Goal: Task Accomplishment & Management: Complete application form

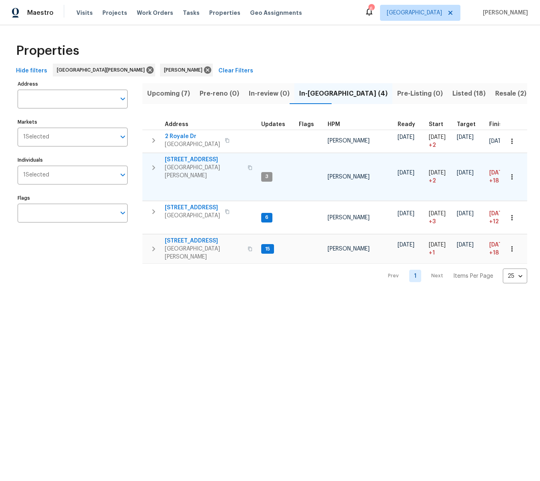
click at [181, 159] on span "[STREET_ADDRESS]" at bounding box center [204, 160] width 78 height 8
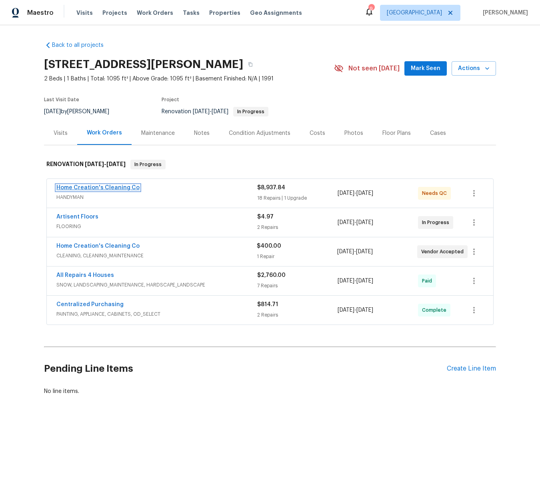
click at [88, 188] on link "Home Creation's Cleaning Co" at bounding box center [97, 188] width 83 height 6
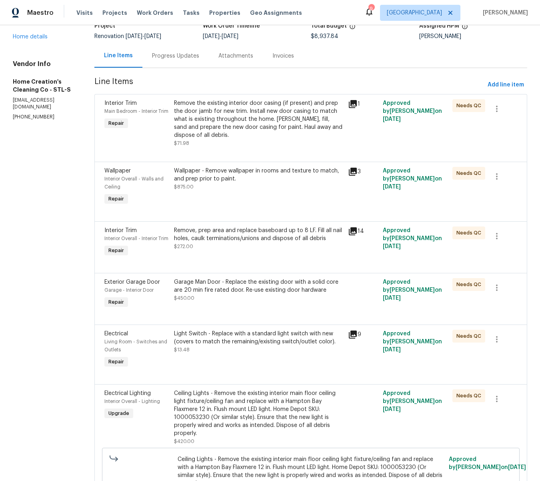
scroll to position [62, 0]
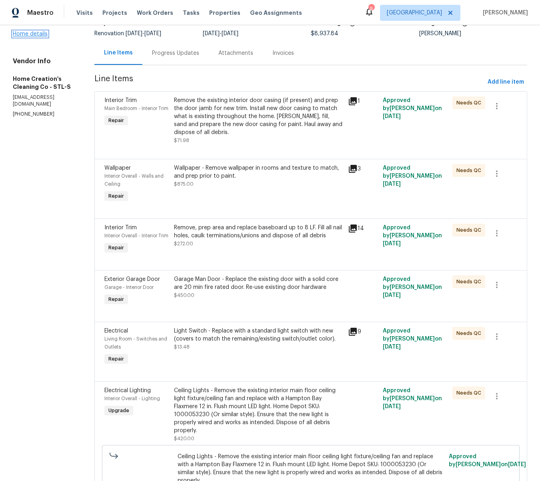
click at [34, 34] on link "Home details" at bounding box center [30, 34] width 35 height 6
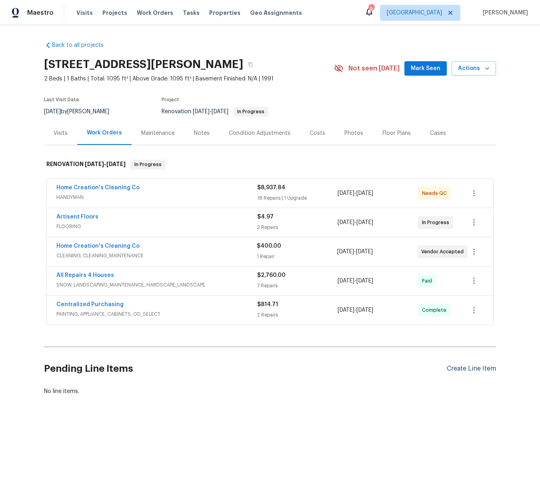
click at [474, 369] on div "Create Line Item" at bounding box center [471, 369] width 49 height 8
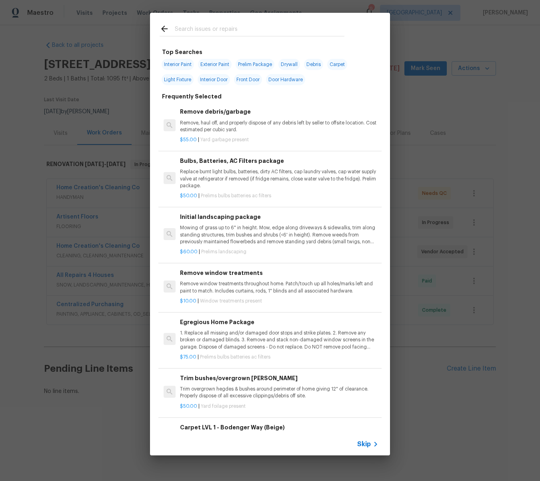
click at [201, 29] on input "text" at bounding box center [260, 30] width 170 height 12
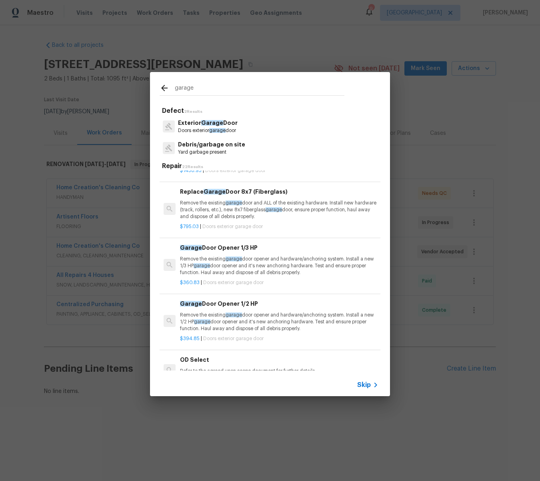
scroll to position [266, 0]
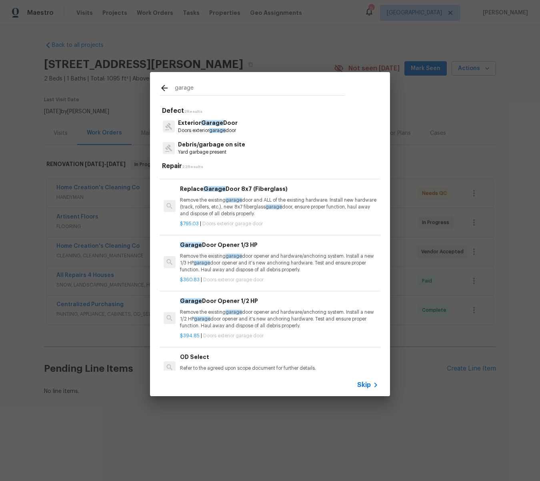
type input "garage"
click at [207, 243] on h6 "Garage Door Opener 1/3 HP" at bounding box center [278, 246] width 199 height 9
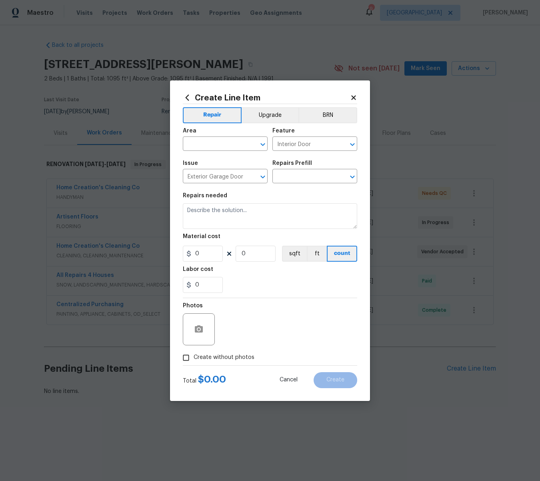
type input "Garage Door Opener 1/3 HP $360.83"
type textarea "Remove the existing garage door opener and hardware/anchoring system. Install a…"
type input "360.83"
type input "1"
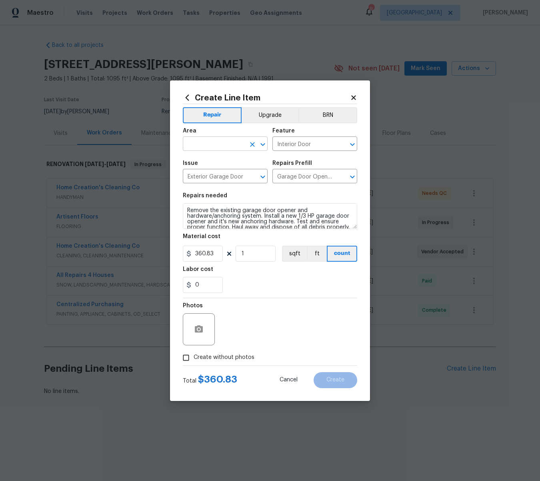
click at [209, 145] on input "text" at bounding box center [214, 145] width 62 height 12
click at [201, 160] on li "Garage" at bounding box center [225, 162] width 85 height 13
type input "Garage"
click at [200, 327] on icon "button" at bounding box center [199, 328] width 8 height 7
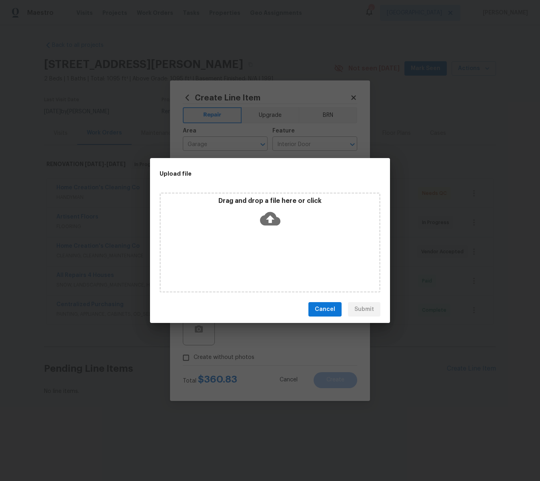
click at [269, 219] on icon at bounding box center [270, 219] width 20 height 20
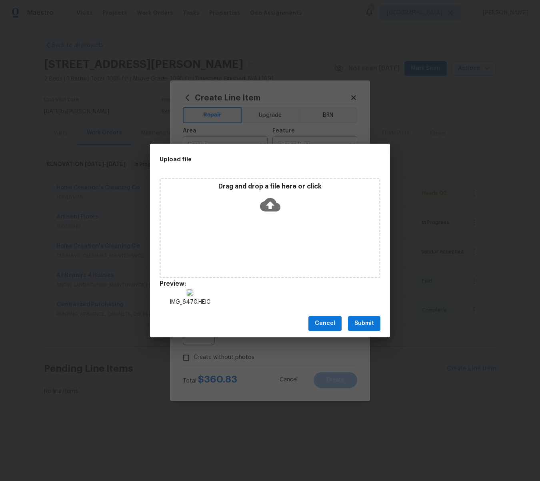
click at [331, 324] on span "Cancel" at bounding box center [325, 324] width 20 height 10
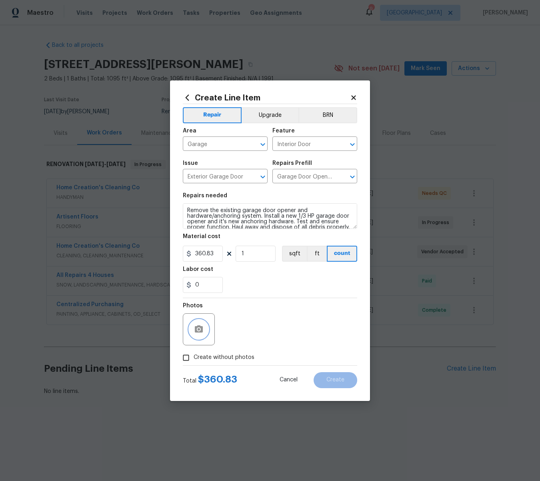
click at [199, 329] on circle "button" at bounding box center [199, 329] width 2 height 2
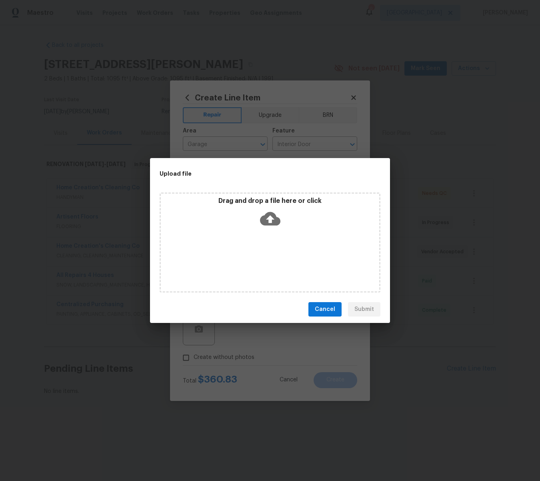
click at [269, 223] on icon at bounding box center [270, 219] width 20 height 14
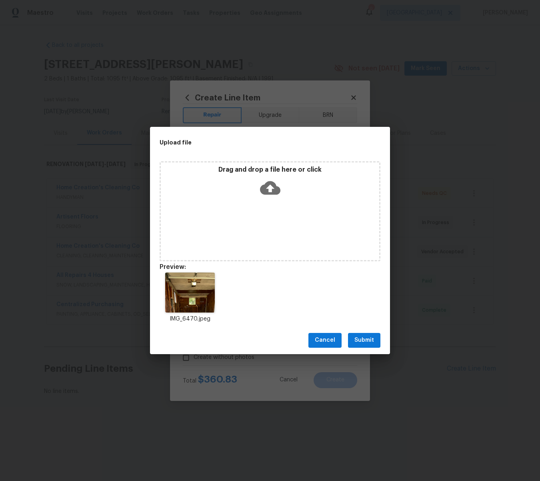
click at [369, 341] on span "Submit" at bounding box center [365, 340] width 20 height 10
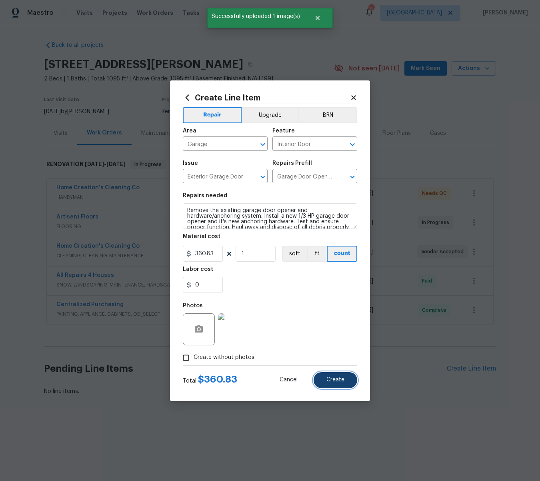
click at [343, 378] on span "Create" at bounding box center [336, 380] width 18 height 6
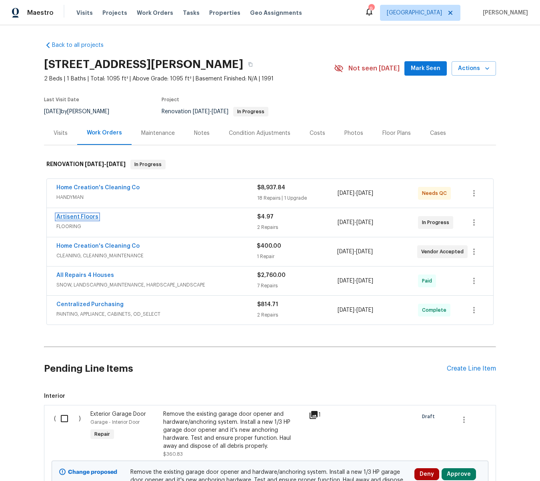
click at [69, 217] on link "Artisent Floors" at bounding box center [77, 217] width 42 height 6
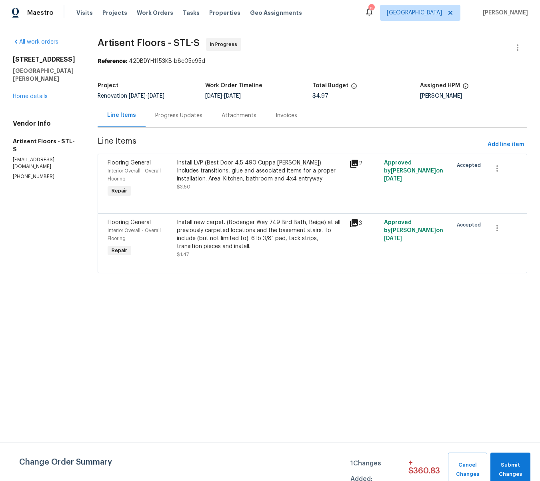
click at [218, 171] on div "Install LVP (Best Door 4.5 490 Cuppa Joe) Includes transitions, glue and associ…" at bounding box center [261, 171] width 168 height 24
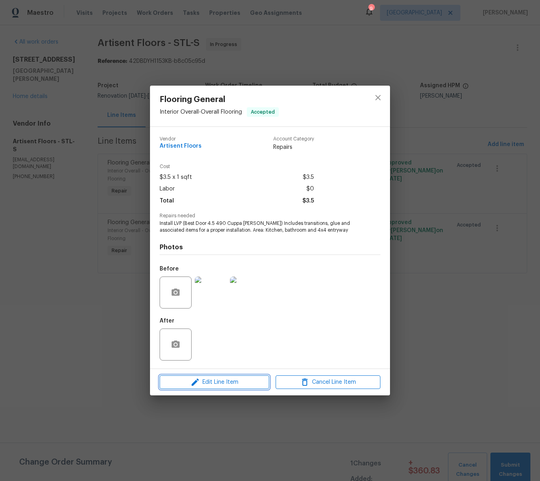
click at [220, 379] on span "Edit Line Item" at bounding box center [214, 382] width 105 height 10
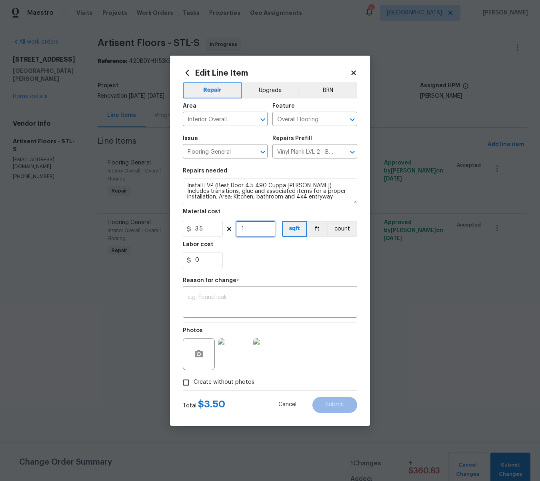
click at [253, 231] on input "1" at bounding box center [256, 229] width 40 height 16
type input "236"
click at [233, 297] on textarea at bounding box center [270, 303] width 165 height 17
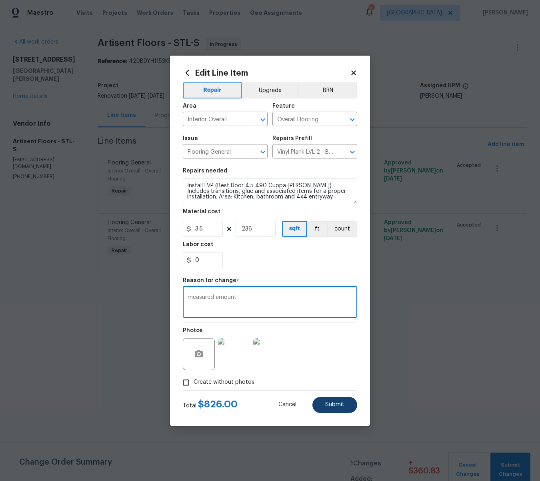
type textarea "measured amount"
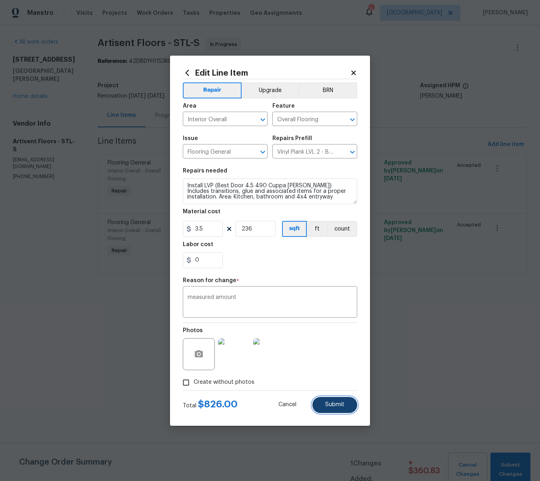
click at [333, 403] on span "Submit" at bounding box center [334, 405] width 19 height 6
type input "1"
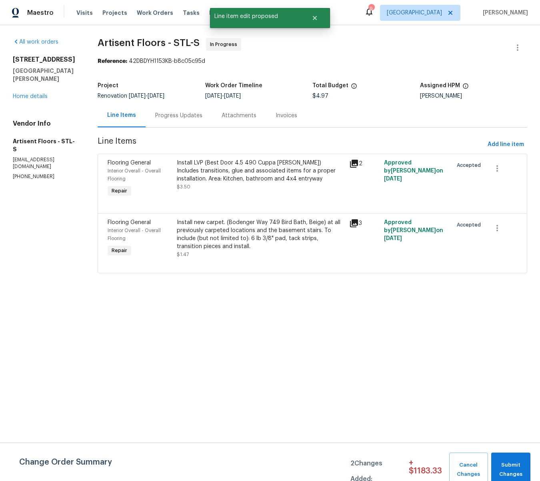
click at [243, 235] on div "Install new carpet. (Bodenger Way 749 Bird Bath, Beige) at all previously carpe…" at bounding box center [261, 235] width 168 height 32
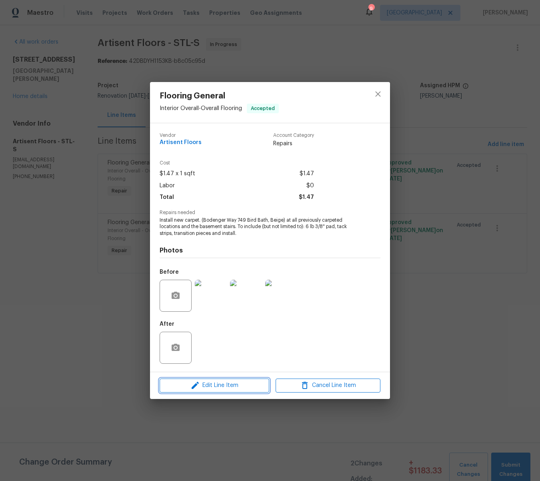
click at [221, 386] on span "Edit Line Item" at bounding box center [214, 386] width 105 height 10
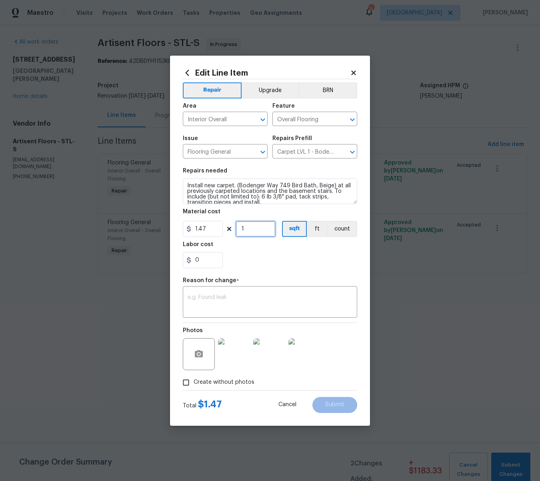
click at [257, 231] on input "1" at bounding box center [256, 229] width 40 height 16
type input "1011"
click at [235, 301] on textarea at bounding box center [270, 303] width 165 height 17
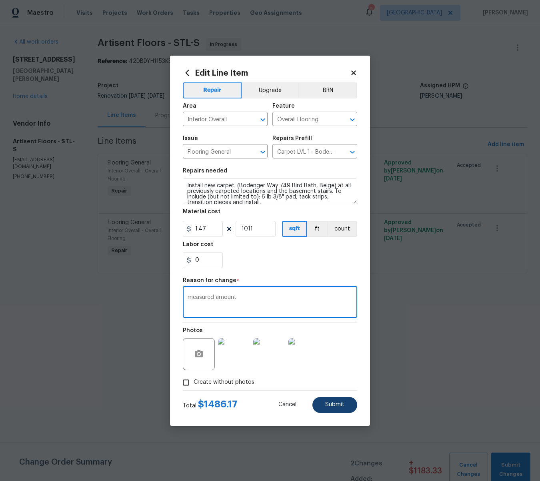
type textarea "measured amount"
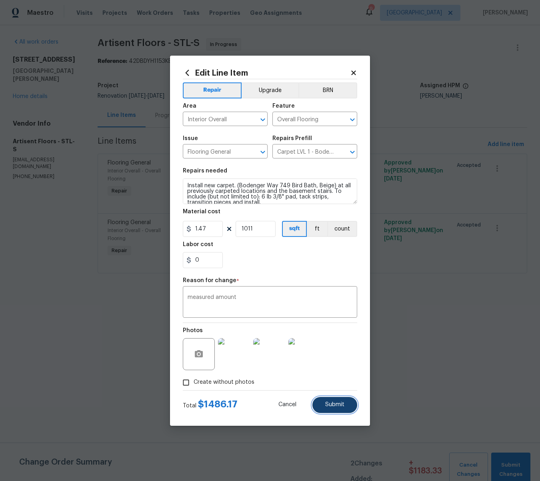
click at [341, 409] on button "Submit" at bounding box center [335, 405] width 45 height 16
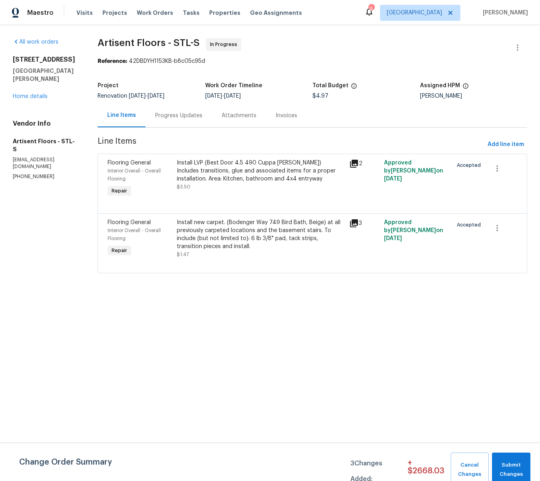
click at [172, 115] on div "Progress Updates" at bounding box center [178, 116] width 47 height 8
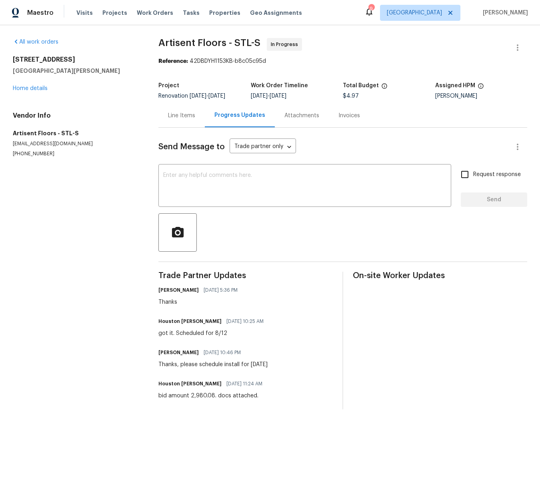
click at [178, 114] on div "Line Items" at bounding box center [181, 116] width 27 height 8
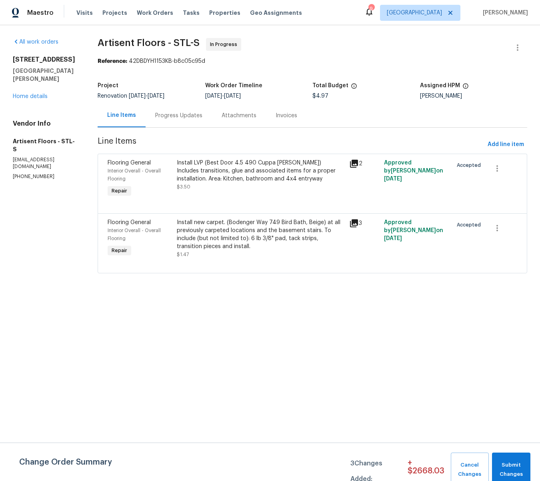
click at [226, 173] on div "Install LVP (Best Door 4.5 490 Cuppa Joe) Includes transitions, glue and associ…" at bounding box center [261, 171] width 168 height 24
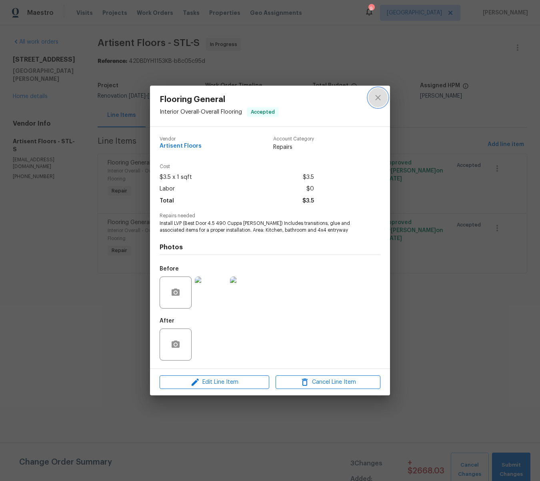
click at [376, 96] on icon "close" at bounding box center [377, 97] width 5 height 5
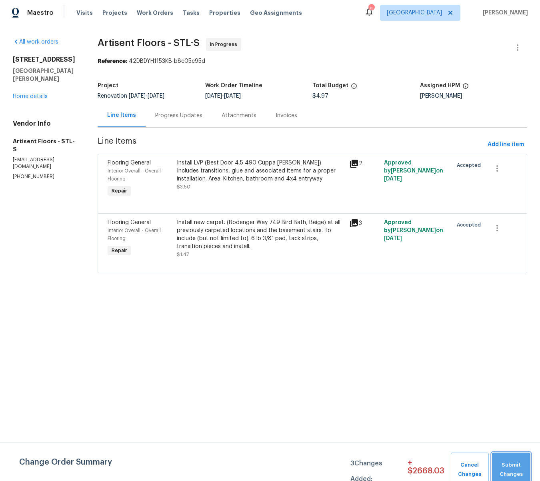
click at [509, 467] on span "Submit Changes" at bounding box center [511, 470] width 30 height 18
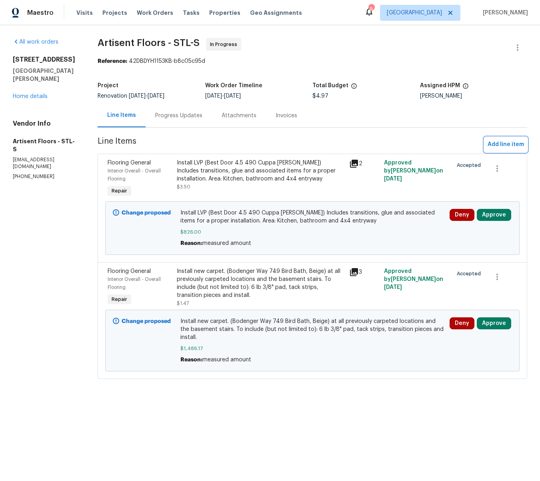
click at [496, 145] on span "Add line item" at bounding box center [506, 145] width 36 height 10
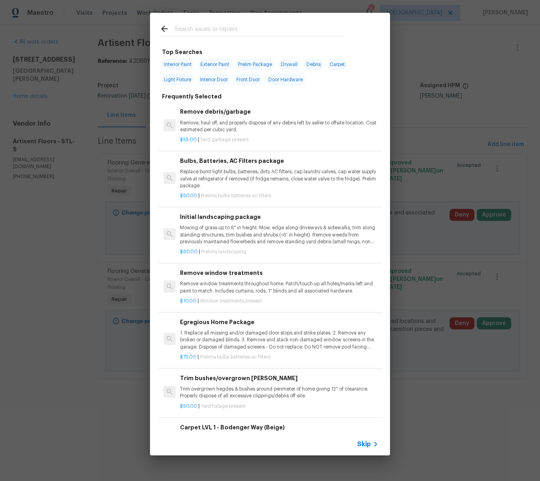
click at [190, 27] on input "text" at bounding box center [260, 30] width 170 height 12
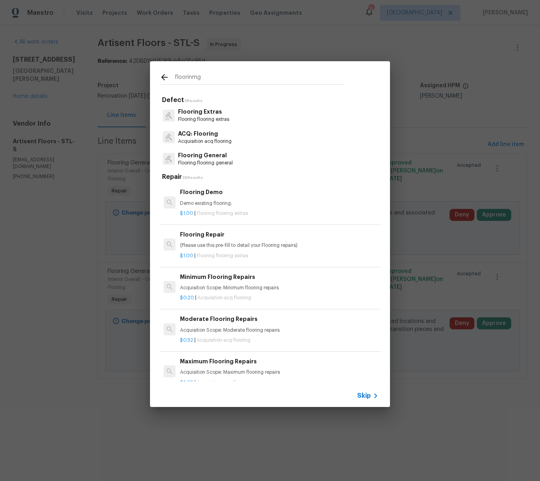
type input "floorinmg"
click at [201, 117] on p "Flooring flooring extras" at bounding box center [203, 119] width 51 height 7
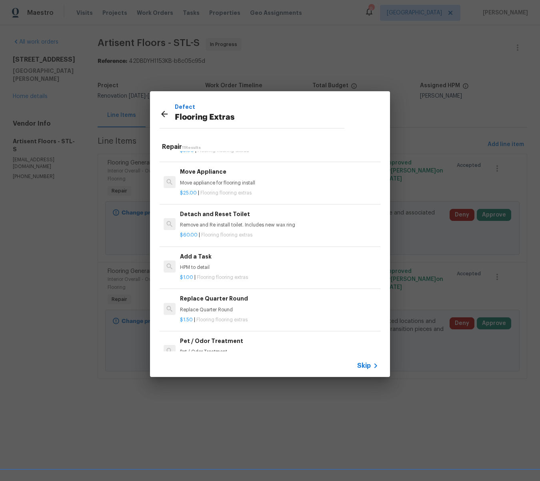
scroll to position [165, 0]
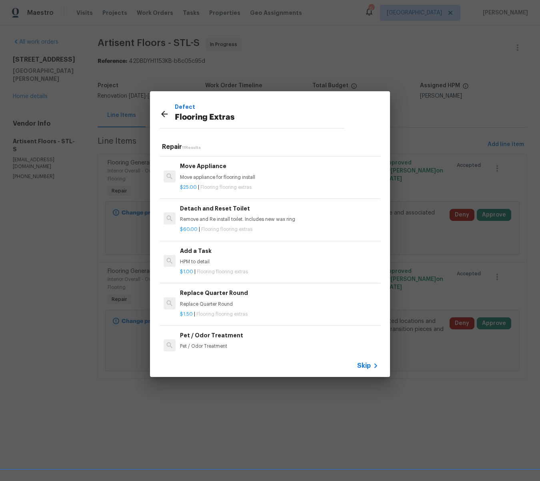
click at [195, 259] on p "HPM to detail" at bounding box center [279, 262] width 199 height 7
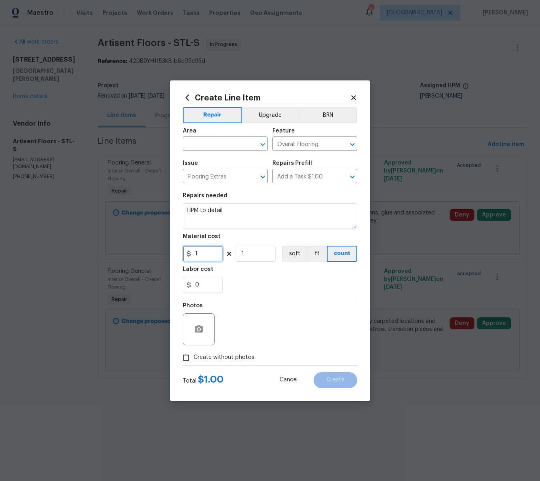
click at [207, 256] on input "1" at bounding box center [203, 254] width 40 height 16
type input "667.91"
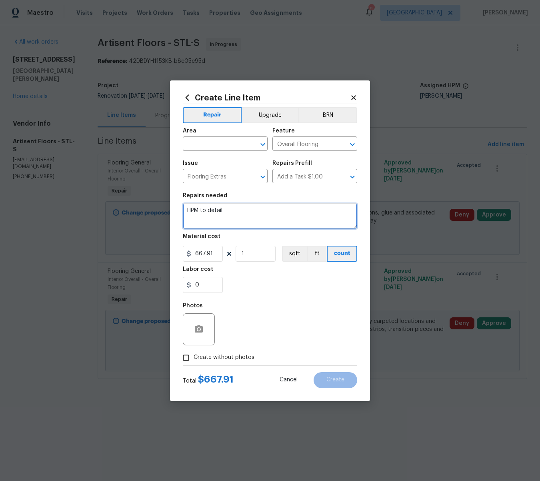
drag, startPoint x: 240, startPoint y: 209, endPoint x: 188, endPoint y: 207, distance: 52.1
click at [188, 207] on textarea "HPM to detail" at bounding box center [270, 216] width 175 height 26
type textarea "Flooring extras"
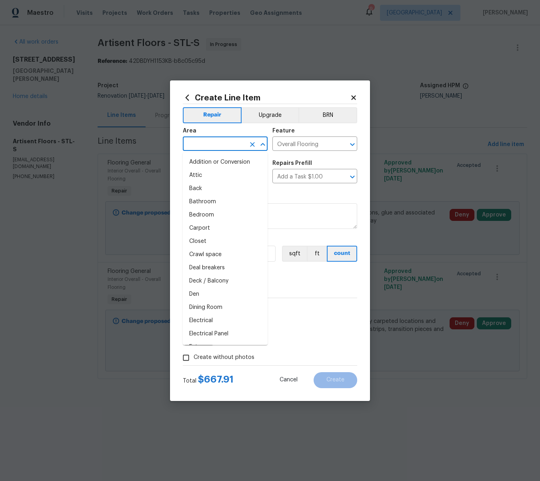
click at [200, 141] on input "text" at bounding box center [214, 145] width 62 height 12
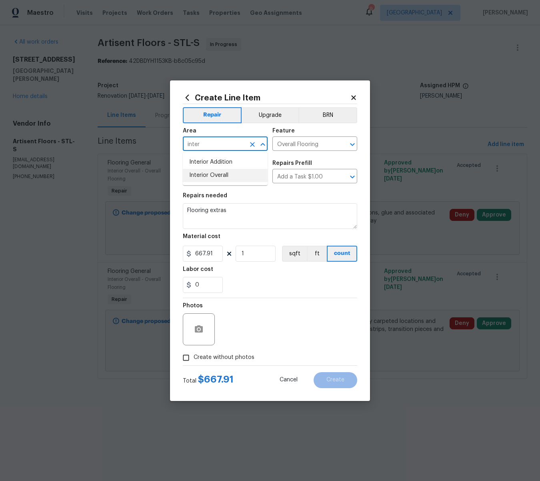
click at [197, 175] on li "Interior Overall" at bounding box center [225, 175] width 85 height 13
type input "Interior Overall"
click at [184, 354] on input "Create without photos" at bounding box center [186, 357] width 15 height 15
checkbox input "true"
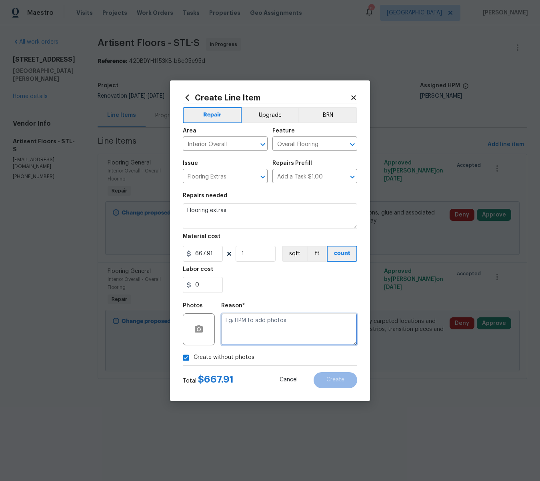
click at [264, 321] on textarea at bounding box center [289, 329] width 136 height 32
type textarea "na"
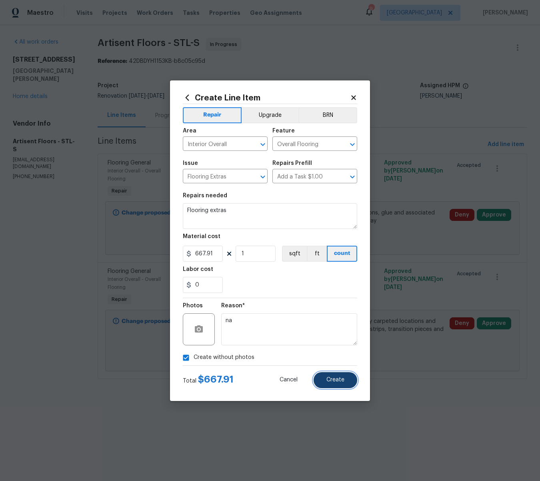
click at [333, 378] on span "Create" at bounding box center [336, 380] width 18 height 6
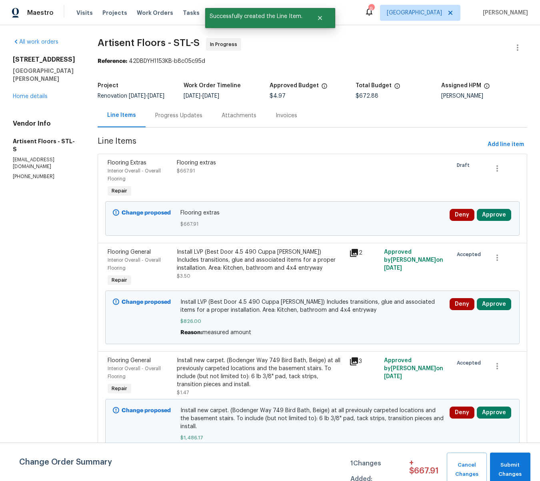
scroll to position [7, 0]
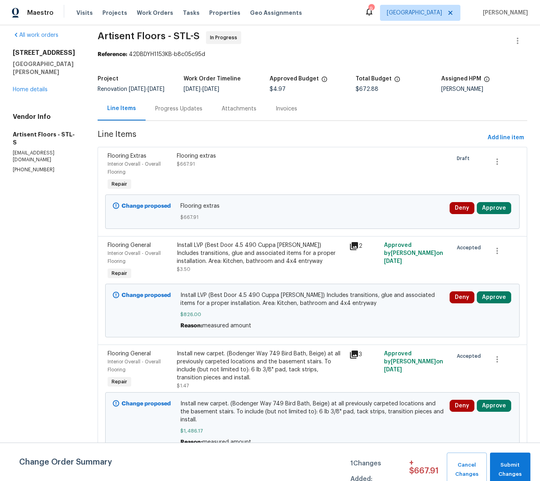
click at [187, 113] on div "Progress Updates" at bounding box center [178, 109] width 47 height 8
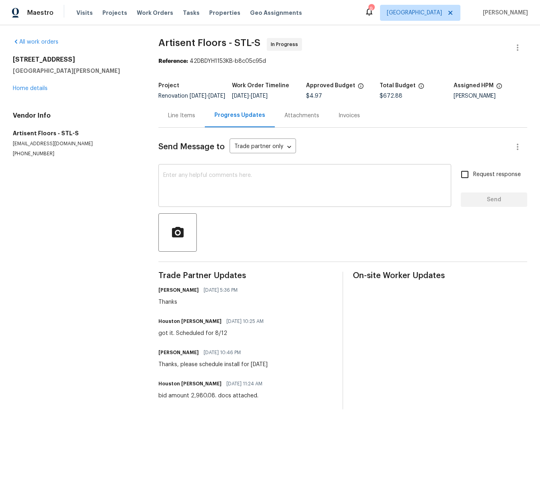
click at [211, 185] on textarea at bounding box center [304, 187] width 283 height 28
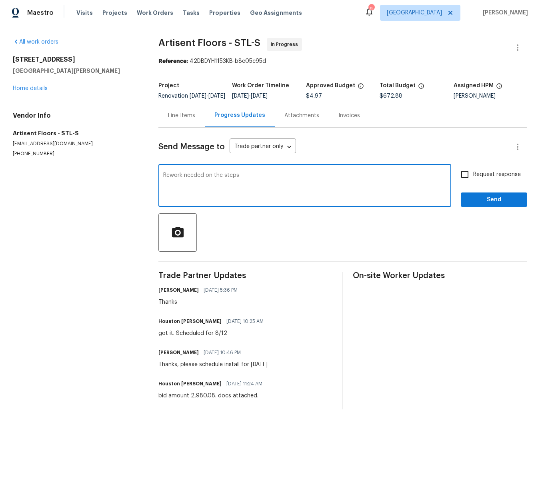
type textarea "Rework needed on the steps"
click at [182, 237] on icon "button" at bounding box center [178, 232] width 12 height 10
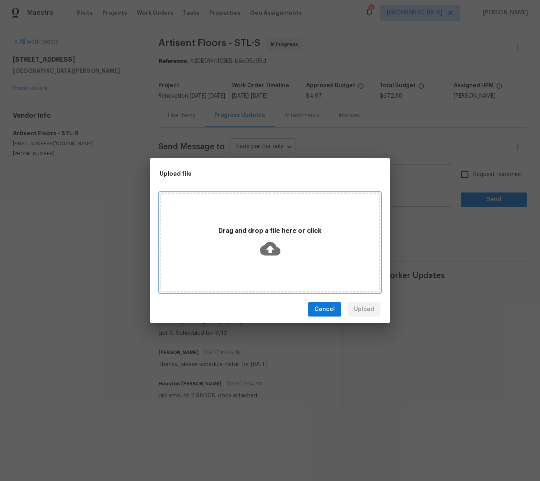
click at [269, 246] on icon at bounding box center [270, 249] width 20 height 14
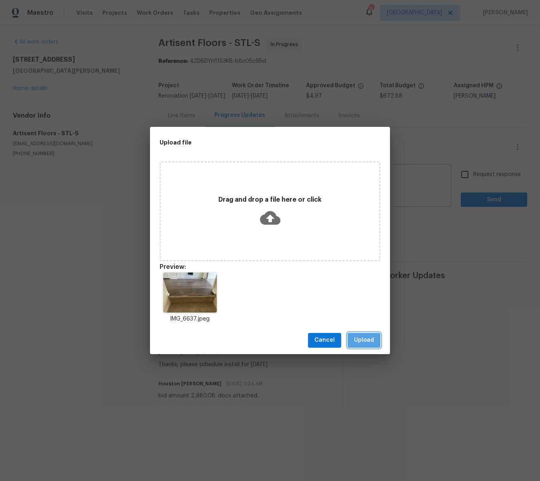
click at [360, 340] on span "Upload" at bounding box center [364, 340] width 20 height 10
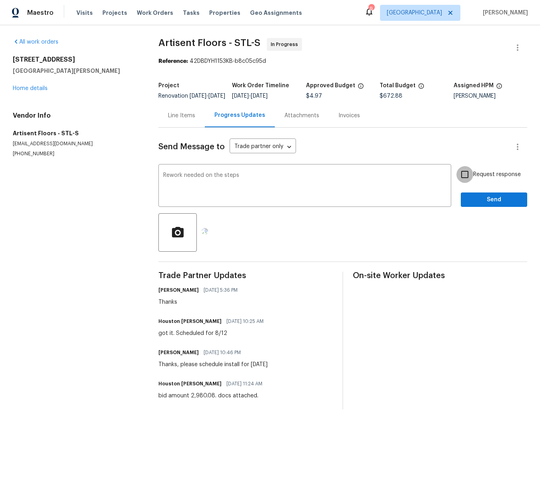
click at [464, 181] on input "Request response" at bounding box center [465, 174] width 17 height 17
checkbox input "true"
click at [501, 204] on span "Send" at bounding box center [495, 200] width 54 height 10
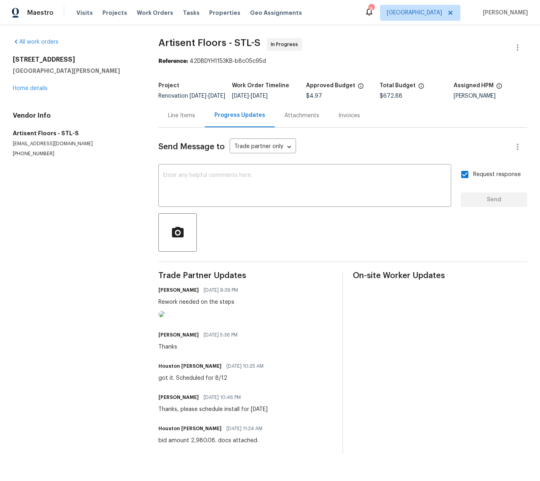
click at [165, 317] on img at bounding box center [162, 314] width 6 height 6
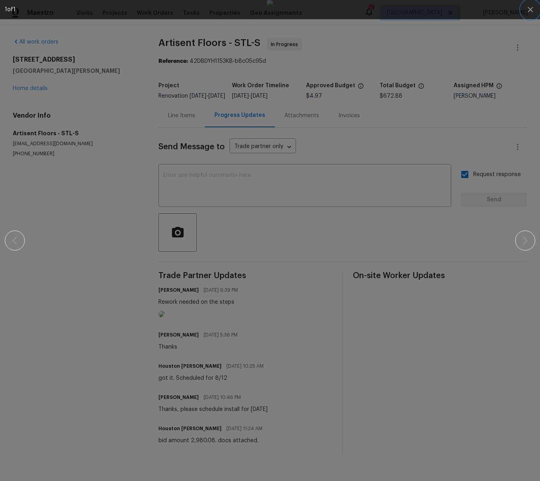
click at [533, 10] on icon "button" at bounding box center [531, 10] width 10 height 10
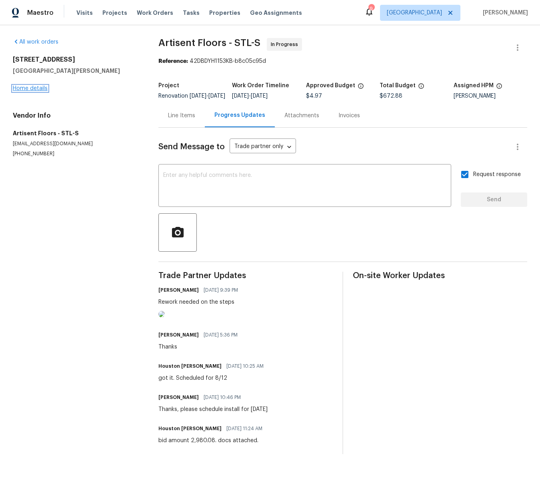
click at [33, 88] on link "Home details" at bounding box center [30, 89] width 35 height 6
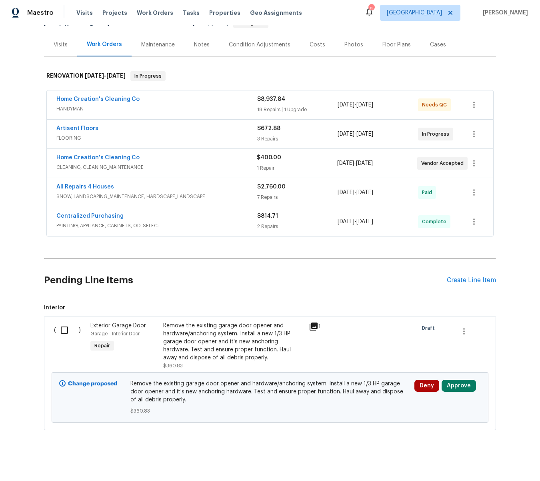
scroll to position [92, 0]
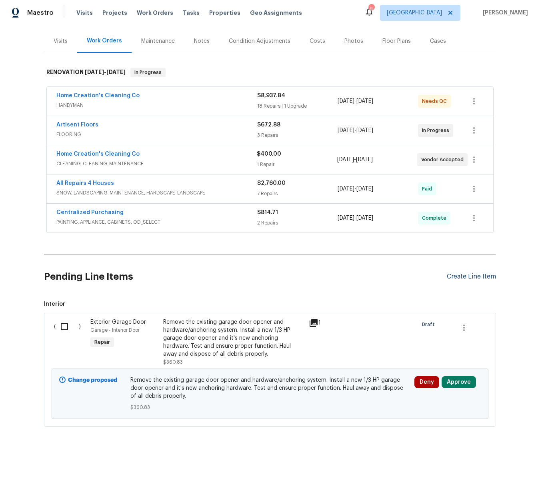
click at [458, 276] on div "Create Line Item" at bounding box center [471, 277] width 49 height 8
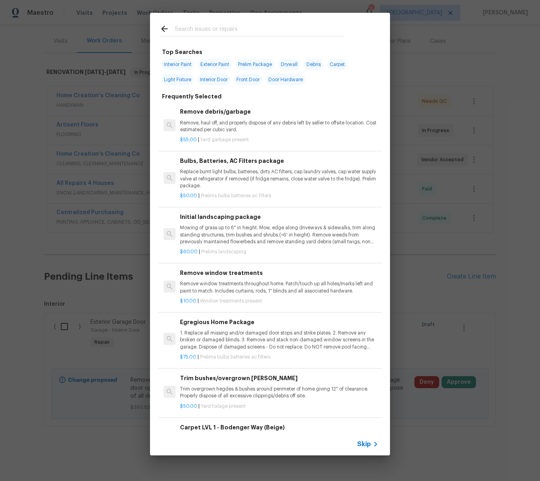
scroll to position [10, 0]
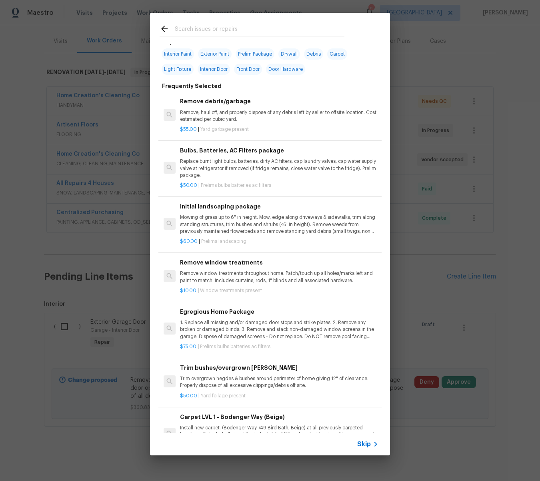
click at [223, 27] on input "text" at bounding box center [260, 30] width 170 height 12
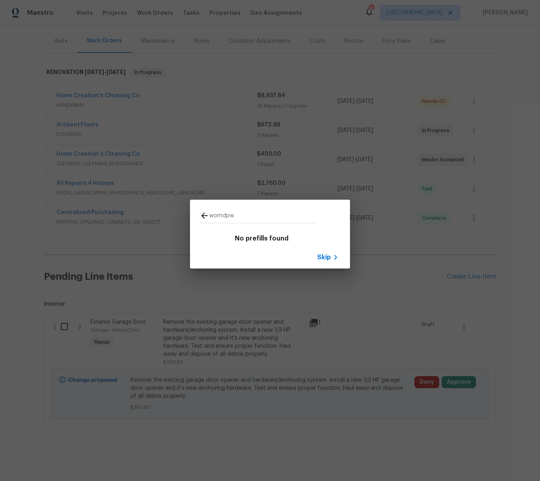
type input "womdpw"
click at [327, 257] on span "Skip" at bounding box center [324, 257] width 14 height 8
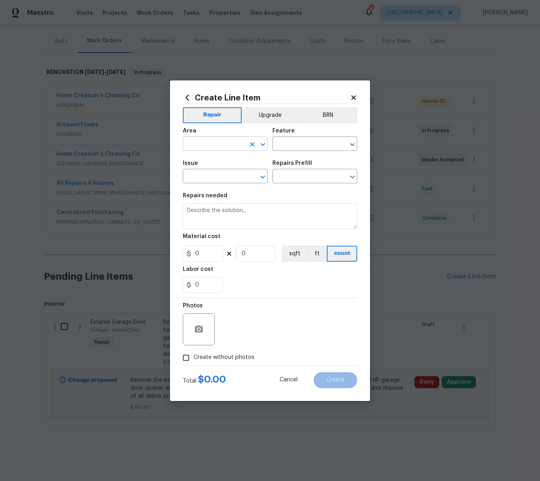
click at [221, 143] on input "text" at bounding box center [214, 145] width 62 height 12
click at [216, 175] on li "Unfinished basement" at bounding box center [225, 175] width 85 height 13
type input "Unfinished basement"
click at [300, 145] on input "text" at bounding box center [304, 145] width 62 height 12
click at [293, 183] on li "Exterior Windows" at bounding box center [315, 181] width 85 height 13
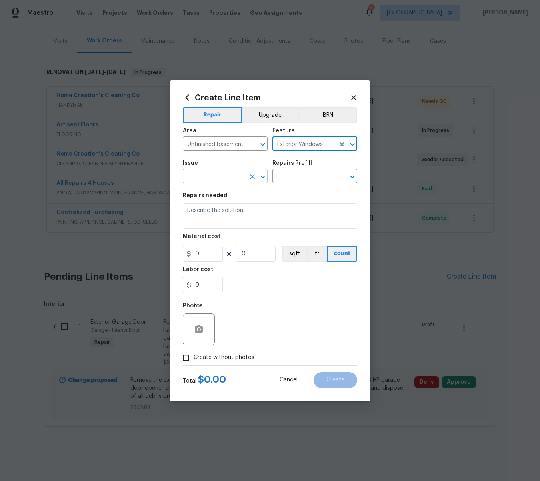
type input "Exterior Windows"
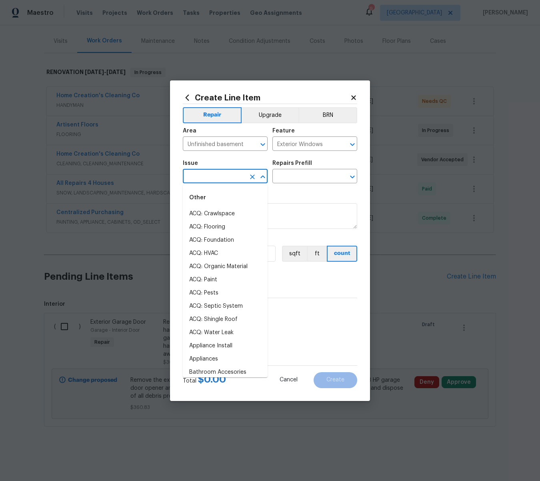
click at [232, 178] on input "text" at bounding box center [214, 177] width 62 height 12
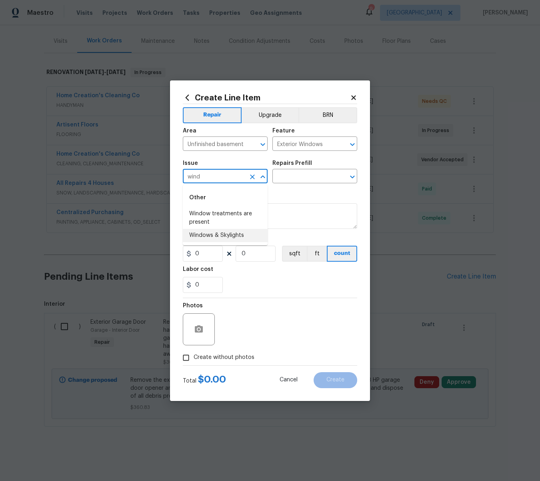
click at [224, 235] on li "Windows & Skylights" at bounding box center [225, 235] width 85 height 13
type input "Windows & Skylights"
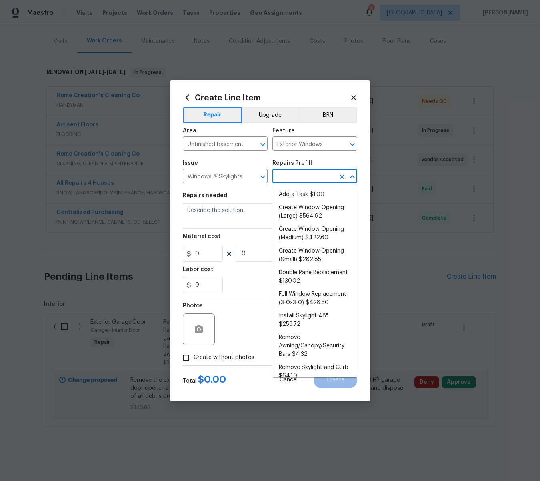
click at [318, 176] on input "text" at bounding box center [304, 177] width 62 height 12
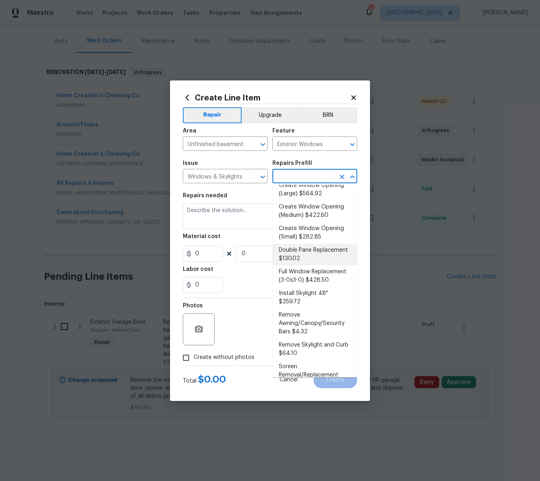
click at [307, 244] on li "Double Pane Replacement $130.02" at bounding box center [315, 255] width 85 height 22
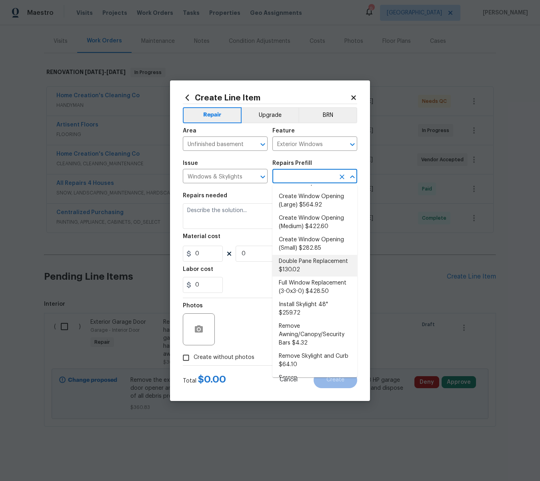
type input "Double Pane Replacement $130.02"
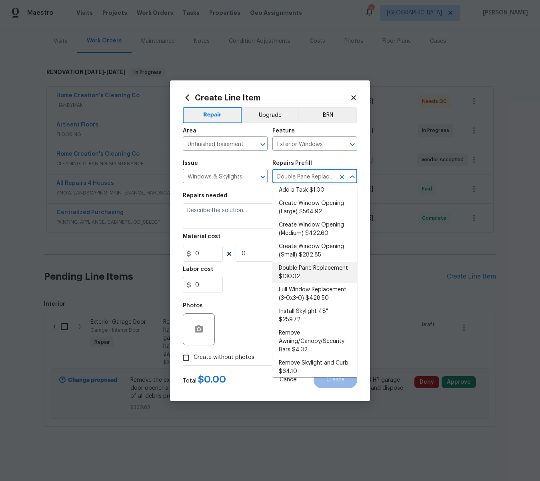
type textarea "Remove, replace and reglaze the broken/damaged thermal double pane of glass wit…"
type input "1"
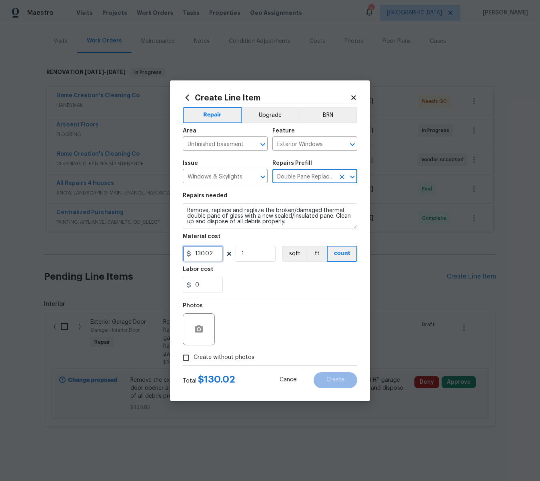
click at [217, 253] on input "130.02" at bounding box center [203, 254] width 40 height 16
type input "150"
click at [196, 328] on icon "button" at bounding box center [199, 328] width 8 height 7
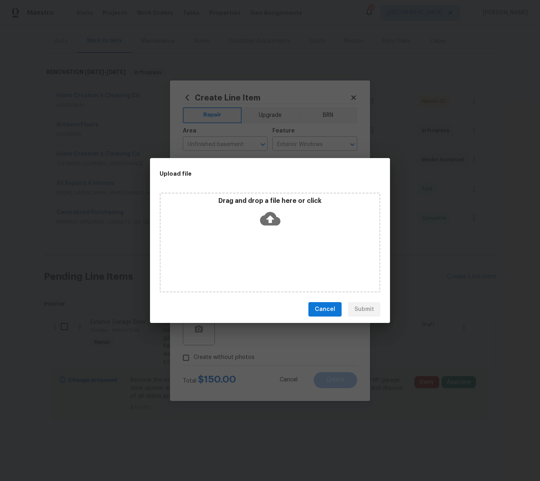
click at [269, 222] on icon at bounding box center [270, 219] width 20 height 20
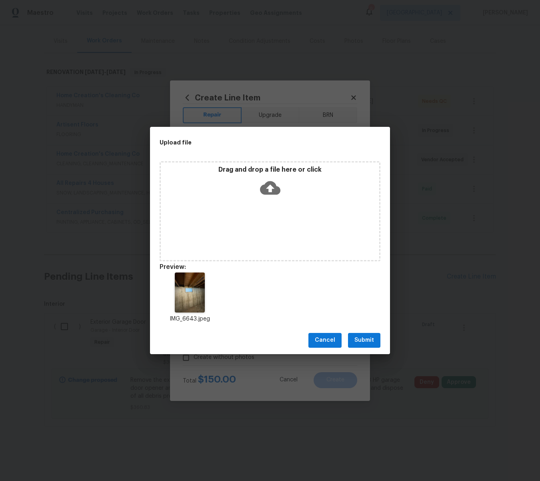
click at [367, 339] on span "Submit" at bounding box center [365, 340] width 20 height 10
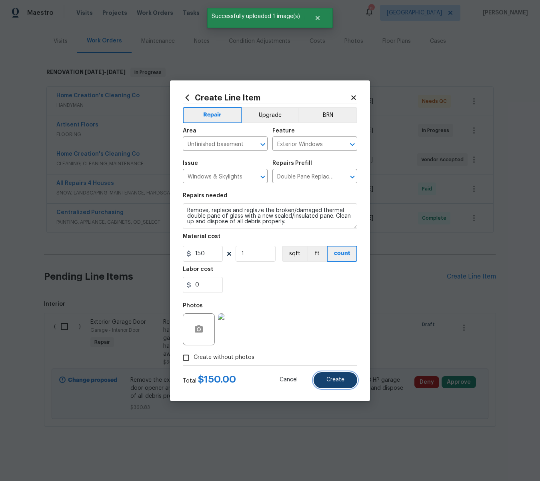
click at [339, 384] on button "Create" at bounding box center [336, 380] width 44 height 16
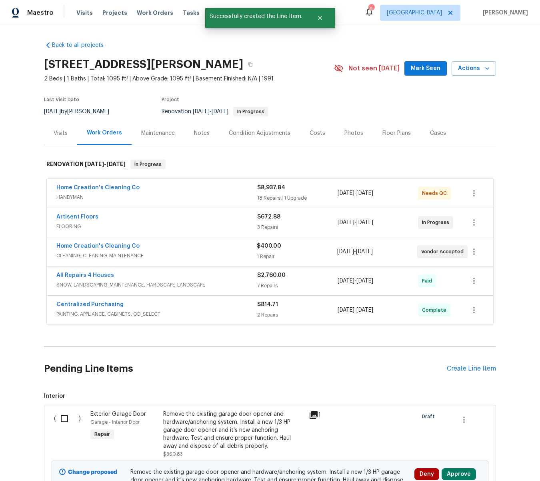
scroll to position [1, 0]
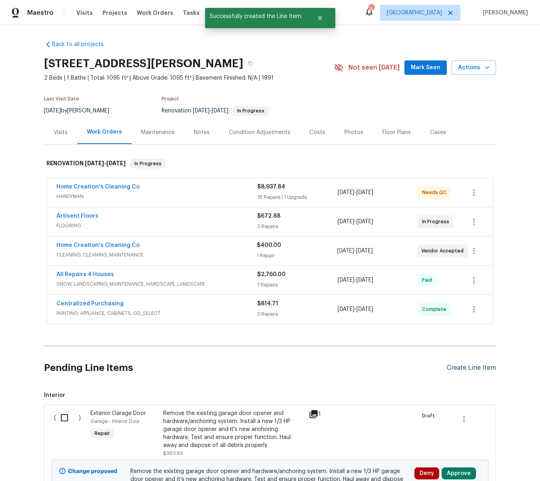
click at [479, 368] on div "Create Line Item" at bounding box center [471, 368] width 49 height 8
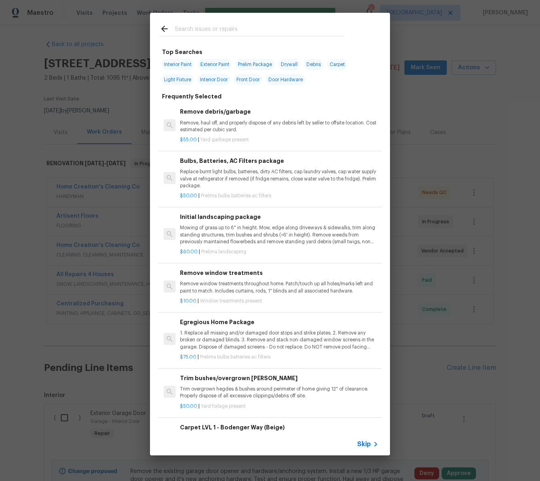
scroll to position [7, 0]
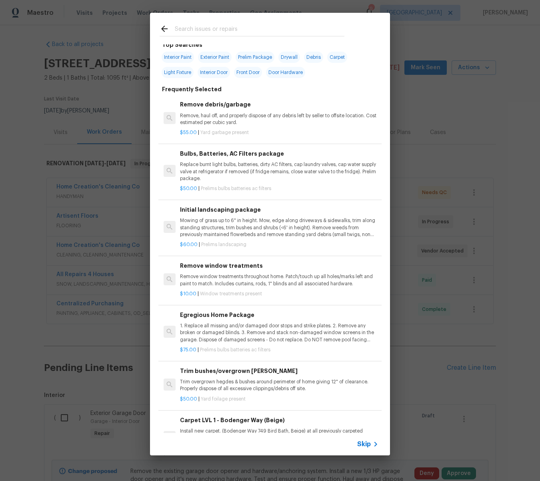
click at [220, 28] on input "text" at bounding box center [260, 30] width 170 height 12
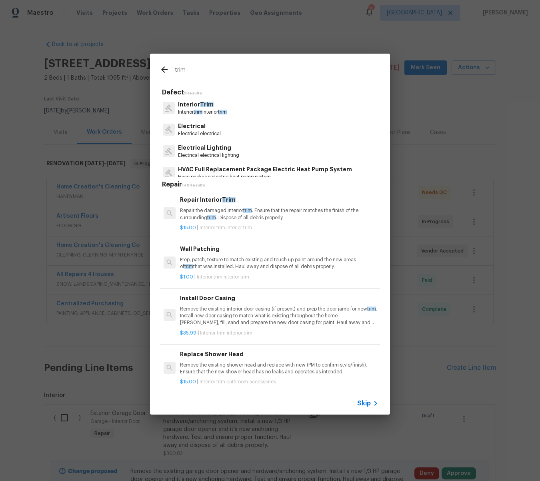
scroll to position [0, 0]
type input "trim"
click at [201, 106] on span "Trim" at bounding box center [207, 105] width 14 height 6
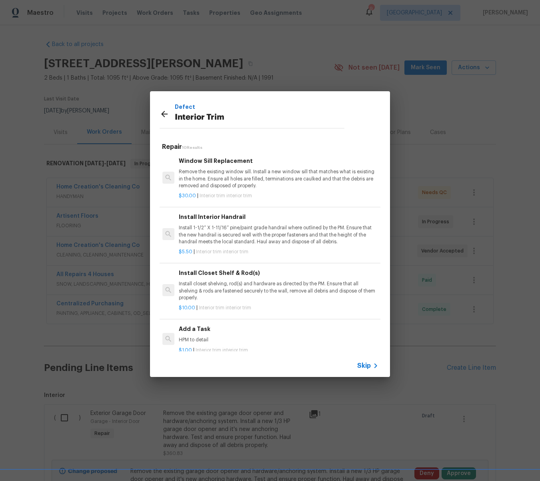
scroll to position [315, 1]
click at [266, 228] on p "Install 1-1/2” X 1-11/16” pine/paint grade handrail where outlined by the PM. E…" at bounding box center [278, 236] width 199 height 20
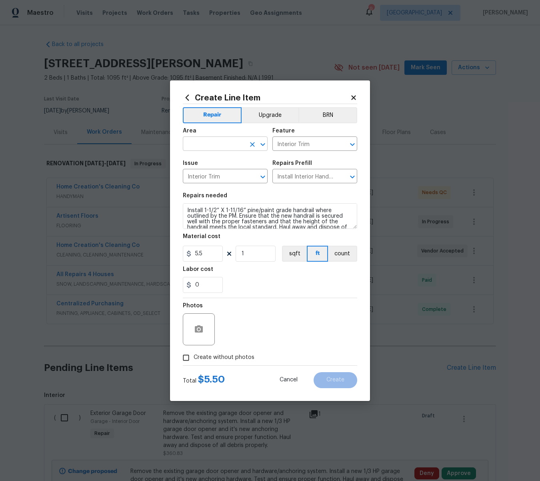
click at [218, 143] on input "text" at bounding box center [214, 145] width 62 height 12
click at [227, 175] on li "Unfinished basement" at bounding box center [225, 175] width 85 height 13
type input "Unfinished basement"
click at [253, 255] on input "1" at bounding box center [256, 254] width 40 height 16
type input "15"
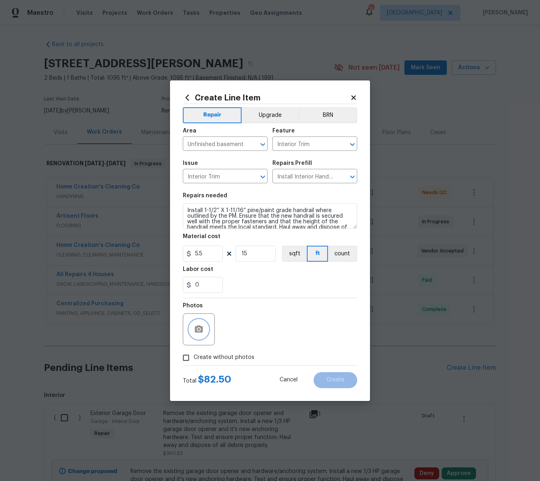
click at [203, 328] on icon "button" at bounding box center [199, 330] width 10 height 10
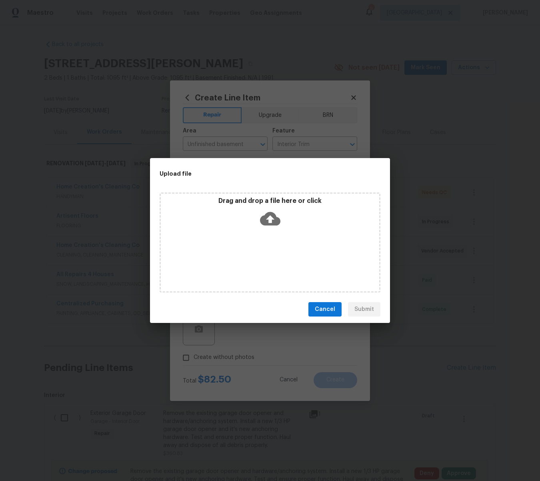
click at [273, 221] on icon at bounding box center [270, 219] width 20 height 14
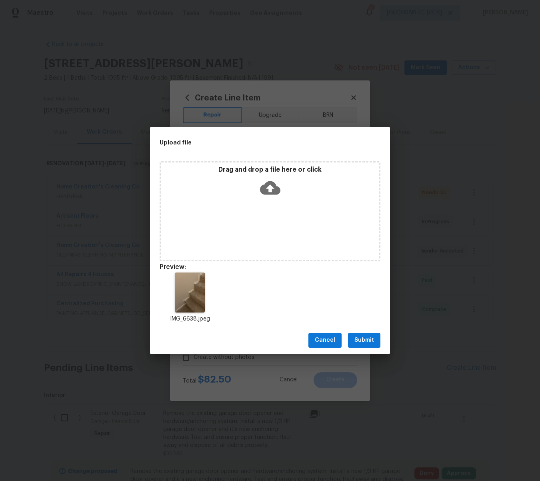
click at [374, 341] on span "Submit" at bounding box center [365, 340] width 20 height 10
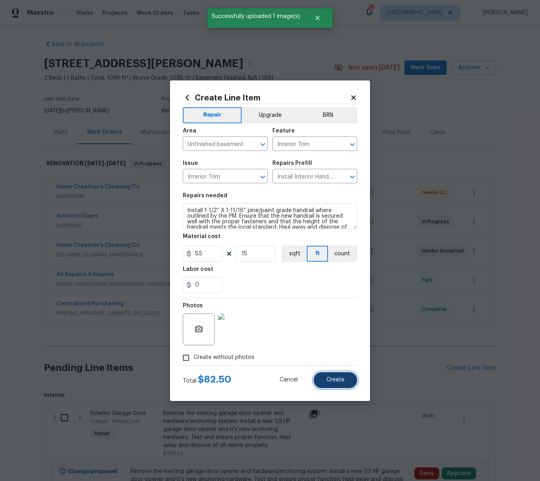
click at [337, 380] on span "Create" at bounding box center [336, 380] width 18 height 6
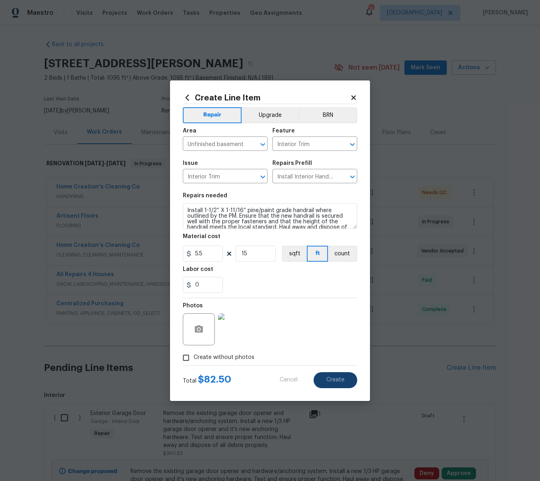
scroll to position [0, 0]
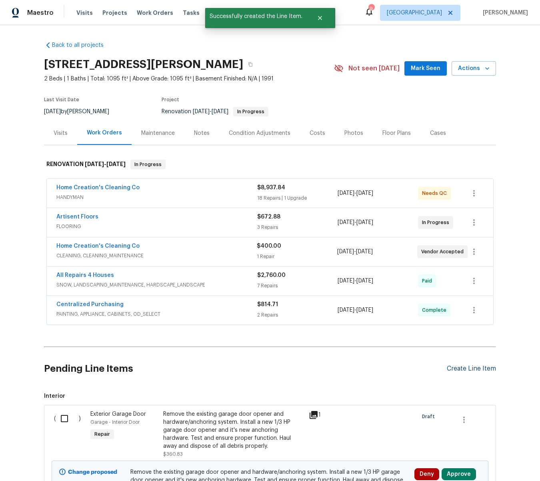
click at [468, 369] on div "Create Line Item" at bounding box center [471, 369] width 49 height 8
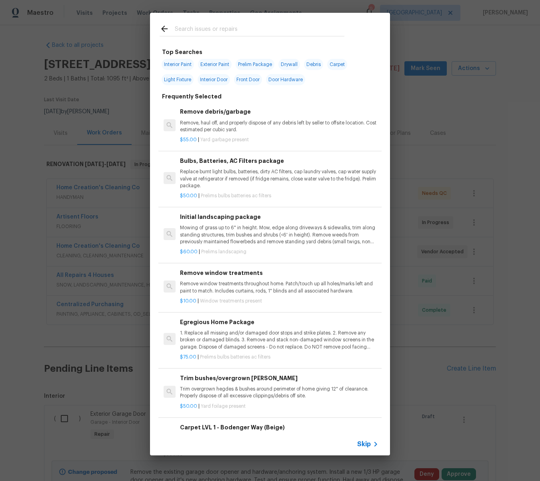
click at [216, 25] on input "text" at bounding box center [260, 30] width 170 height 12
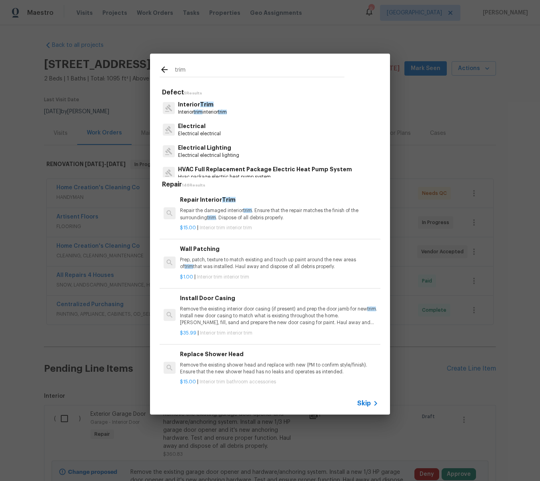
type input "trim"
click at [193, 106] on p "Interior Trim" at bounding box center [202, 104] width 49 height 8
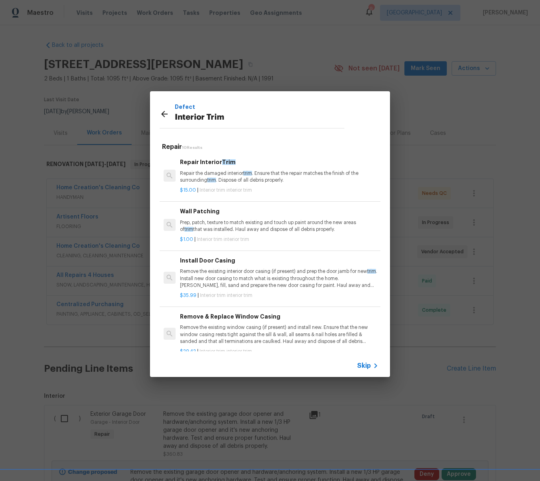
click at [206, 175] on p "Repair the damaged interior trim . Ensure that the repair matches the finish of…" at bounding box center [279, 177] width 199 height 14
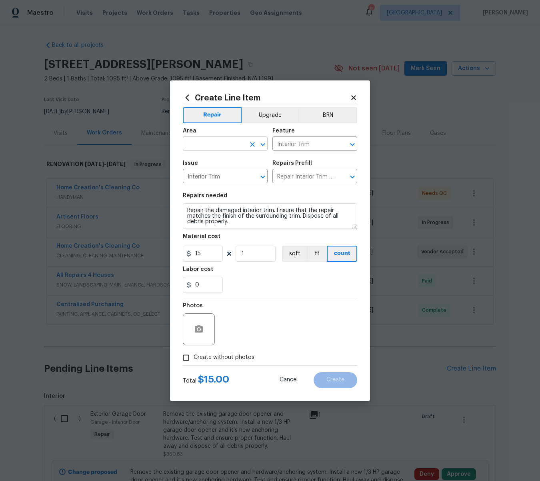
click at [207, 144] on input "text" at bounding box center [214, 145] width 62 height 12
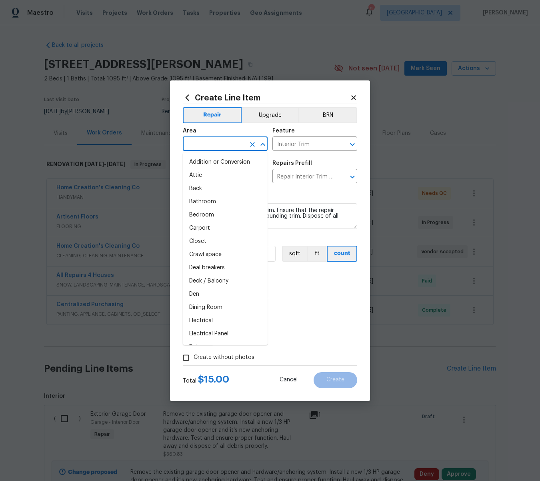
type input "b"
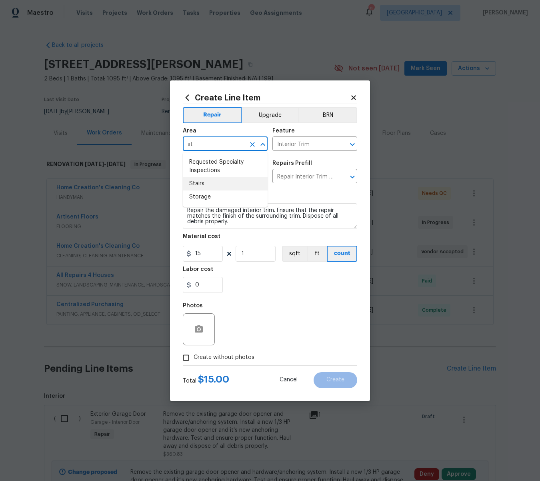
click at [196, 185] on li "Stairs" at bounding box center [225, 183] width 85 height 13
type input "Stairs"
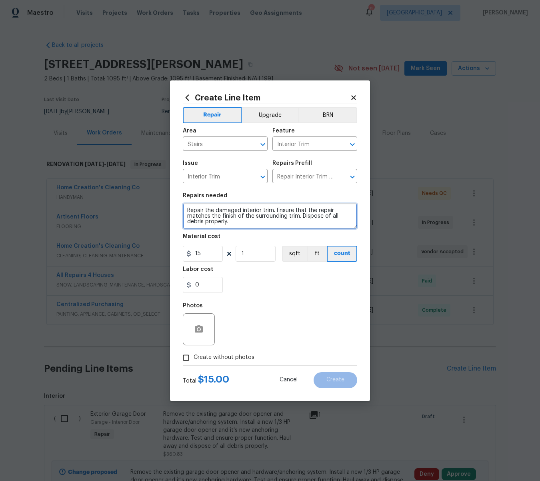
drag, startPoint x: 261, startPoint y: 210, endPoint x: 188, endPoint y: 210, distance: 72.9
click at [188, 210] on textarea "Repair the damaged interior trim. Ensure that the repair matches the finish of …" at bounding box center [270, 216] width 175 height 26
type textarea "Trim - Install missing trim. Ensure that the repair matches the finish of the s…"
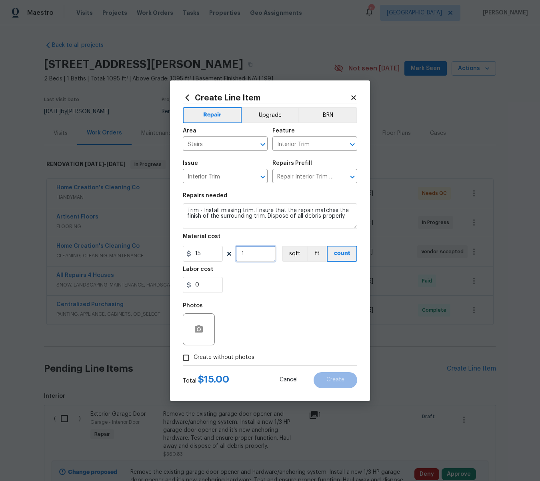
click at [255, 254] on input "1" at bounding box center [256, 254] width 40 height 16
type input "4"
click at [200, 329] on circle "button" at bounding box center [199, 329] width 2 height 2
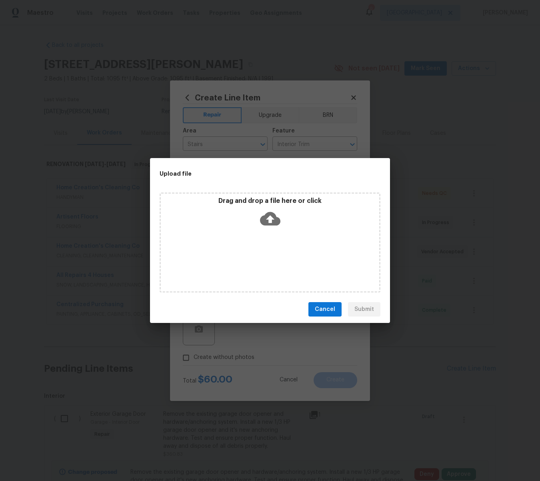
click at [271, 215] on icon at bounding box center [270, 219] width 20 height 14
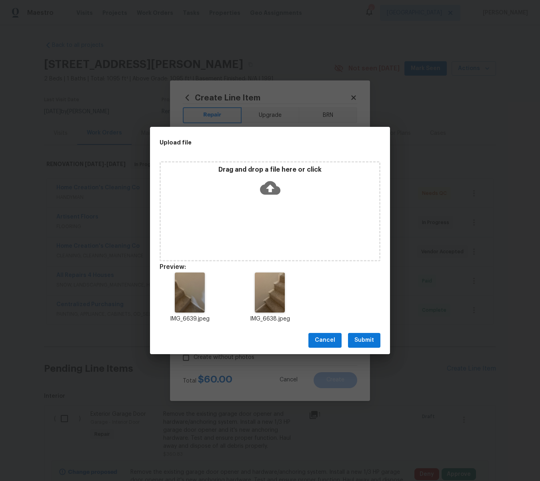
click at [373, 337] on span "Submit" at bounding box center [365, 340] width 20 height 10
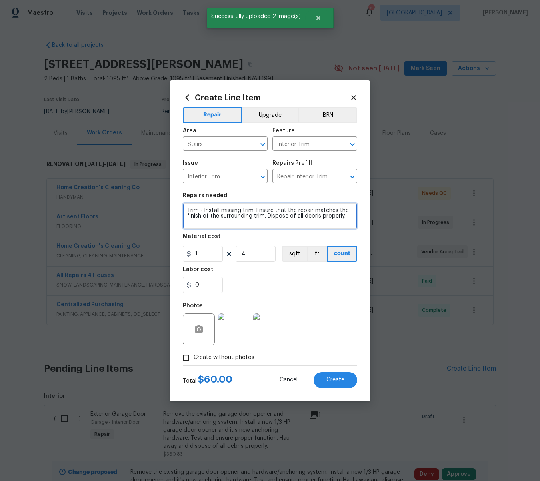
click at [204, 210] on textarea "Trim - Install missing trim. Ensure that the repair matches the finish of the s…" at bounding box center [270, 216] width 175 height 26
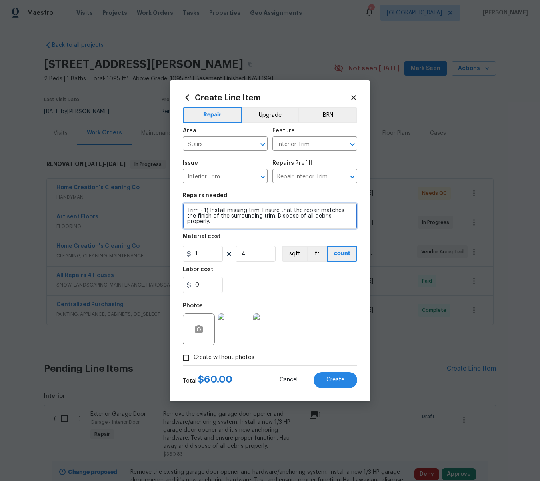
click at [350, 218] on textarea "Trim - 1) Install missing trim. Ensure that the repair matches the finish of th…" at bounding box center [270, 216] width 175 height 26
type textarea "Trim - 1) Install missing trim. Ensure that the repair matches the finish of th…"
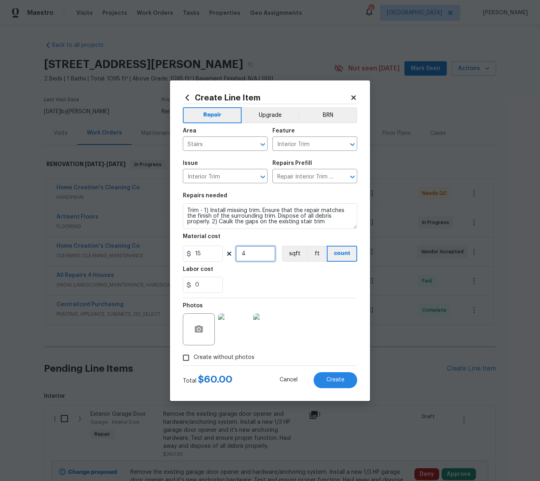
click at [252, 256] on input "4" at bounding box center [256, 254] width 40 height 16
click at [338, 378] on span "Create" at bounding box center [336, 380] width 18 height 6
type input "0"
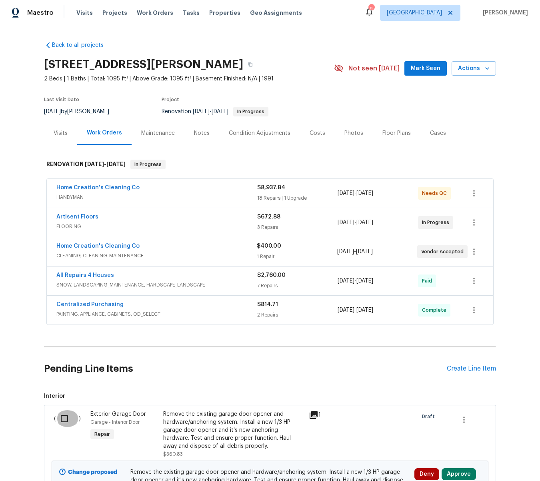
click at [62, 420] on input "checkbox" at bounding box center [67, 418] width 23 height 17
checkbox input "true"
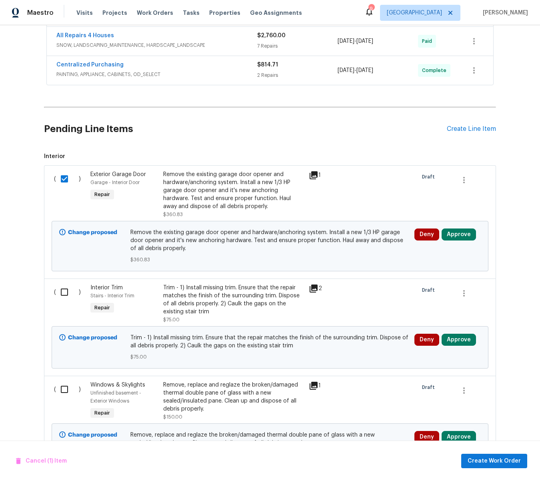
scroll to position [245, 0]
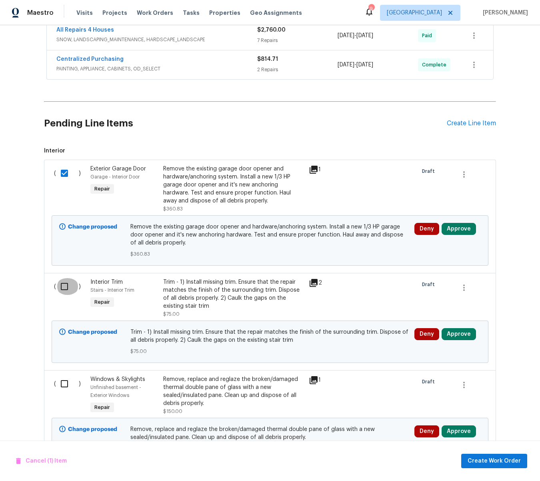
click at [62, 287] on input "checkbox" at bounding box center [67, 286] width 23 height 17
checkbox input "true"
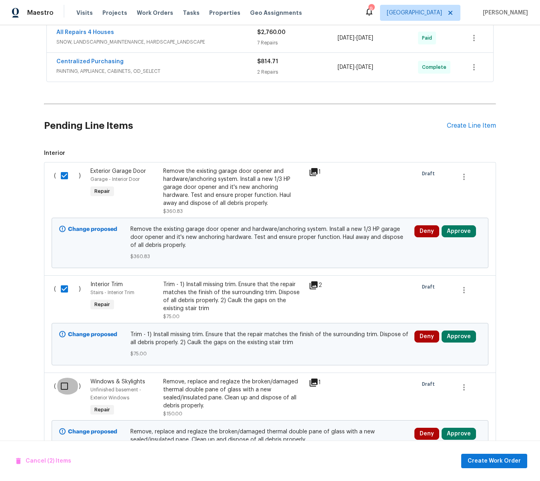
click at [66, 386] on input "checkbox" at bounding box center [67, 386] width 23 height 17
checkbox input "true"
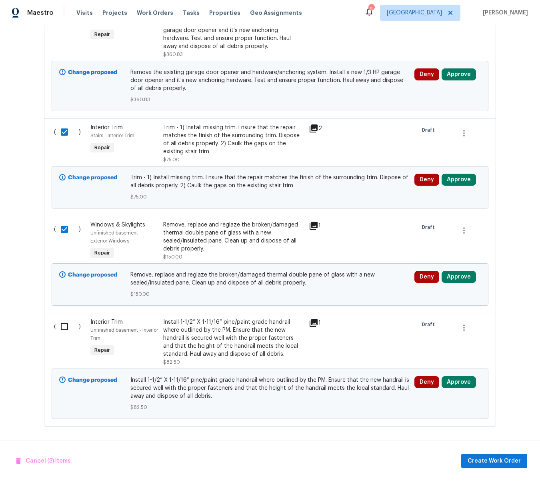
scroll to position [401, 0]
click at [64, 327] on input "checkbox" at bounding box center [67, 326] width 23 height 17
checkbox input "true"
click at [490, 459] on span "Create Work Order" at bounding box center [494, 461] width 53 height 10
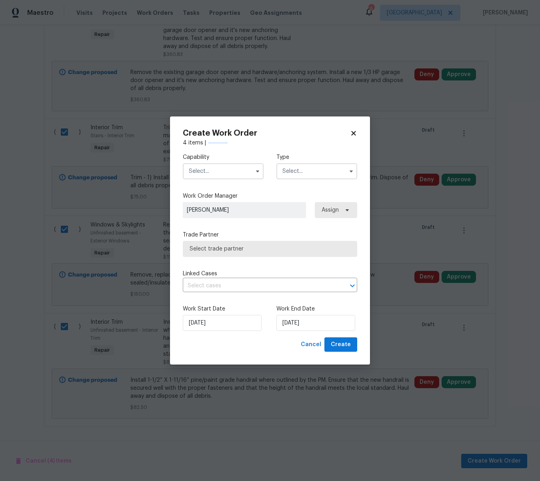
checkbox input "false"
click at [211, 174] on input "text" at bounding box center [223, 171] width 81 height 16
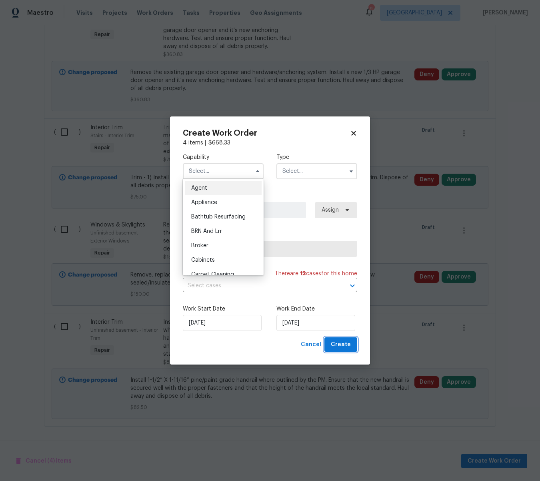
click at [337, 345] on span "Create" at bounding box center [341, 345] width 20 height 10
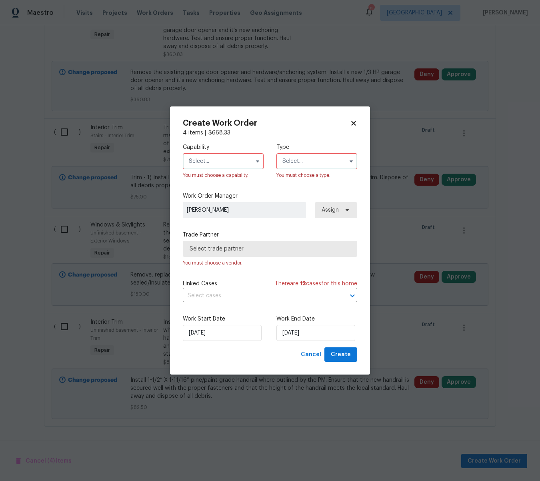
click at [220, 159] on input "text" at bounding box center [223, 161] width 81 height 16
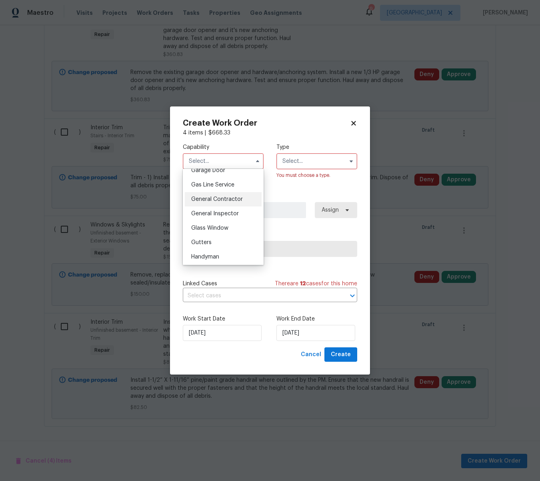
scroll to position [362, 0]
click at [221, 198] on span "General Contractor" at bounding box center [217, 199] width 52 height 6
type input "General Contractor"
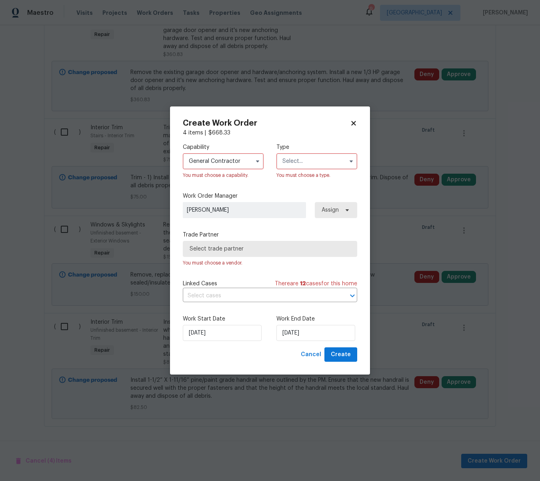
click at [297, 160] on input "text" at bounding box center [317, 161] width 81 height 16
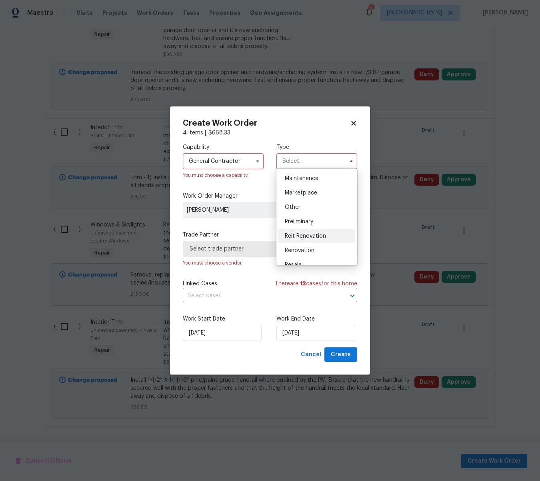
scroll to position [130, 0]
click at [309, 248] on span "Renovation" at bounding box center [300, 250] width 30 height 6
type input "Renovation"
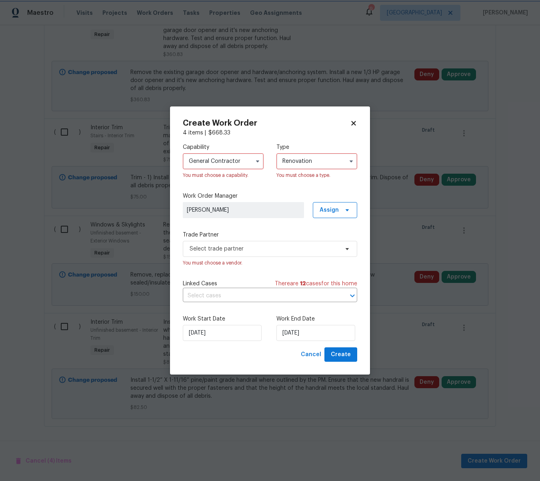
scroll to position [0, 0]
click at [260, 249] on span "Select trade partner" at bounding box center [264, 249] width 149 height 8
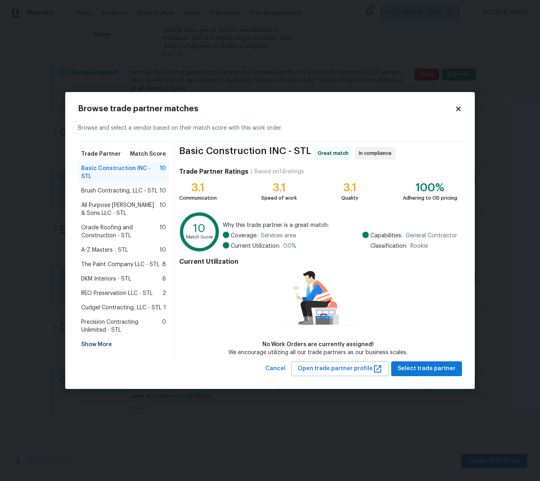
click at [116, 289] on span "REO Preservation LLC - STL" at bounding box center [117, 293] width 72 height 8
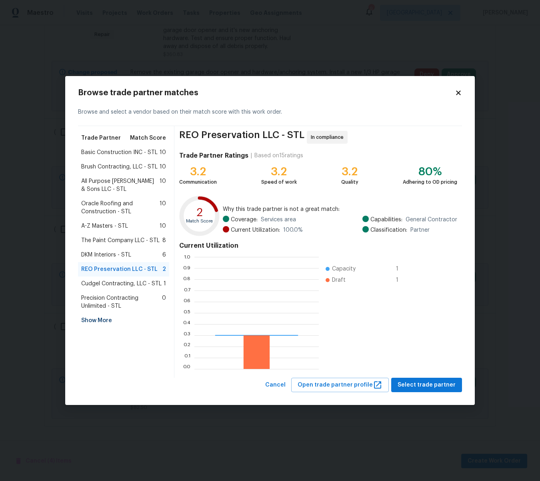
scroll to position [112, 124]
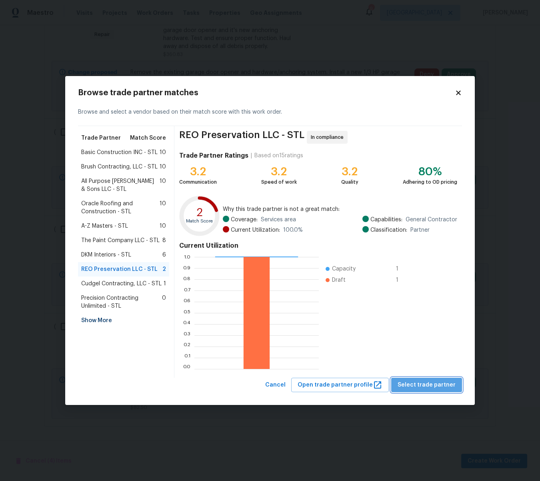
click at [435, 388] on span "Select trade partner" at bounding box center [427, 385] width 58 height 10
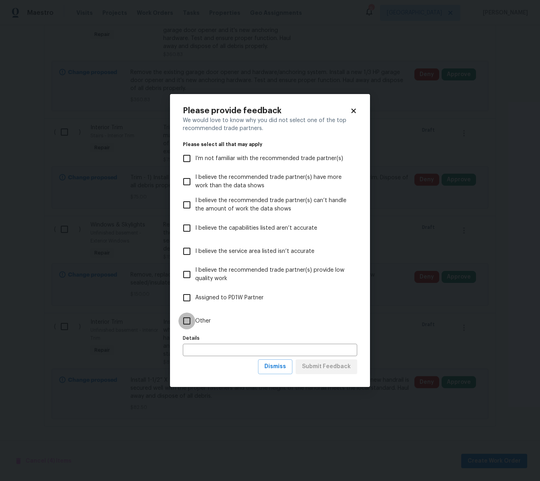
click at [189, 319] on input "Other" at bounding box center [187, 321] width 17 height 17
checkbox input "true"
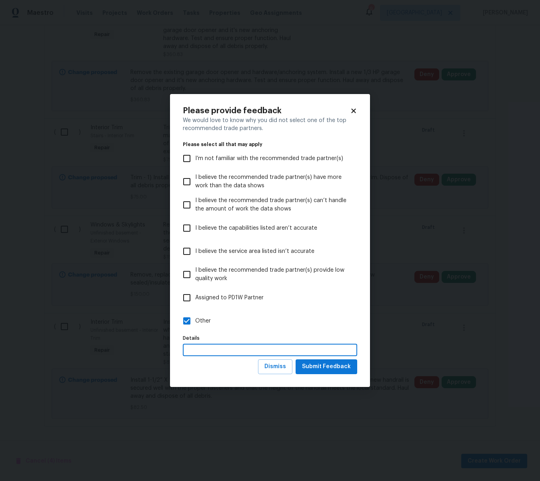
click at [219, 353] on input "text" at bounding box center [270, 350] width 175 height 12
type input "Available to begin tomorrow"
click at [353, 370] on button "Submit Feedback" at bounding box center [327, 366] width 62 height 15
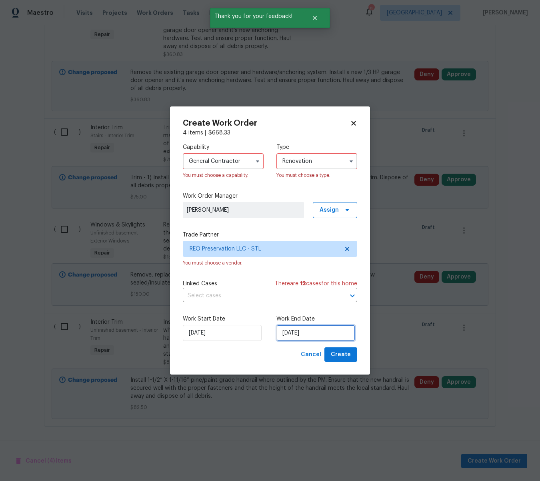
click at [309, 334] on input "[DATE]" at bounding box center [316, 333] width 79 height 16
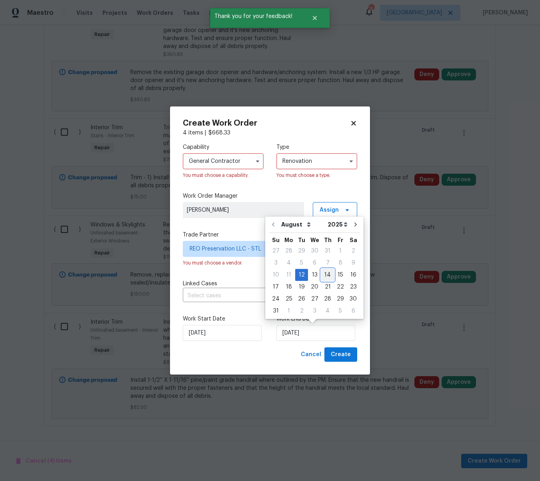
click at [324, 272] on div "14" at bounding box center [327, 274] width 13 height 11
type input "[DATE]"
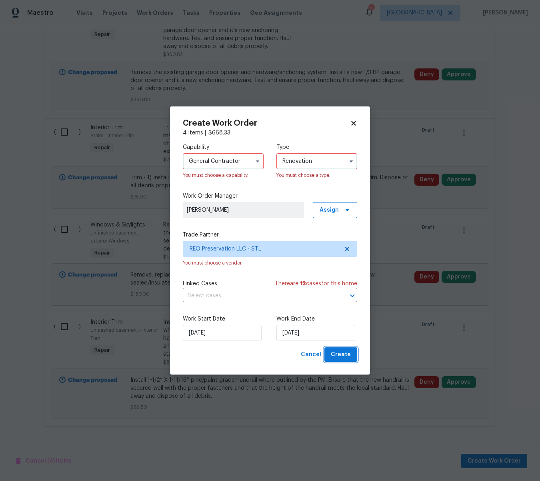
click at [339, 354] on span "Create" at bounding box center [341, 355] width 20 height 10
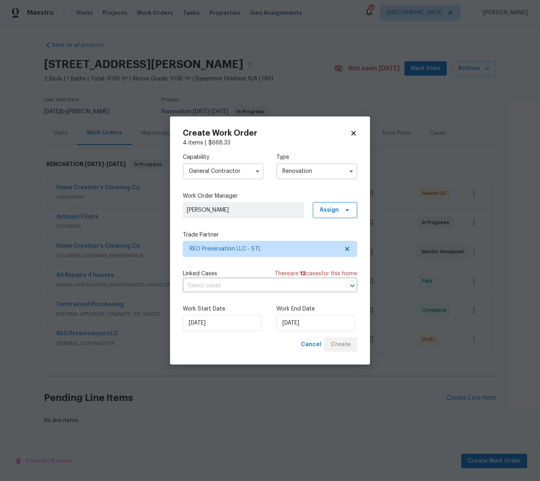
scroll to position [0, 0]
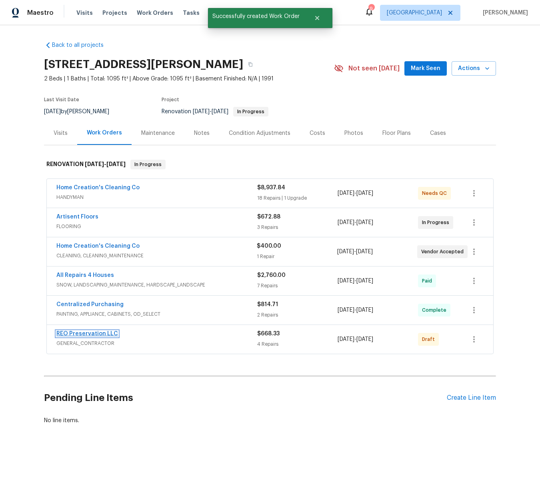
click at [94, 331] on link "REO Preservation LLC" at bounding box center [87, 334] width 62 height 6
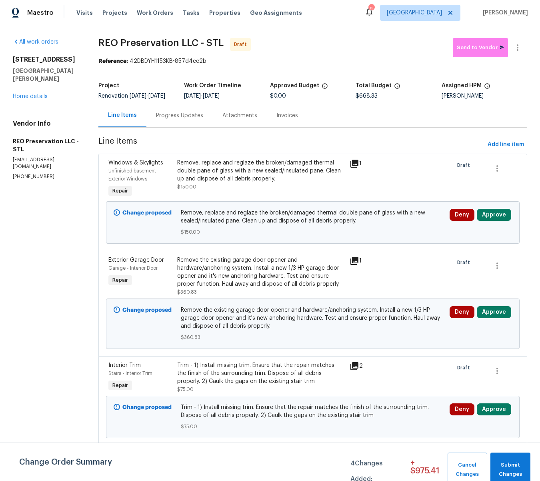
scroll to position [2, 0]
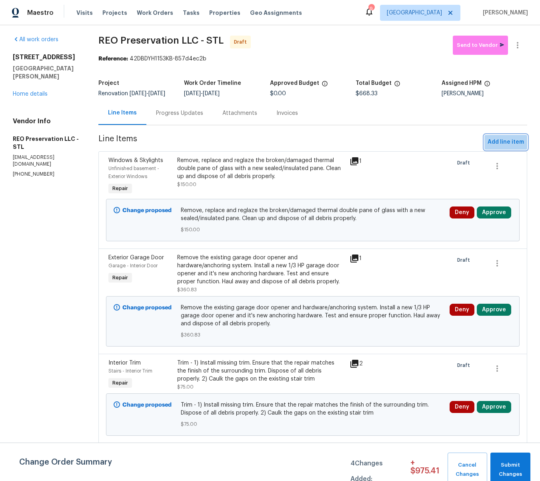
click at [512, 145] on span "Add line item" at bounding box center [506, 142] width 36 height 10
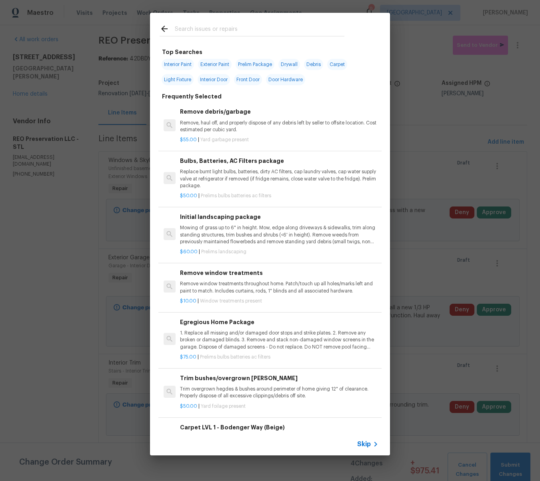
click at [199, 31] on input "text" at bounding box center [260, 30] width 170 height 12
type input "debris"
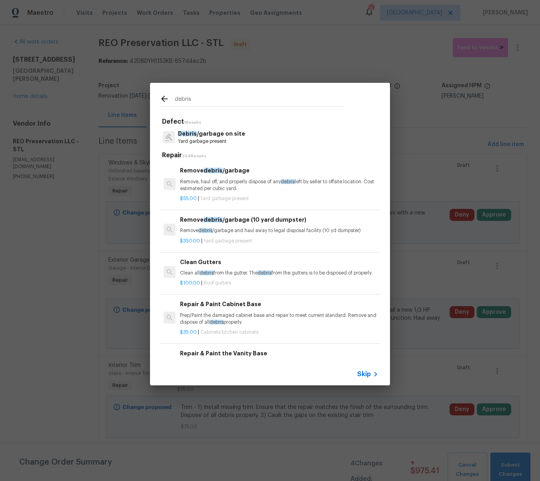
scroll to position [2, 0]
type input "debris"
click at [221, 180] on p "Remove, haul off, and properly dispose of any debris left by seller to offsite …" at bounding box center [279, 186] width 199 height 14
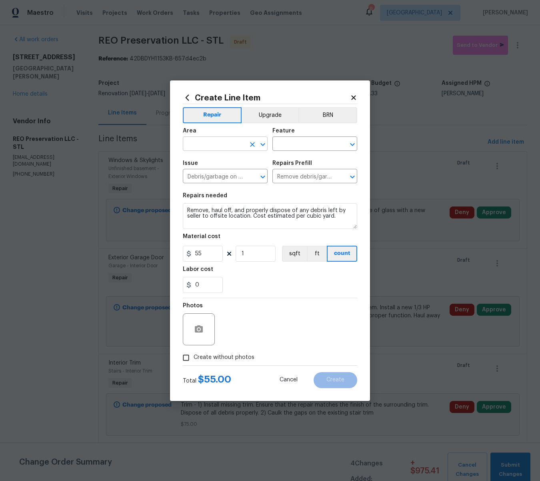
click at [217, 144] on input "text" at bounding box center [214, 145] width 62 height 12
click at [218, 174] on li "Unfinished basement" at bounding box center [225, 175] width 85 height 13
type input "Unfinished basement"
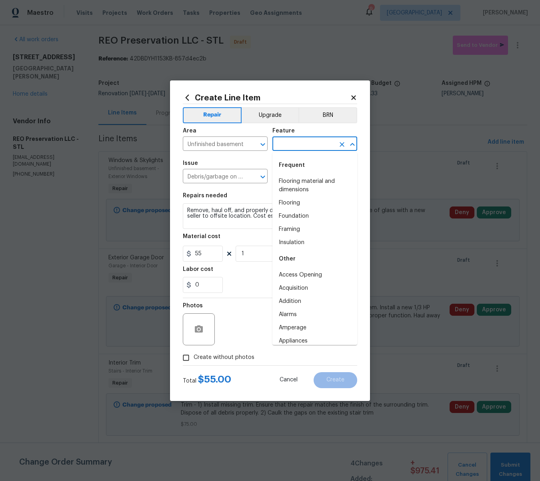
click at [282, 145] on input "text" at bounding box center [304, 145] width 62 height 12
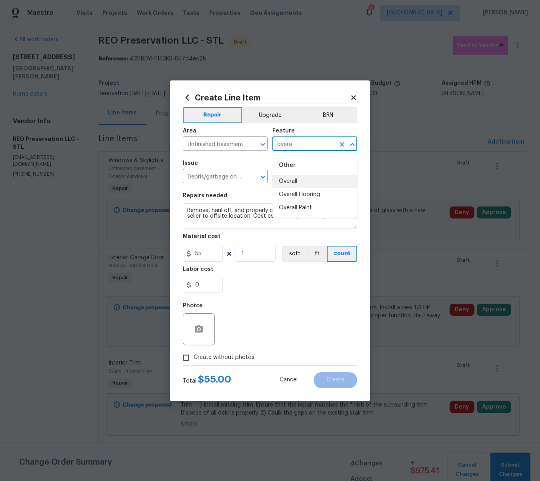
click at [287, 181] on li "Overall" at bounding box center [315, 181] width 85 height 13
type input "Overall"
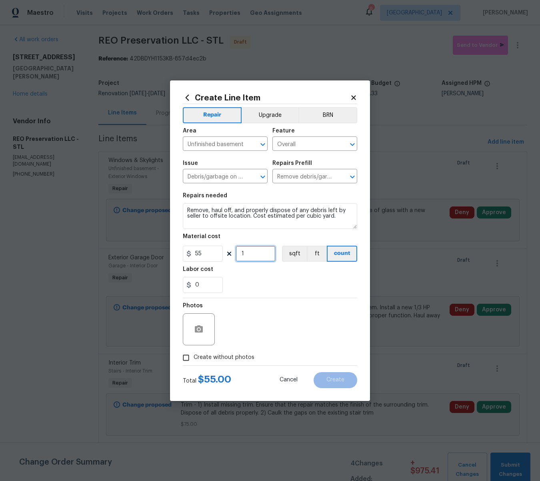
click at [247, 253] on input "1" at bounding box center [256, 254] width 40 height 16
type input "5"
click at [190, 357] on input "Create without photos" at bounding box center [186, 357] width 15 height 15
checkbox input "true"
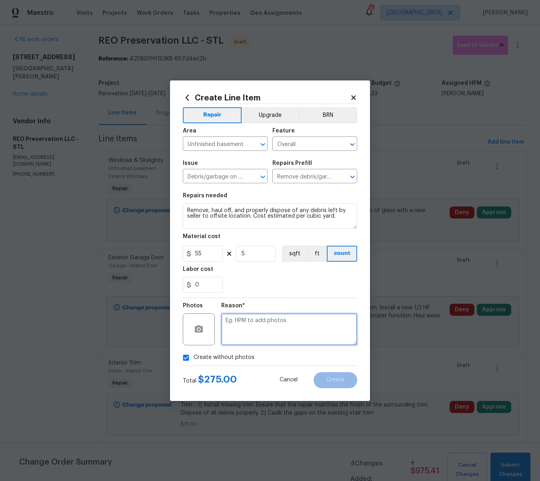
click at [262, 327] on textarea at bounding box center [289, 329] width 136 height 32
type textarea "l"
click at [187, 360] on input "Create without photos" at bounding box center [186, 357] width 15 height 15
checkbox input "false"
click at [199, 333] on icon "button" at bounding box center [199, 330] width 10 height 10
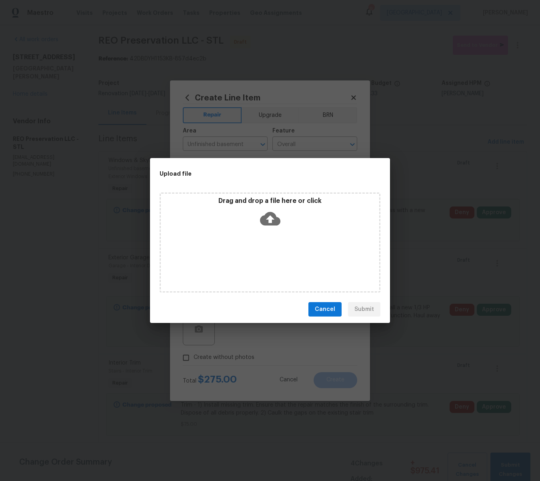
click at [278, 217] on icon at bounding box center [270, 219] width 20 height 20
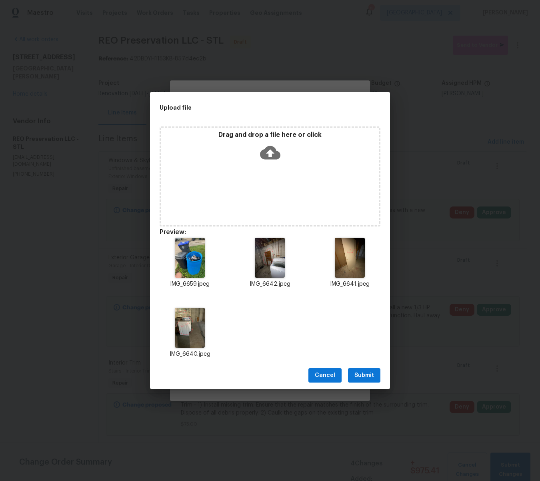
click at [366, 377] on span "Submit" at bounding box center [365, 376] width 20 height 10
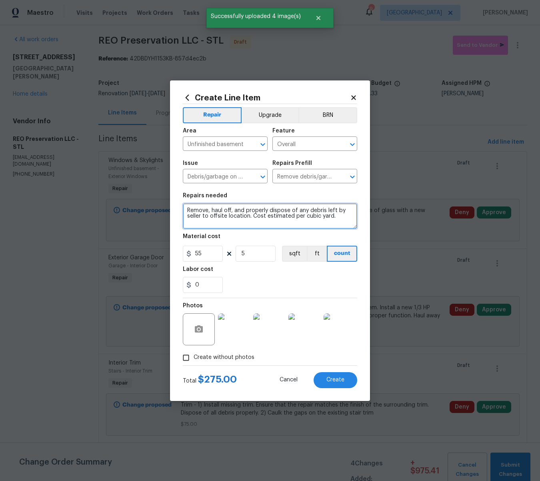
drag, startPoint x: 307, startPoint y: 210, endPoint x: 341, endPoint y: 211, distance: 34.8
click at [307, 210] on textarea "Remove, haul off, and properly dispose of any debris left by seller to offsite …" at bounding box center [270, 216] width 175 height 26
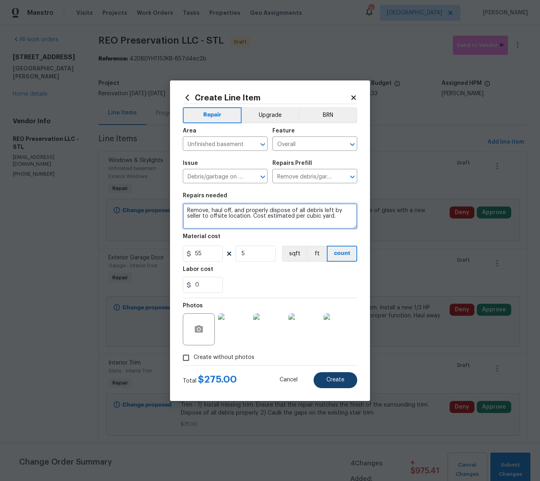
type textarea "Remove, haul off, and properly dispose of all debris left by seller to offsite …"
click at [331, 377] on span "Create" at bounding box center [336, 380] width 18 height 6
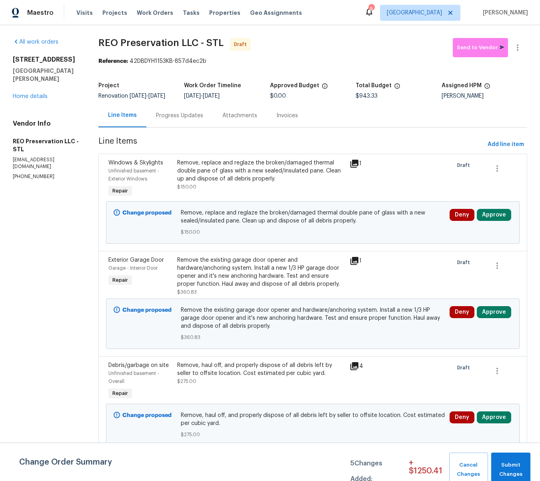
scroll to position [3, 0]
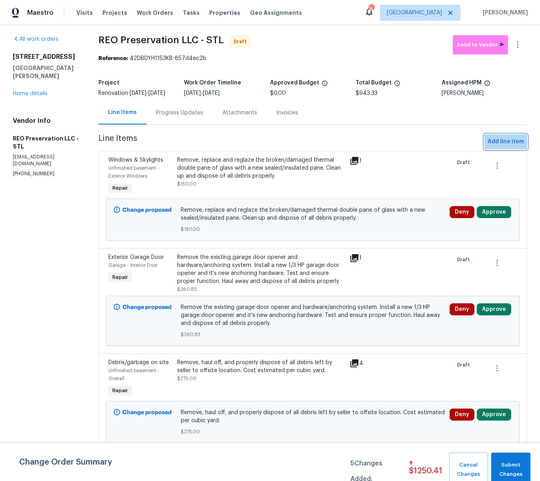
click at [502, 146] on span "Add line item" at bounding box center [506, 142] width 36 height 10
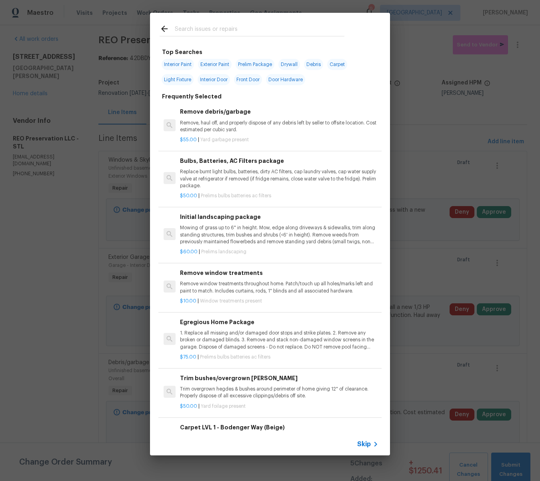
scroll to position [11, 0]
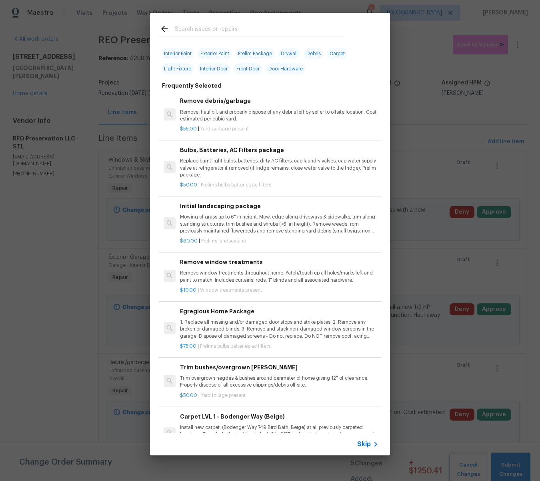
click at [213, 31] on input "text" at bounding box center [260, 30] width 170 height 12
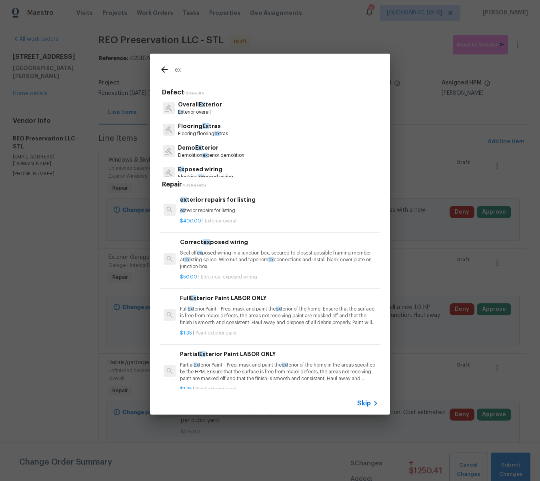
scroll to position [0, 0]
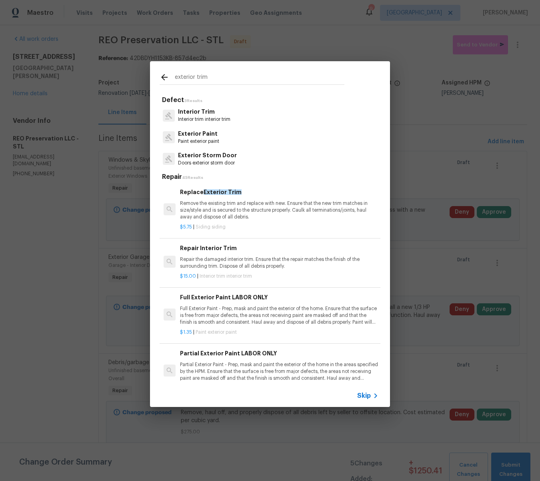
type input "exterior trim"
click at [245, 205] on p "Remove the existing trim and replace with new. Ensure that the new trim matches…" at bounding box center [279, 210] width 199 height 20
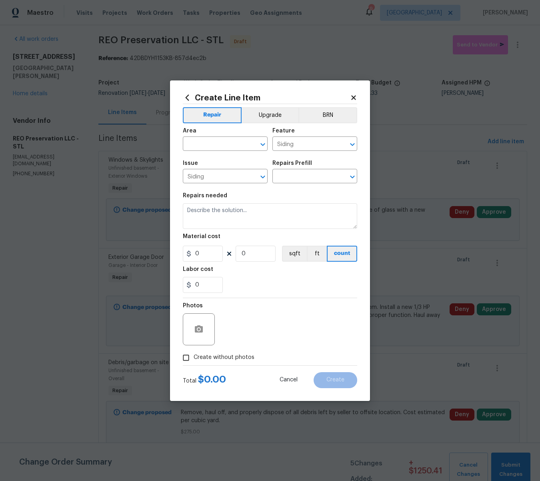
type input "Replace Exterior Trim $5.75"
type textarea "Remove the existing trim and replace with new. Ensure that the new trim matches…"
type input "5.75"
type input "1"
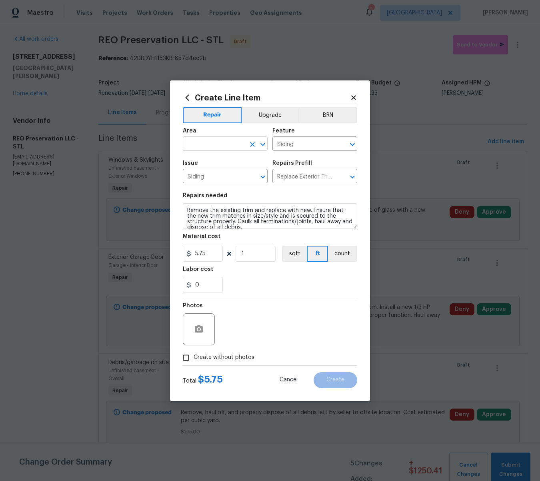
click at [208, 142] on input "text" at bounding box center [214, 145] width 62 height 12
click at [202, 177] on li "Exterior Overall" at bounding box center [225, 175] width 85 height 13
type input "Exterior Overall"
click at [199, 330] on circle "button" at bounding box center [199, 329] width 2 height 2
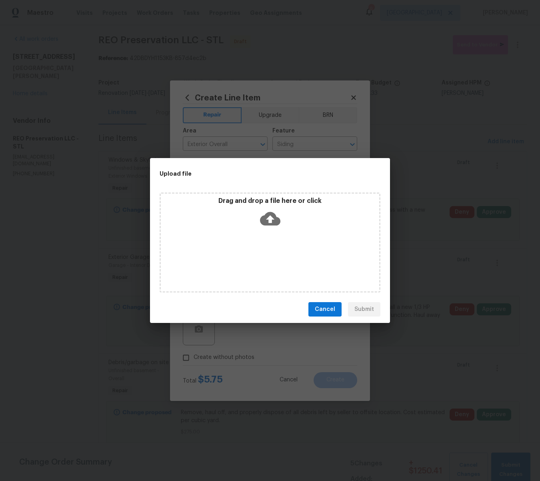
click at [271, 216] on icon at bounding box center [270, 219] width 20 height 20
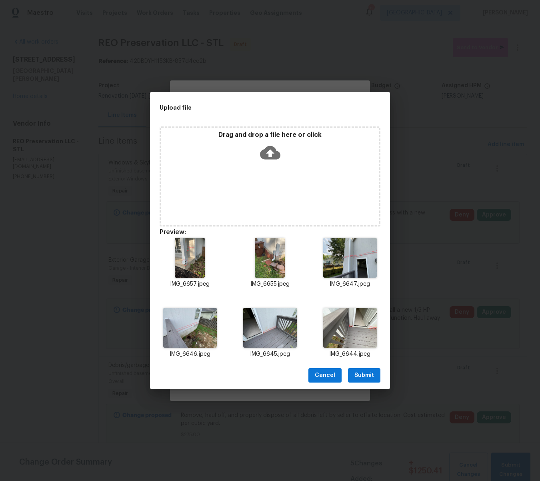
scroll to position [3, 0]
click at [370, 377] on span "Submit" at bounding box center [365, 376] width 20 height 10
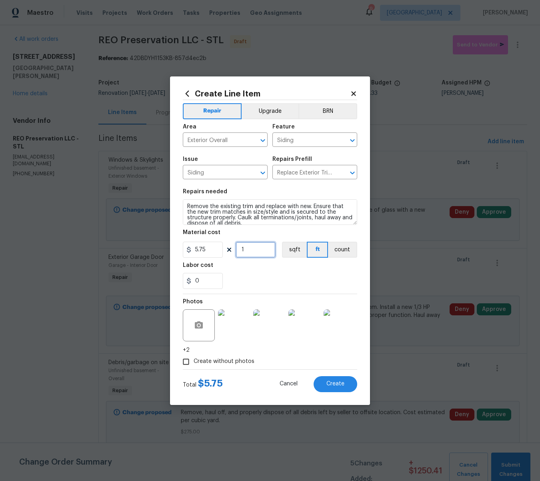
click at [246, 249] on input "1" at bounding box center [256, 250] width 40 height 16
type input "0"
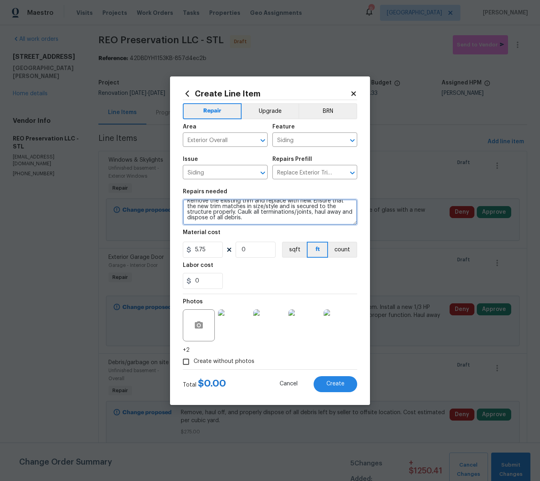
click at [231, 218] on textarea "Remove the existing trim and replace with new. Ensure that the new trim matches…" at bounding box center [270, 212] width 175 height 26
type textarea "Remove the existing trim and replace with new. Ensure that the new trim matches…"
click at [254, 252] on input "0" at bounding box center [256, 250] width 40 height 16
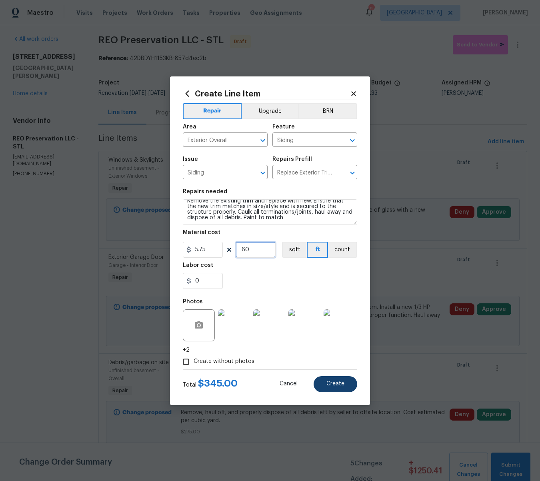
type input "60"
click at [337, 386] on span "Create" at bounding box center [336, 384] width 18 height 6
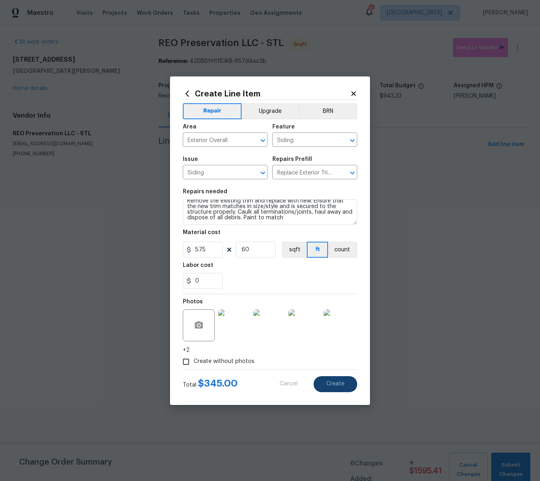
scroll to position [0, 0]
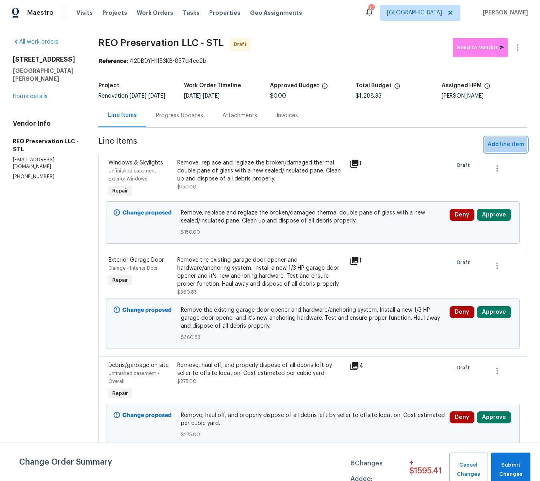
click at [514, 149] on span "Add line item" at bounding box center [506, 145] width 36 height 10
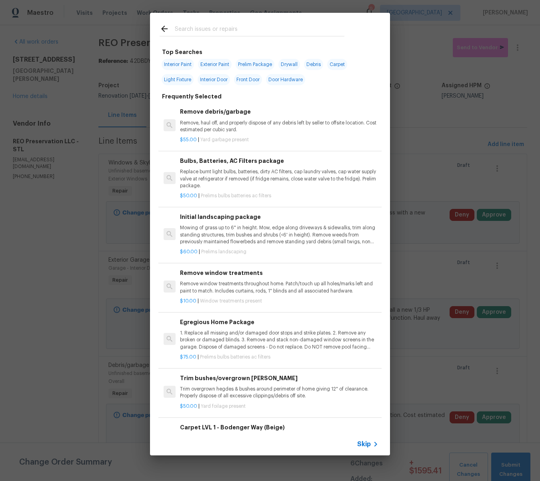
click at [189, 31] on input "text" at bounding box center [260, 30] width 170 height 12
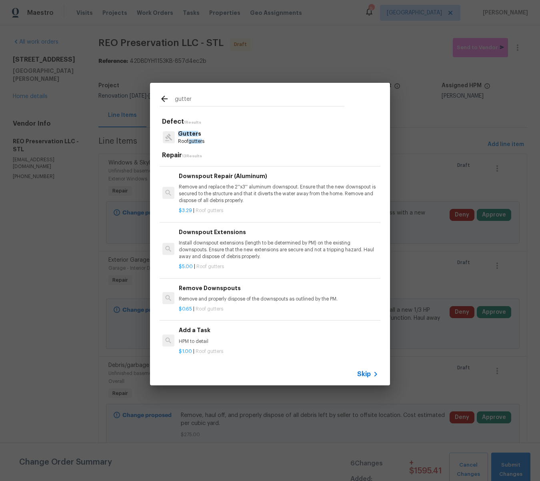
scroll to position [248, 1]
type input "gutter"
click at [239, 248] on p "Install downspout extensions (length to be determined by PM) on the existing do…" at bounding box center [278, 249] width 199 height 20
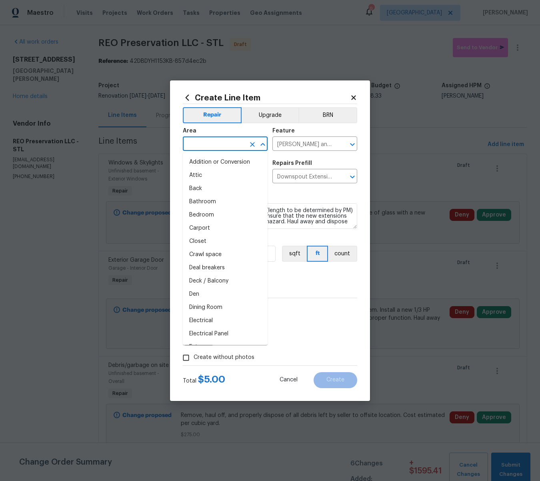
click at [205, 140] on input "text" at bounding box center [214, 145] width 62 height 12
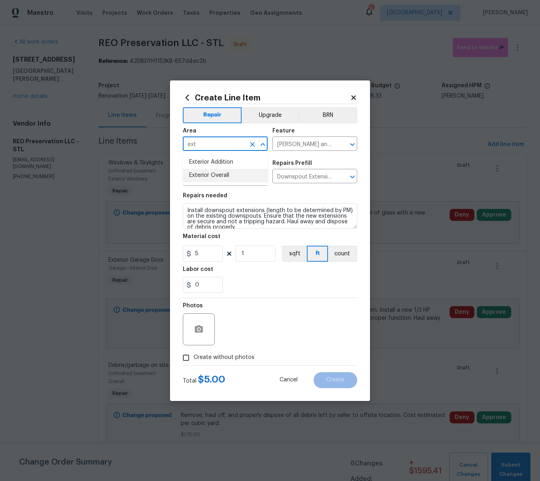
click at [225, 176] on li "Exterior Overall" at bounding box center [225, 175] width 85 height 13
type input "Exterior Overall"
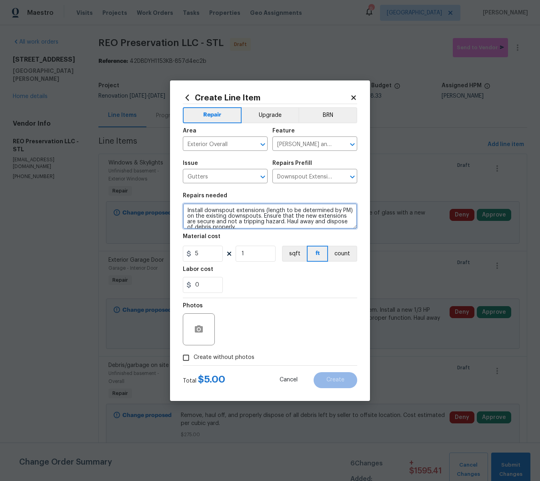
drag, startPoint x: 351, startPoint y: 211, endPoint x: 265, endPoint y: 210, distance: 86.5
click at [265, 210] on textarea "Install downspout extensions (length to be determined by PM) on the existing do…" at bounding box center [270, 216] width 175 height 26
click at [241, 214] on textarea "Install downspout extensions on the back two downspouts the existing downspouts…" at bounding box center [270, 216] width 175 height 26
type textarea "Install downspout extensions on the back two downspouts (Match the image in the…"
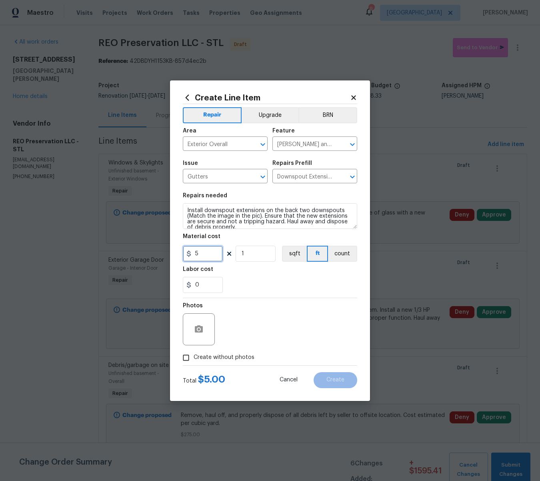
click at [201, 254] on input "5" at bounding box center [203, 254] width 40 height 16
type input "25"
type input "2"
click at [207, 256] on input "25" at bounding box center [203, 254] width 40 height 16
type input "30"
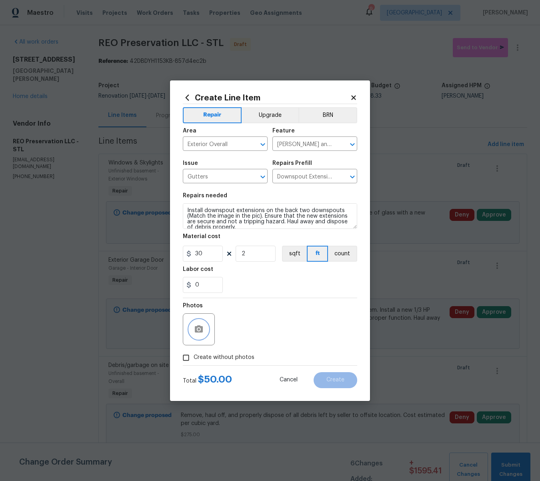
click at [201, 329] on icon "button" at bounding box center [199, 328] width 8 height 7
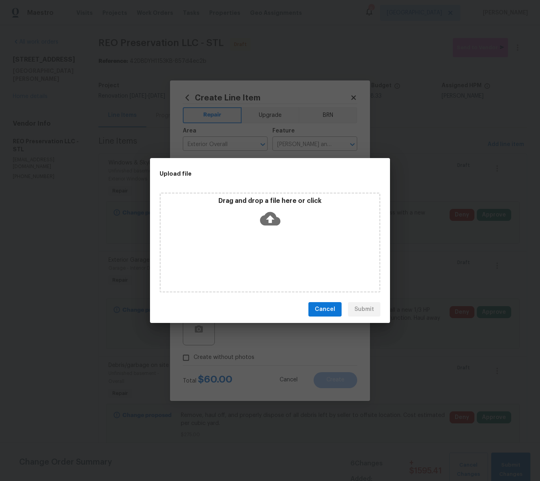
click at [270, 221] on icon at bounding box center [270, 219] width 20 height 20
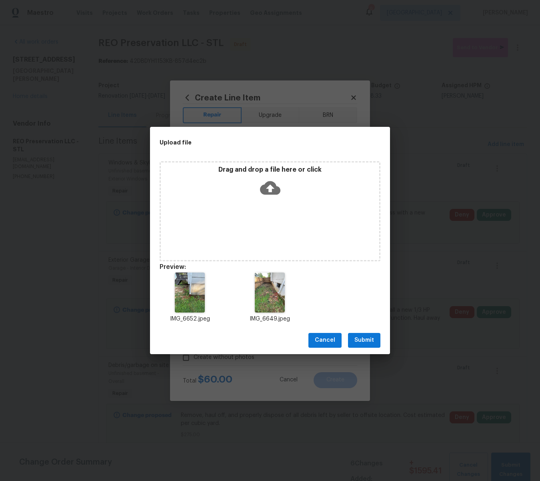
click at [374, 341] on button "Submit" at bounding box center [364, 340] width 32 height 15
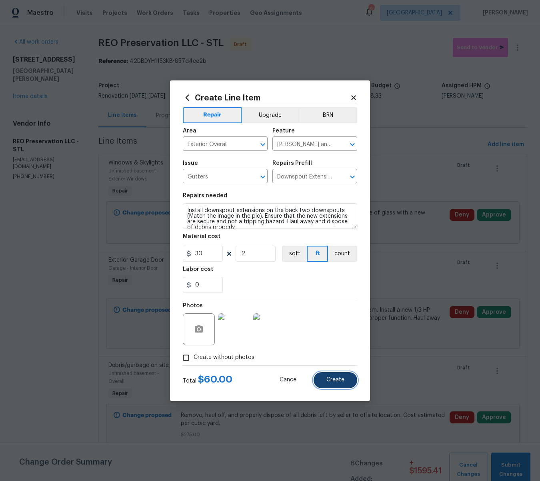
click at [337, 382] on span "Create" at bounding box center [336, 380] width 18 height 6
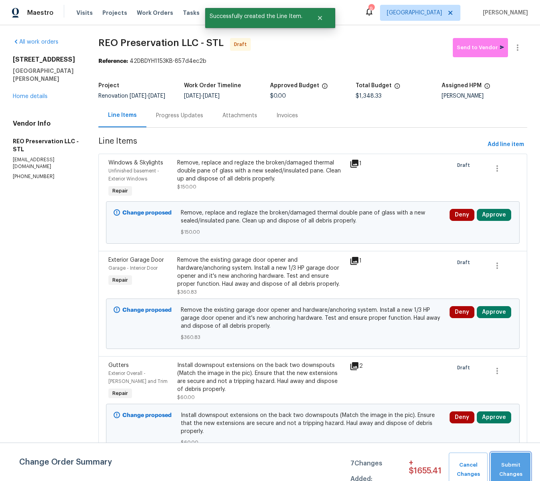
click at [508, 459] on button "Submit Changes" at bounding box center [511, 470] width 40 height 34
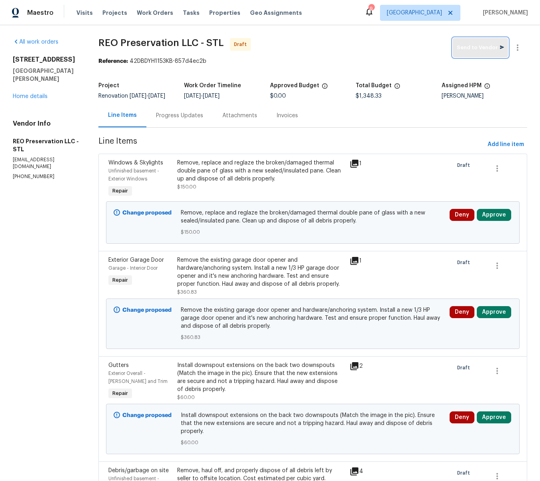
click at [477, 44] on span "Send to Vendor" at bounding box center [480, 47] width 47 height 9
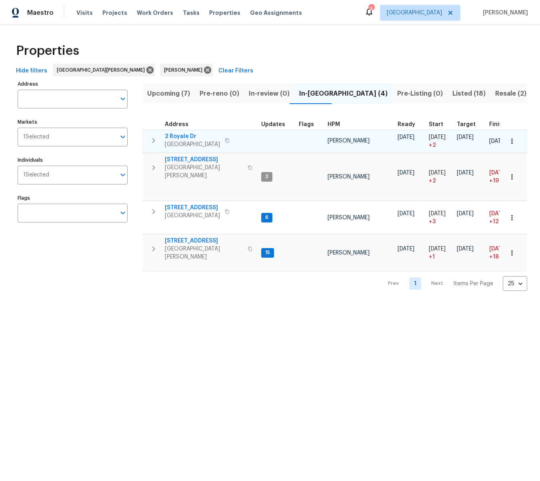
click at [177, 135] on span "2 Royale Dr" at bounding box center [192, 137] width 55 height 8
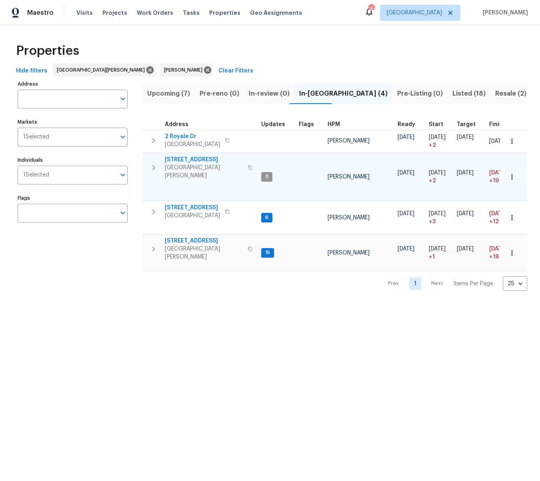
click at [184, 157] on span "[STREET_ADDRESS]" at bounding box center [204, 160] width 78 height 8
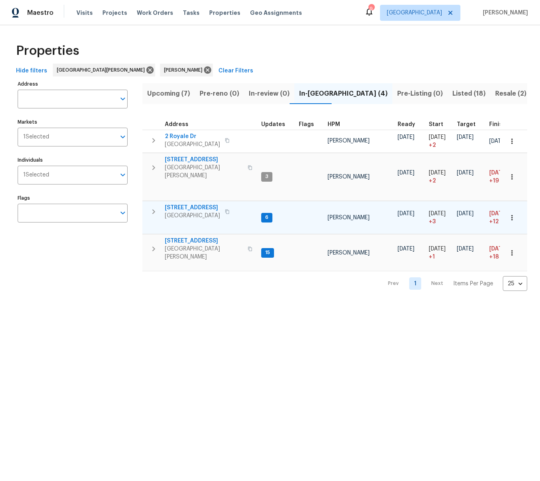
click at [189, 204] on span "[STREET_ADDRESS]" at bounding box center [192, 208] width 55 height 8
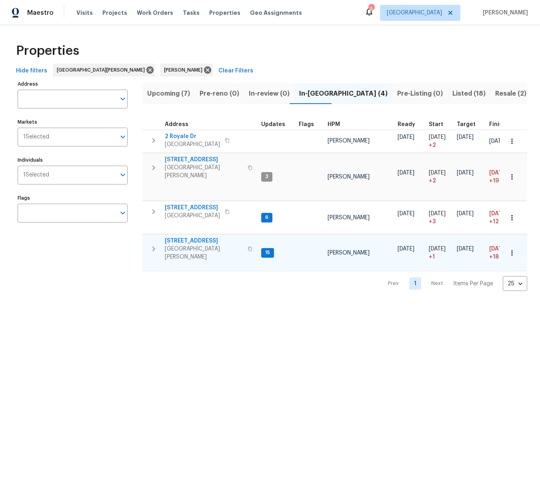
click at [186, 238] on span "[STREET_ADDRESS]" at bounding box center [204, 241] width 78 height 8
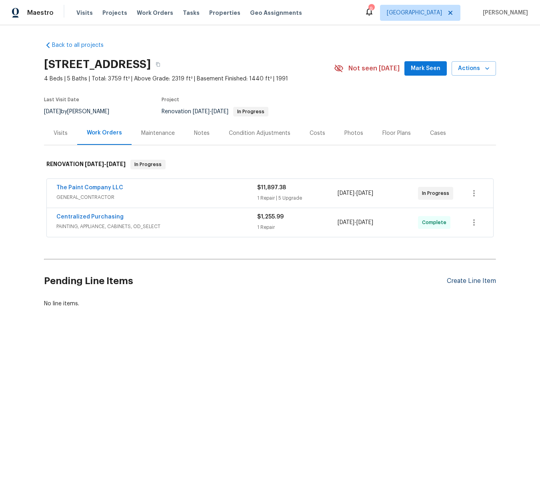
click at [464, 282] on div "Create Line Item" at bounding box center [471, 281] width 49 height 8
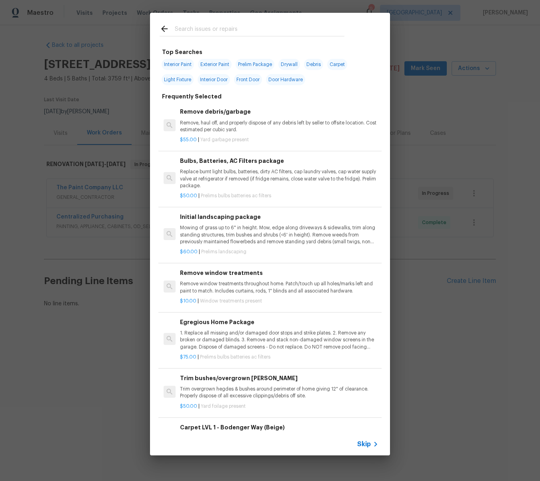
click at [211, 28] on input "text" at bounding box center [260, 30] width 170 height 12
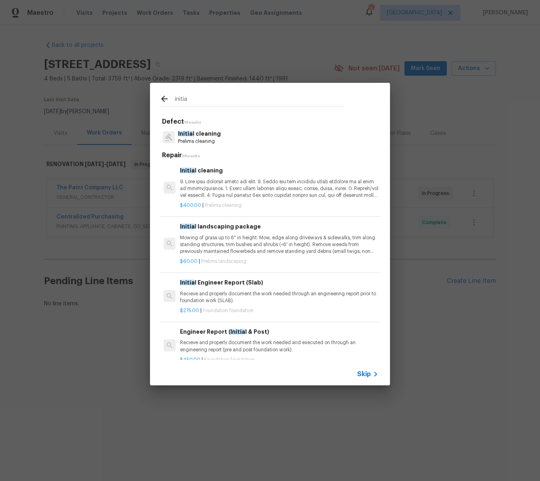
type input "initia"
click at [210, 176] on div "Initia l cleaning" at bounding box center [279, 182] width 199 height 33
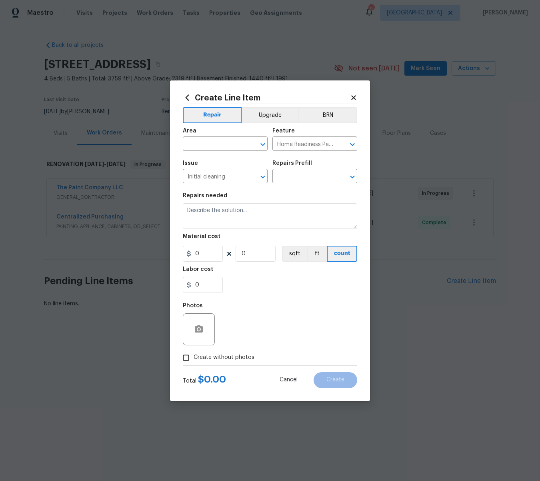
type input "Initial cleaning $400.00"
type textarea "1. Wipe down exterior doors and trim. 2. Clean out all exterior light fixtures …"
type input "400"
type input "1"
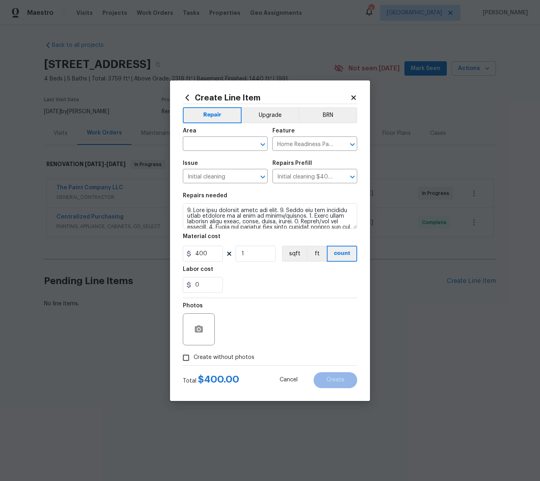
click at [188, 359] on input "Create without photos" at bounding box center [186, 357] width 15 height 15
checkbox input "true"
click at [262, 339] on textarea at bounding box center [289, 329] width 136 height 32
type textarea "na"
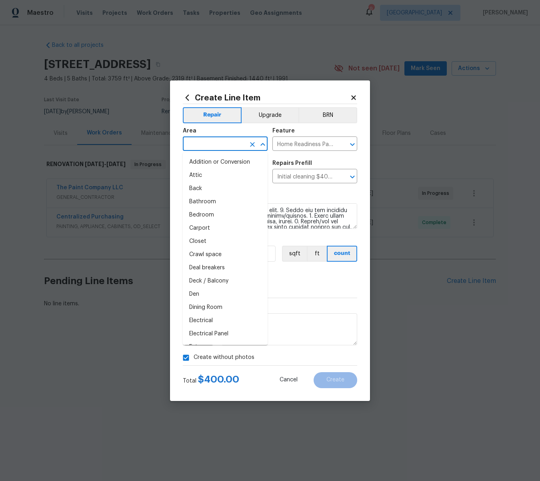
click at [209, 142] on input "text" at bounding box center [214, 145] width 62 height 12
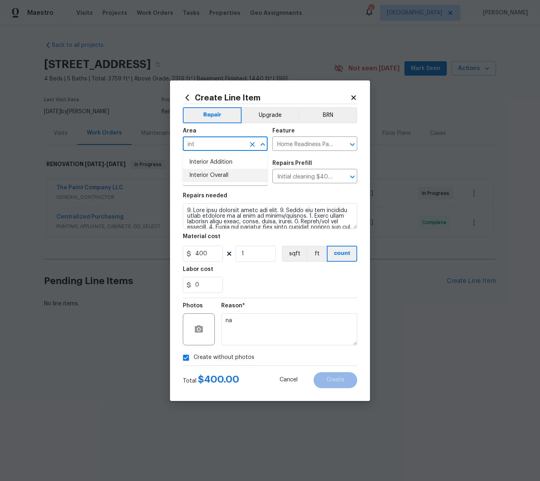
click at [229, 174] on li "Interior Overall" at bounding box center [225, 175] width 85 height 13
type input "Interior Overall"
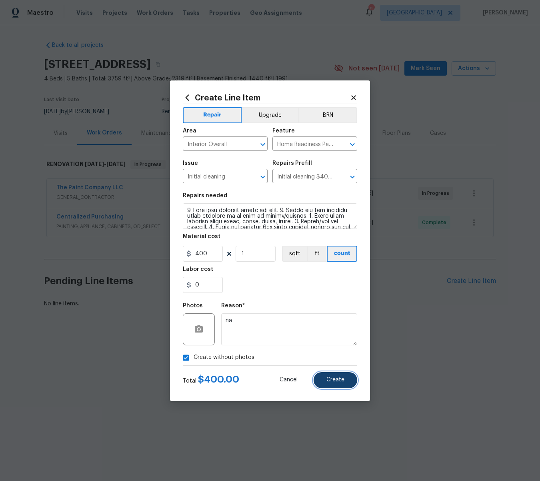
click at [337, 380] on span "Create" at bounding box center [336, 380] width 18 height 6
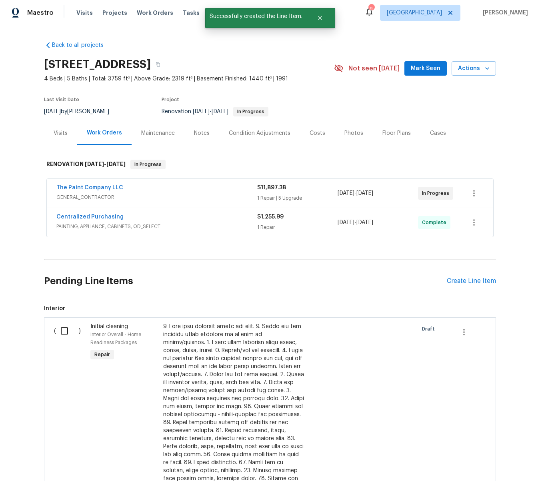
click at [66, 328] on input "checkbox" at bounding box center [67, 331] width 23 height 17
checkbox input "true"
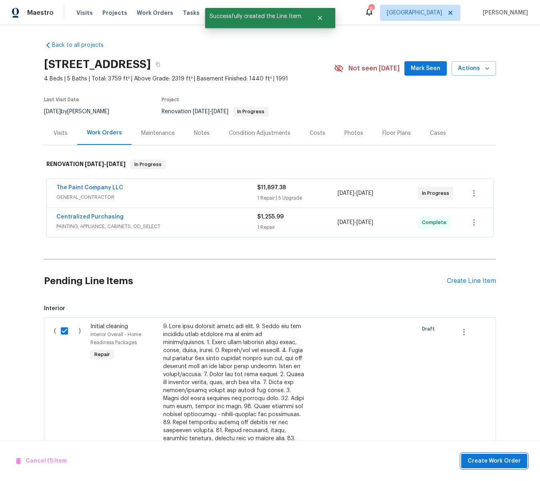
click at [504, 461] on span "Create Work Order" at bounding box center [494, 461] width 53 height 10
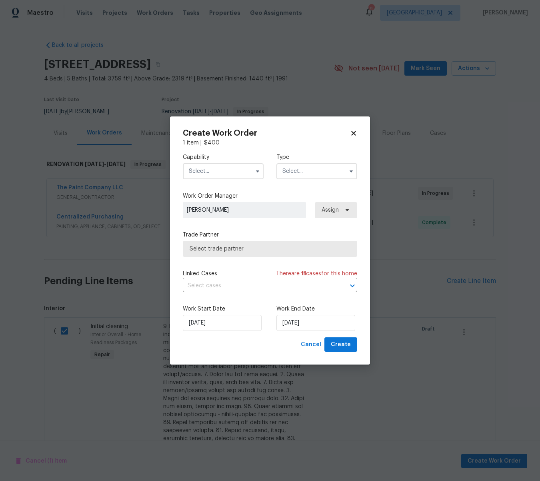
click at [214, 166] on input "text" at bounding box center [223, 171] width 81 height 16
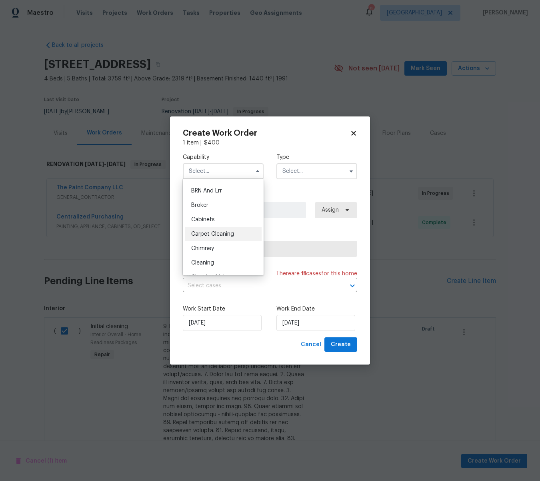
scroll to position [41, 0]
click at [207, 261] on span "Cleaning" at bounding box center [202, 262] width 23 height 6
type input "Cleaning"
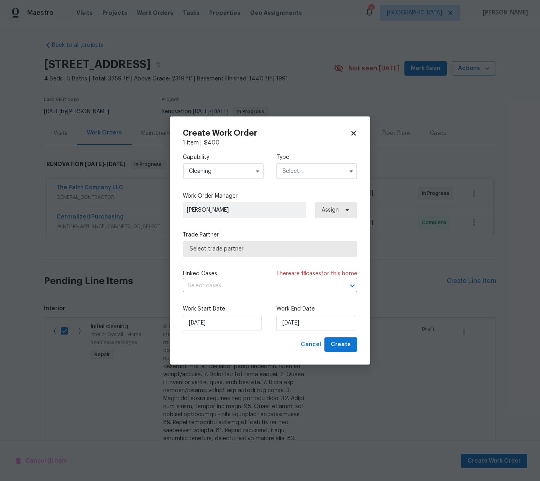
click at [294, 174] on input "text" at bounding box center [317, 171] width 81 height 16
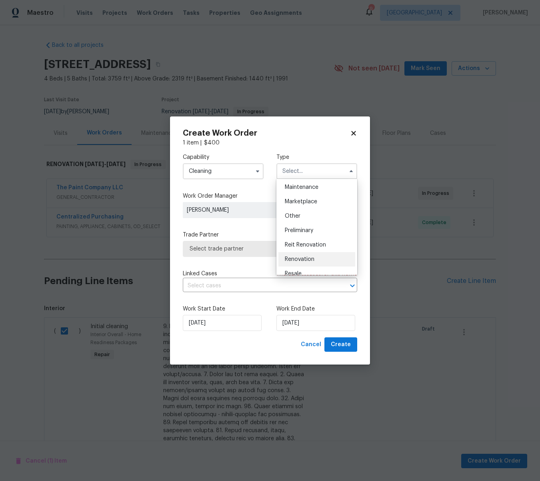
scroll to position [133, 0]
click at [305, 255] on span "Renovation" at bounding box center [300, 257] width 30 height 6
type input "Renovation"
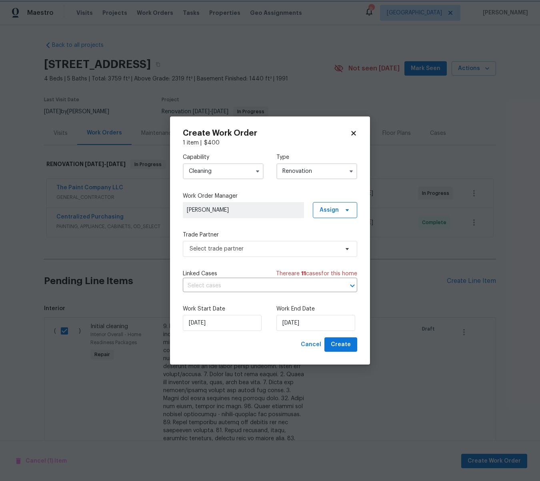
scroll to position [0, 0]
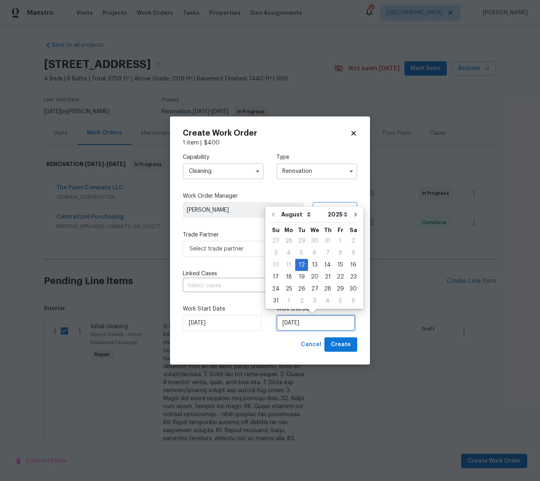
click at [315, 324] on input "[DATE]" at bounding box center [316, 323] width 79 height 16
click at [338, 275] on div "22" at bounding box center [340, 276] width 13 height 11
type input "8/22/2025"
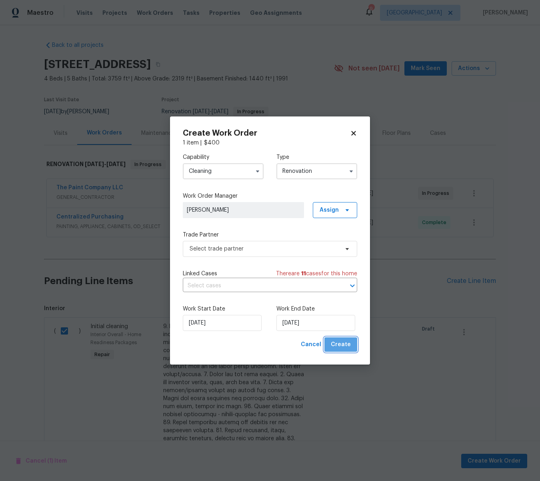
click at [344, 343] on span "Create" at bounding box center [341, 345] width 20 height 10
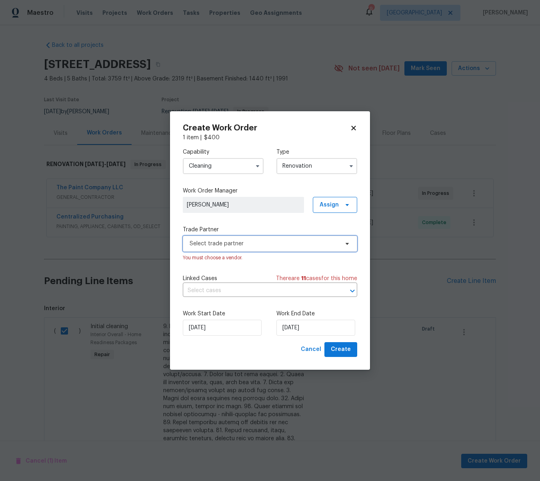
click at [255, 245] on span "Select trade partner" at bounding box center [264, 244] width 149 height 8
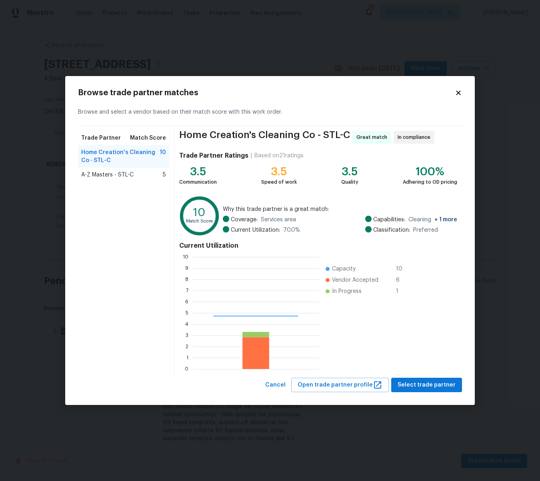
scroll to position [112, 127]
click at [429, 381] on span "Select trade partner" at bounding box center [427, 385] width 58 height 10
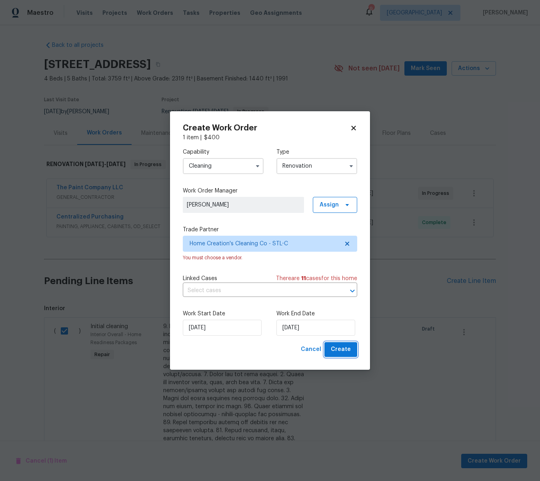
click at [347, 352] on span "Create" at bounding box center [341, 350] width 20 height 10
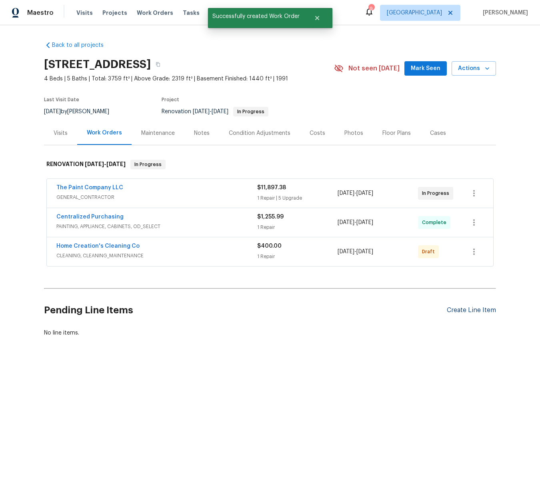
click at [472, 312] on div "Create Line Item" at bounding box center [471, 311] width 49 height 8
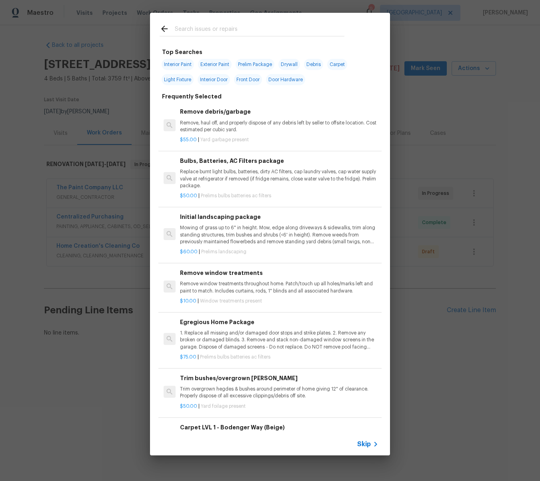
click at [282, 29] on input "text" at bounding box center [260, 30] width 170 height 12
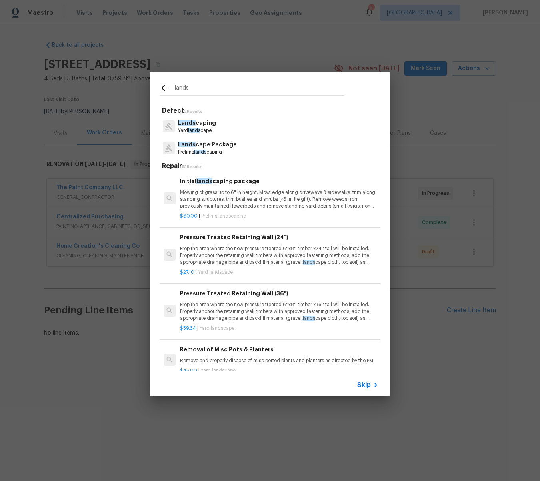
type input "lands"
click at [196, 144] on p "Lands cape Package" at bounding box center [207, 145] width 59 height 8
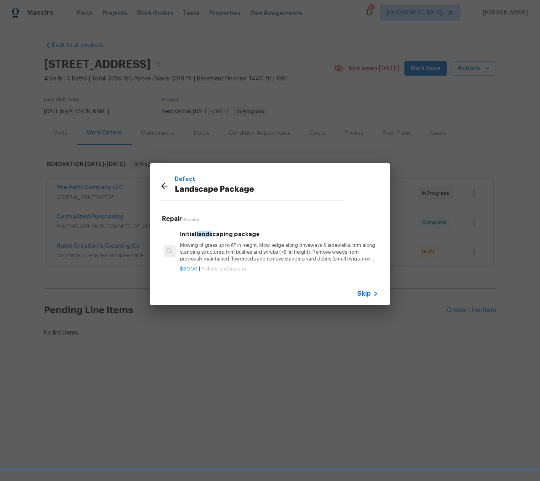
click at [231, 252] on p "Mowing of grass up to 6" in height. Mow, edge along driveways & sidewalks, trim…" at bounding box center [279, 252] width 199 height 20
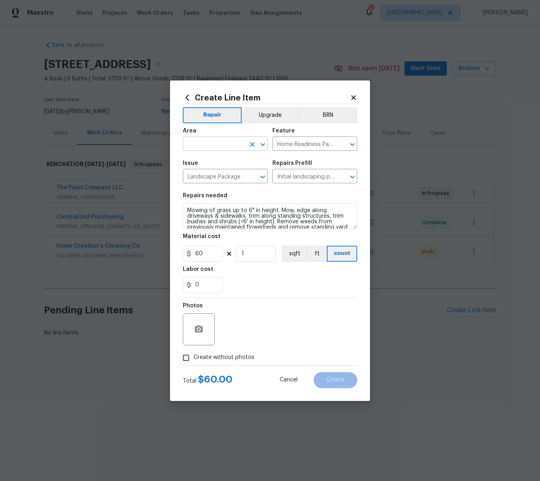
click at [207, 147] on input "text" at bounding box center [214, 145] width 62 height 12
click at [210, 178] on li "Exterior Overall" at bounding box center [225, 175] width 85 height 13
type input "Exterior Overall"
click at [188, 359] on input "Create without photos" at bounding box center [186, 357] width 15 height 15
checkbox input "true"
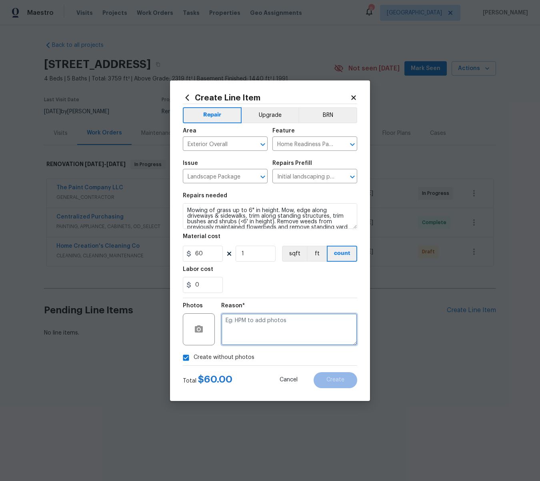
click at [254, 333] on textarea at bounding box center [289, 329] width 136 height 32
type textarea "na"
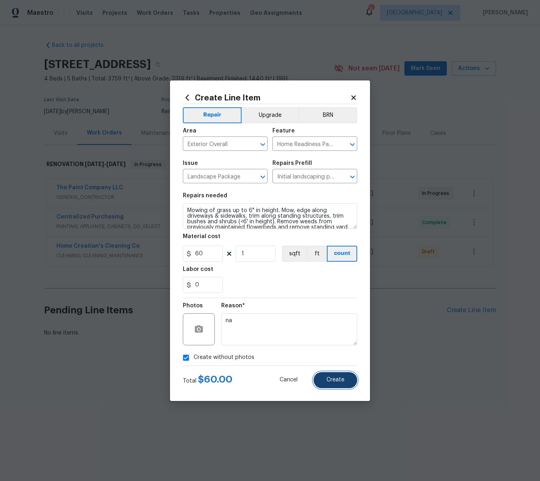
click at [339, 376] on button "Create" at bounding box center [336, 380] width 44 height 16
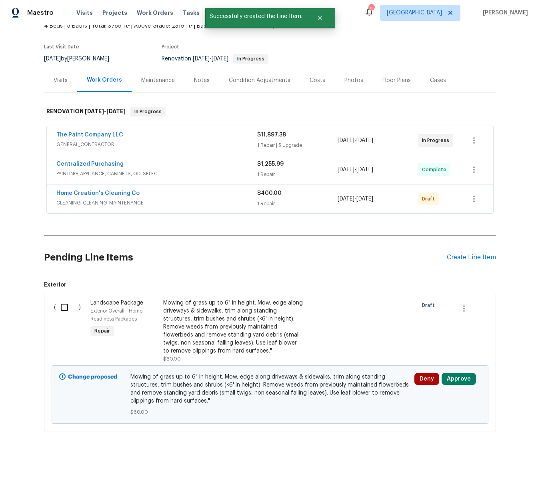
scroll to position [58, 0]
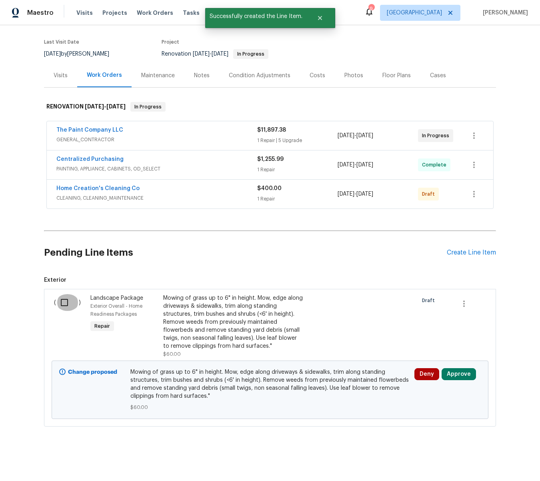
click at [66, 301] on input "checkbox" at bounding box center [67, 302] width 23 height 17
checkbox input "true"
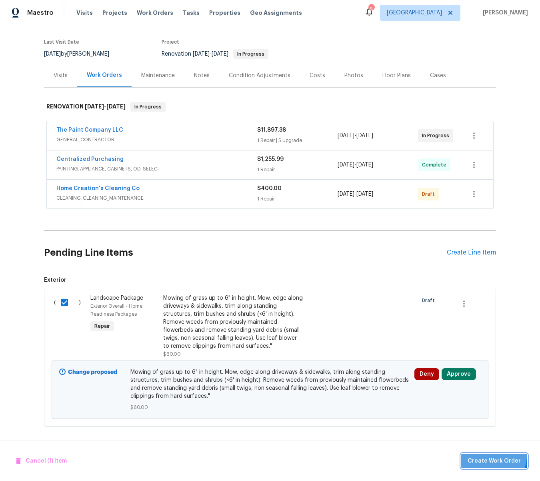
click at [496, 456] on button "Create Work Order" at bounding box center [495, 461] width 66 height 15
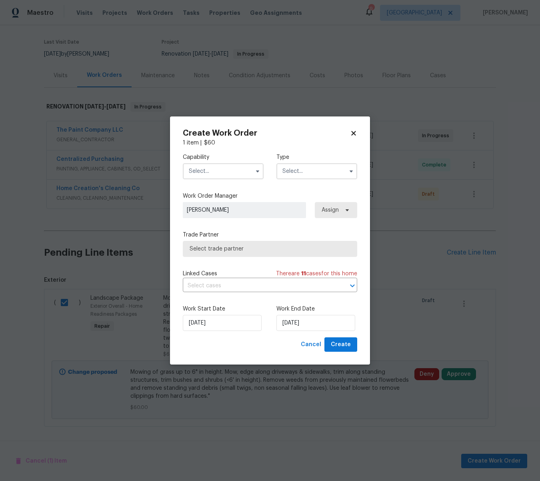
click at [221, 167] on input "text" at bounding box center [223, 171] width 81 height 16
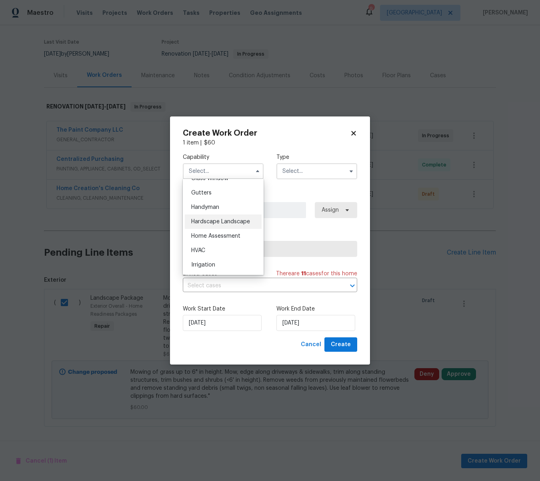
scroll to position [423, 0]
click at [235, 220] on span "Hardscape Landscape" at bounding box center [220, 220] width 59 height 6
type input "Hardscape Landscape"
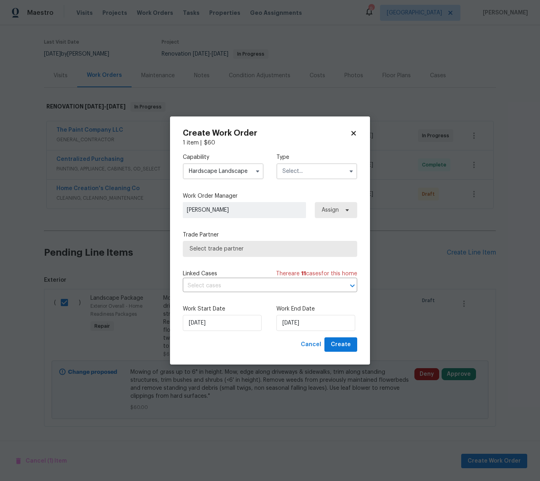
click at [313, 169] on input "text" at bounding box center [317, 171] width 81 height 16
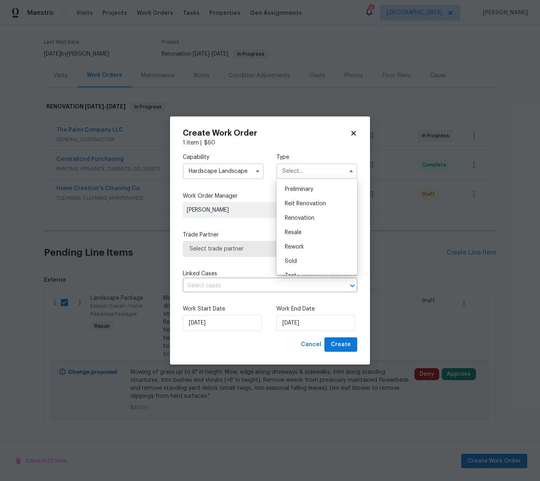
scroll to position [182, 0]
click at [306, 209] on span "Renovation" at bounding box center [300, 208] width 30 height 6
type input "Renovation"
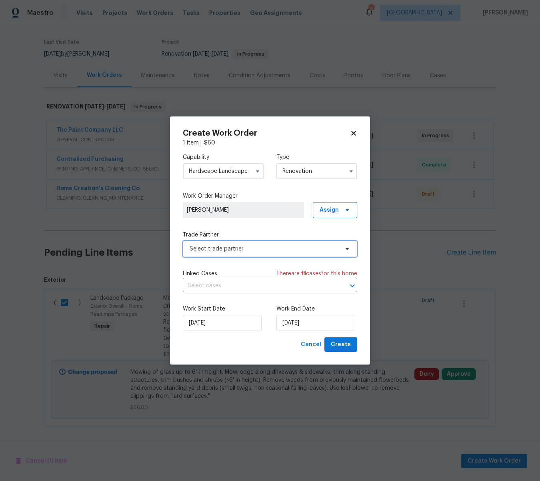
click at [255, 245] on span "Select trade partner" at bounding box center [264, 249] width 149 height 8
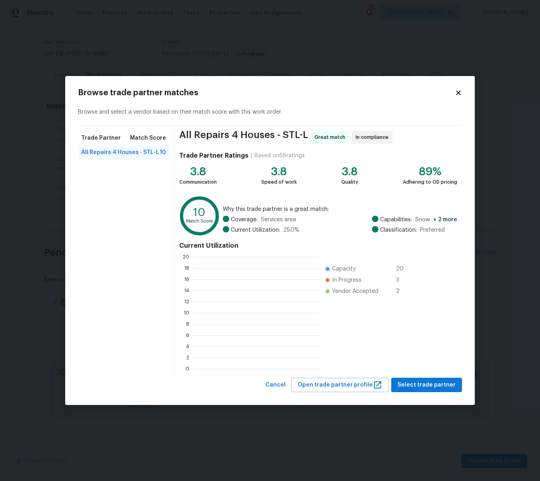
scroll to position [112, 126]
click at [446, 382] on span "Select trade partner" at bounding box center [427, 385] width 58 height 10
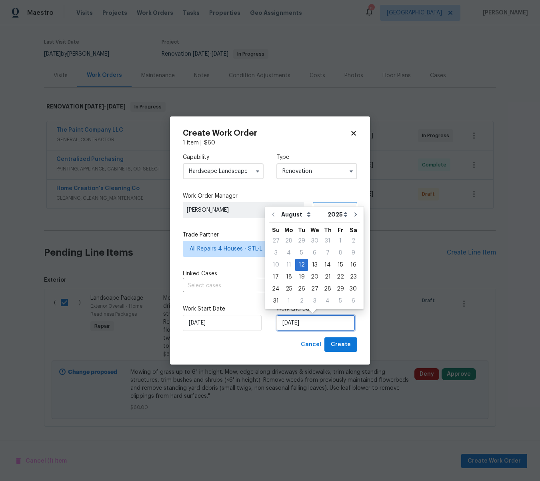
click at [314, 316] on input "[DATE]" at bounding box center [316, 323] width 79 height 16
click at [323, 266] on div "14" at bounding box center [327, 264] width 13 height 11
type input "[DATE]"
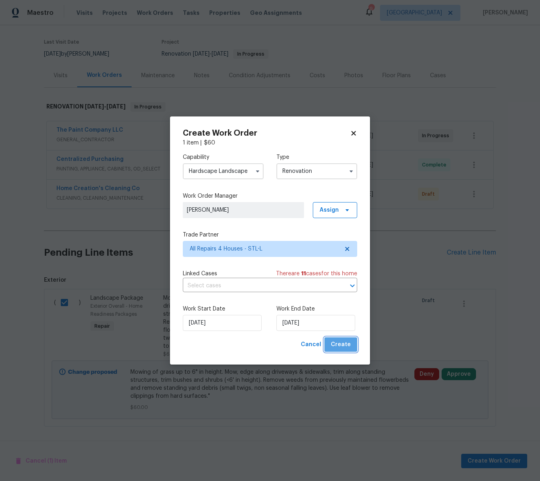
click at [349, 345] on span "Create" at bounding box center [341, 345] width 20 height 10
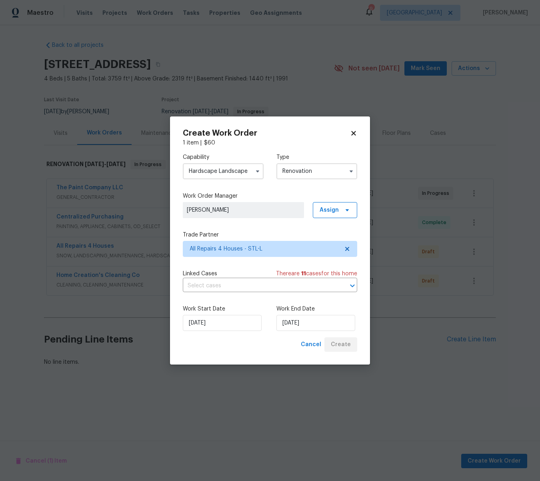
scroll to position [0, 0]
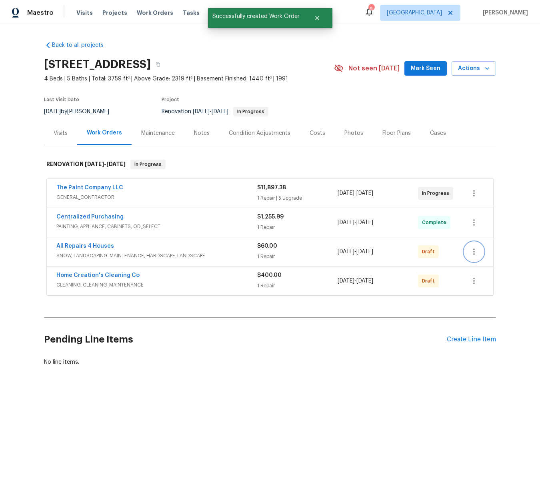
click at [474, 254] on icon "button" at bounding box center [475, 252] width 2 height 6
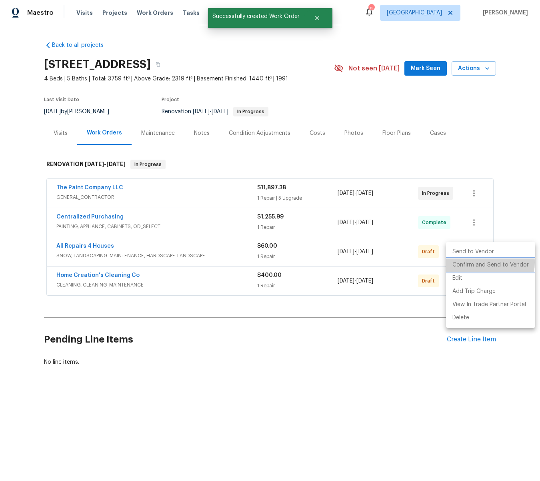
click at [486, 263] on li "Confirm and Send to Vendor" at bounding box center [490, 265] width 89 height 13
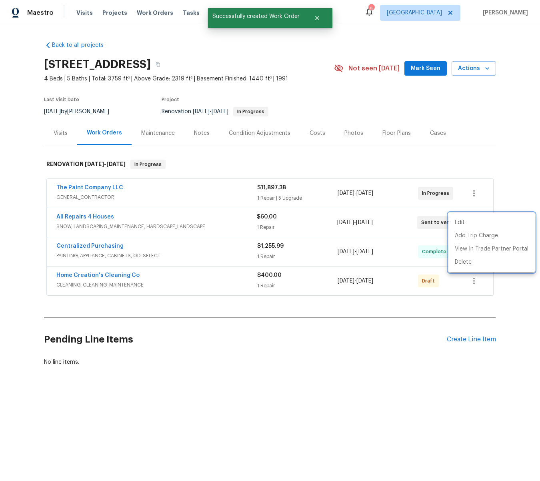
click at [474, 278] on div at bounding box center [270, 240] width 540 height 481
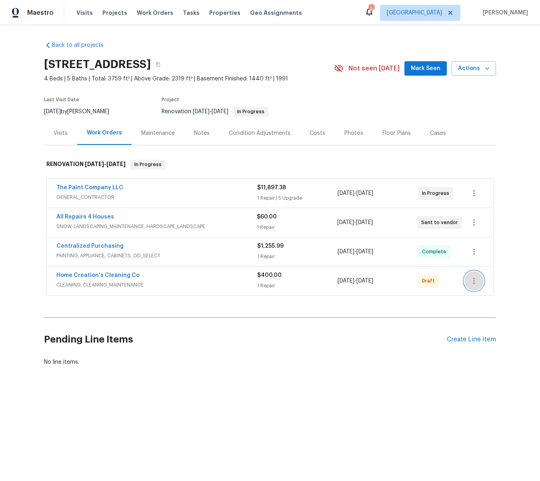
click at [473, 279] on icon "button" at bounding box center [475, 281] width 10 height 10
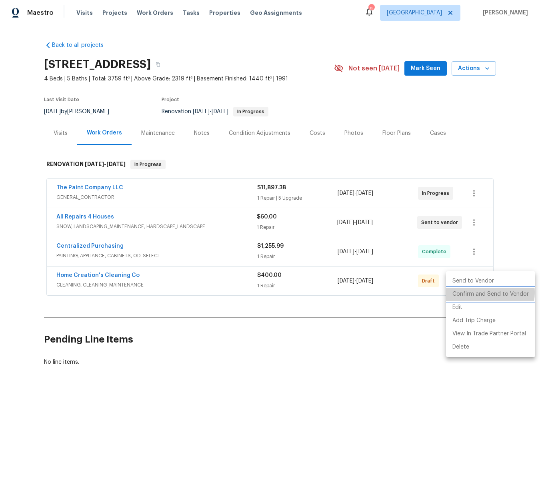
click at [485, 293] on li "Confirm and Send to Vendor" at bounding box center [490, 294] width 89 height 13
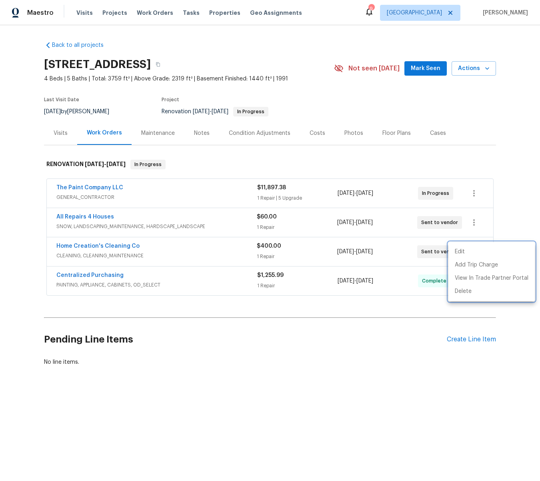
click at [78, 245] on div at bounding box center [270, 240] width 540 height 481
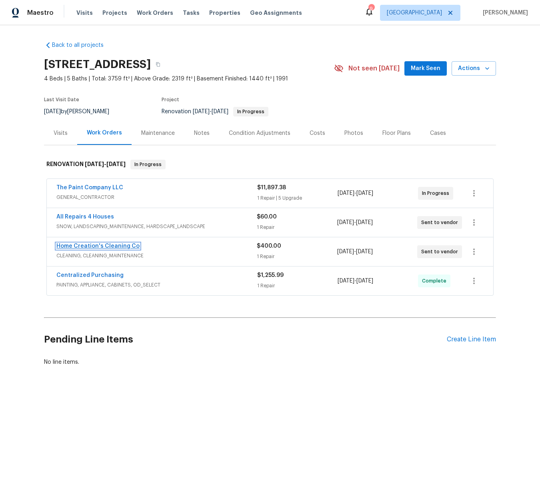
click at [93, 248] on link "Home Creation's Cleaning Co" at bounding box center [97, 246] width 83 height 6
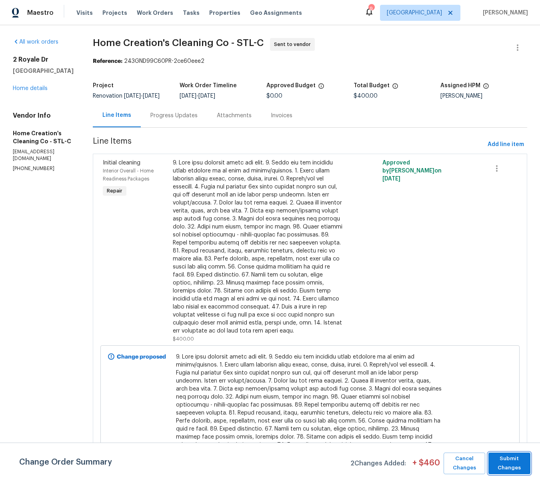
click at [508, 458] on span "Submit Changes" at bounding box center [510, 463] width 34 height 18
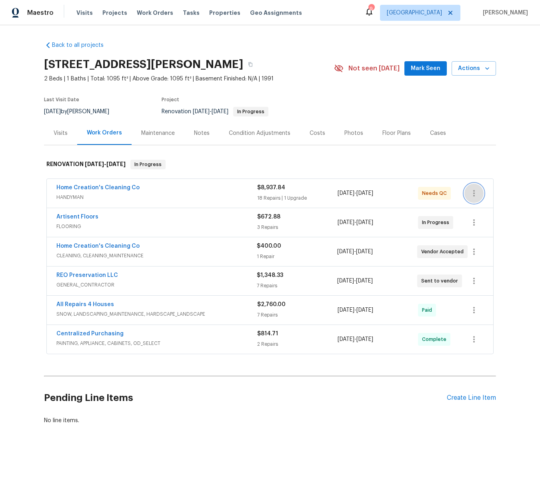
click at [473, 192] on icon "button" at bounding box center [475, 194] width 10 height 10
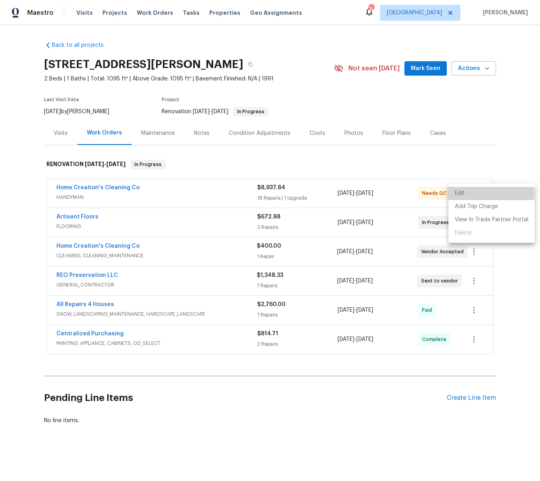
click at [462, 193] on li "Edit" at bounding box center [492, 193] width 86 height 13
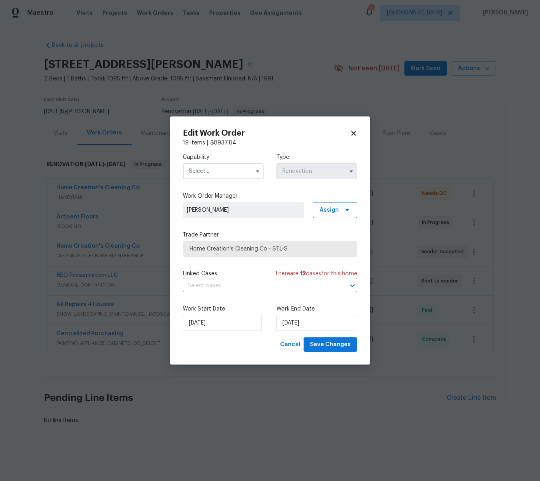
click at [215, 173] on input "text" at bounding box center [223, 171] width 81 height 16
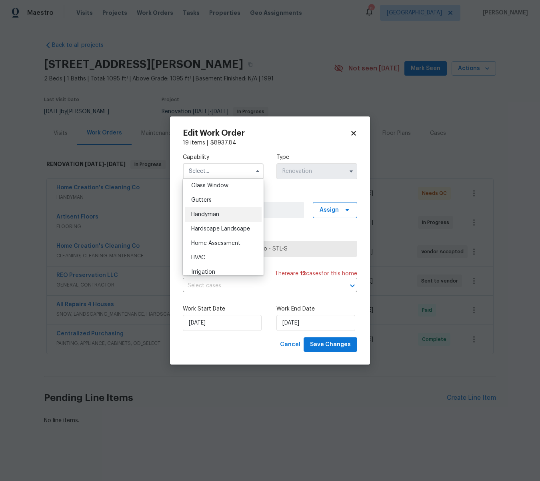
scroll to position [414, 0]
click at [207, 213] on span "Handyman" at bounding box center [205, 214] width 28 height 6
type input "Handyman"
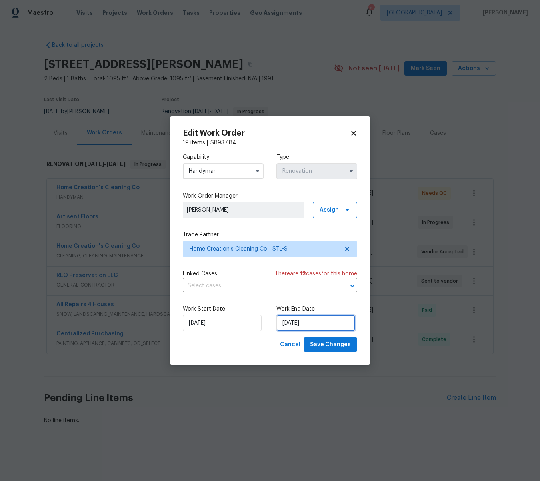
select select "7"
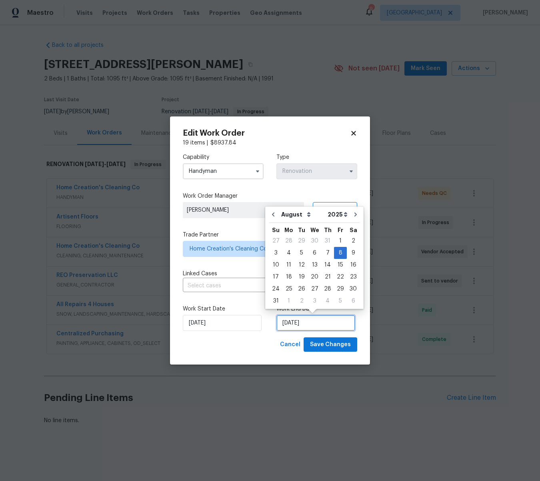
click at [309, 326] on input "[DATE]" at bounding box center [316, 323] width 79 height 16
click at [335, 265] on div "15" at bounding box center [340, 264] width 13 height 11
type input "[DATE]"
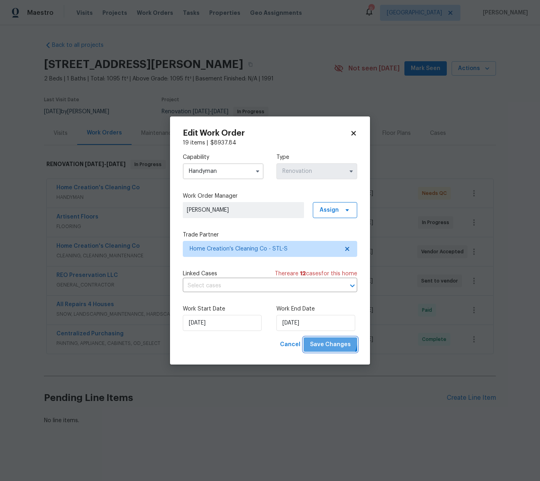
click at [330, 340] on span "Save Changes" at bounding box center [330, 345] width 41 height 10
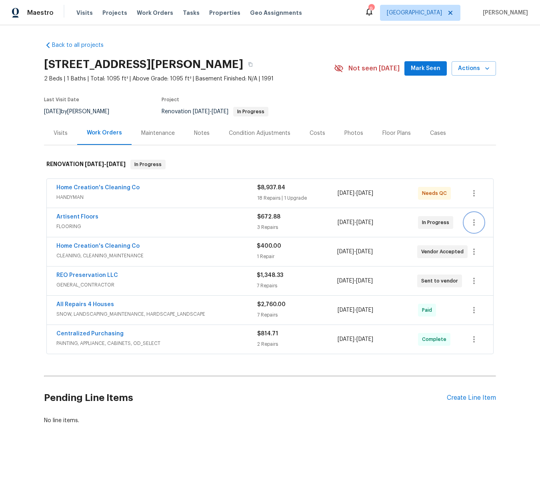
click at [472, 222] on icon "button" at bounding box center [475, 223] width 10 height 10
click at [469, 225] on li "Edit" at bounding box center [492, 222] width 86 height 13
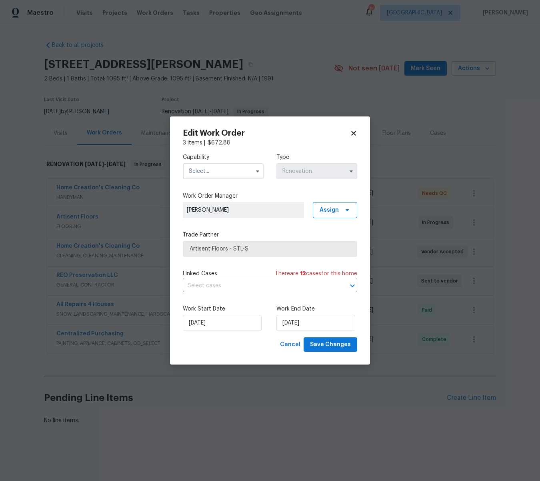
click at [216, 173] on input "text" at bounding box center [223, 171] width 81 height 16
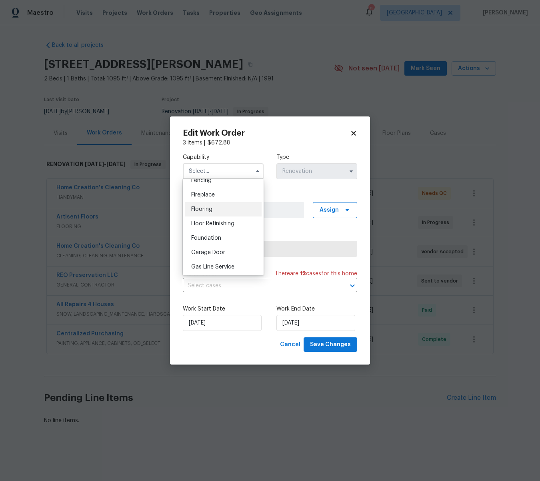
scroll to position [291, 0]
click at [209, 208] on span "Flooring" at bounding box center [201, 208] width 21 height 6
type input "Flooring"
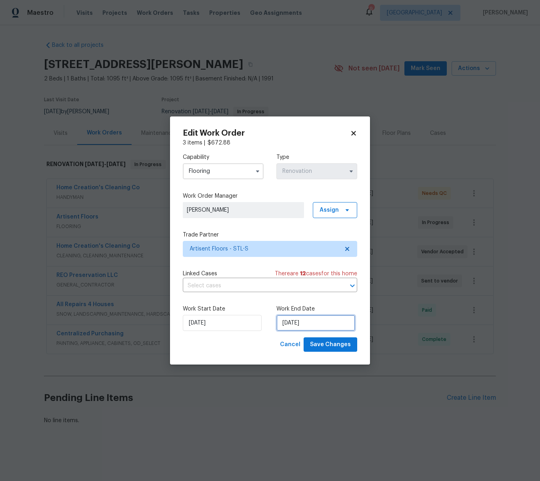
select select "7"
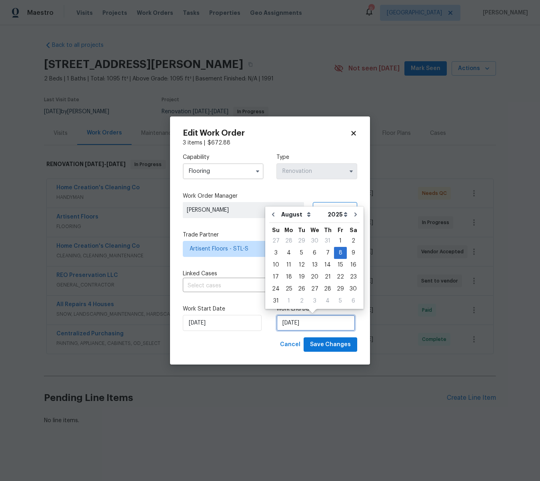
click at [310, 323] on input "[DATE]" at bounding box center [316, 323] width 79 height 16
click at [311, 263] on div "13" at bounding box center [314, 264] width 13 height 11
type input "[DATE]"
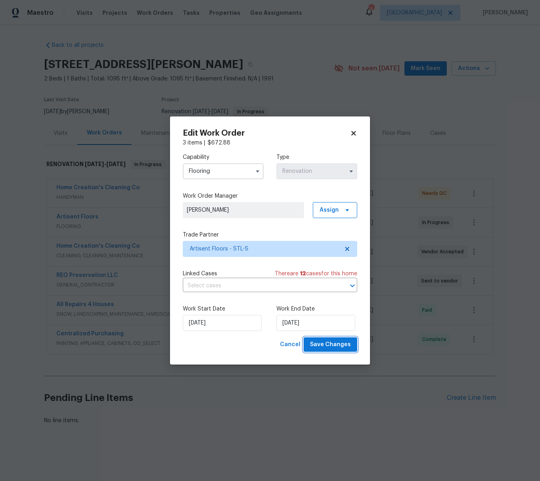
click at [330, 342] on span "Save Changes" at bounding box center [330, 345] width 41 height 10
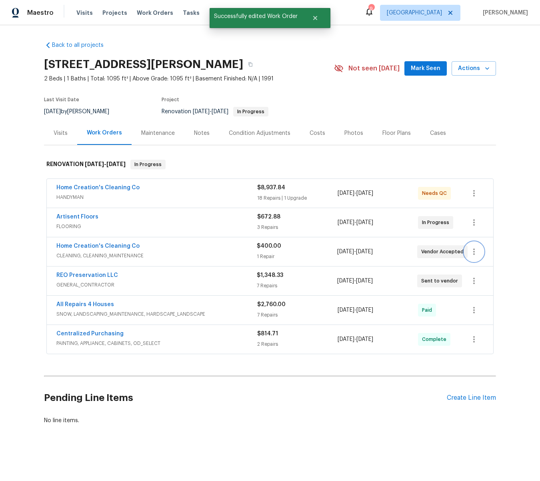
click at [476, 253] on icon "button" at bounding box center [475, 252] width 10 height 10
click at [464, 253] on li "Edit" at bounding box center [492, 251] width 86 height 13
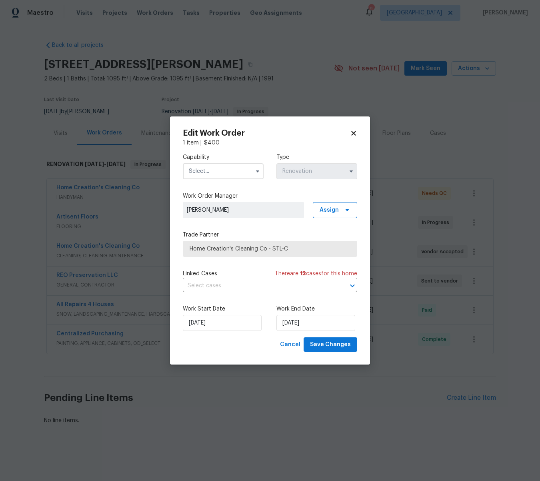
click at [211, 171] on input "text" at bounding box center [223, 171] width 81 height 16
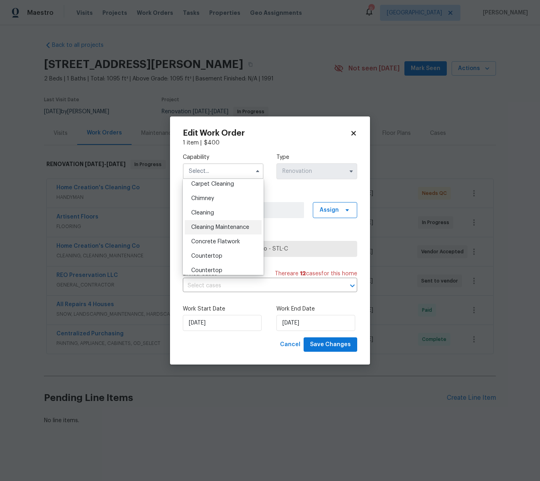
scroll to position [92, 0]
click at [203, 212] on span "Cleaning" at bounding box center [202, 212] width 23 height 6
type input "Cleaning"
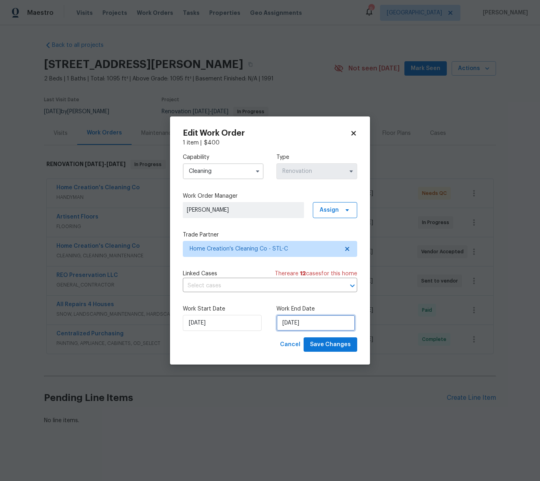
select select "7"
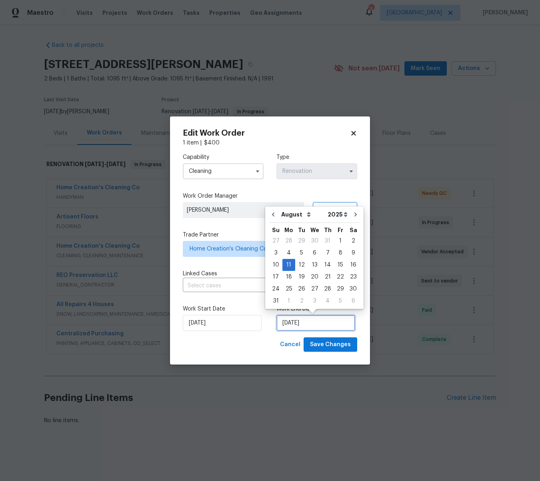
click at [315, 321] on input "8/11/2025" at bounding box center [316, 323] width 79 height 16
click at [337, 264] on div "15" at bounding box center [340, 264] width 13 height 11
type input "8/15/2025"
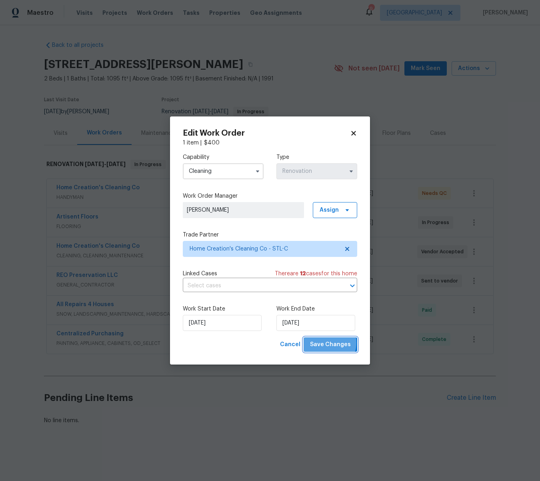
click at [332, 343] on span "Save Changes" at bounding box center [330, 345] width 41 height 10
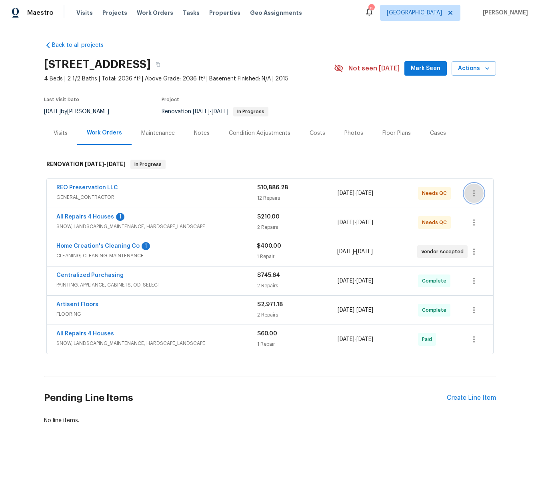
click at [476, 191] on icon "button" at bounding box center [475, 194] width 10 height 10
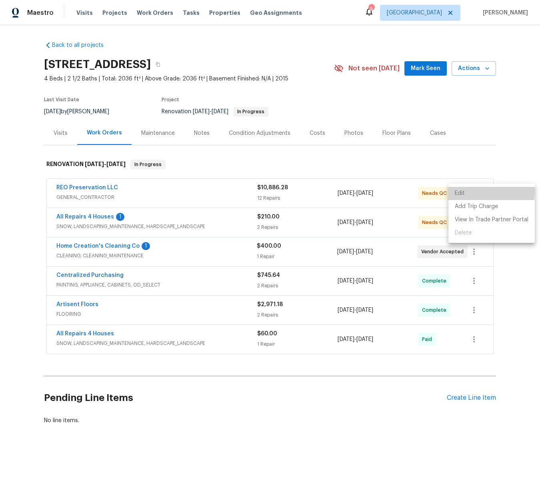
click at [466, 191] on li "Edit" at bounding box center [492, 193] width 86 height 13
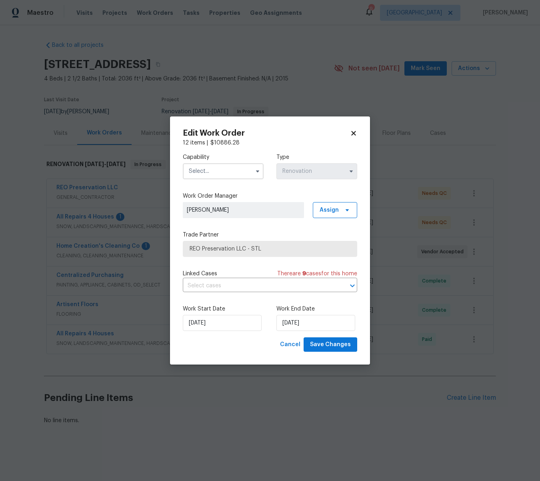
click at [235, 169] on input "text" at bounding box center [223, 171] width 81 height 16
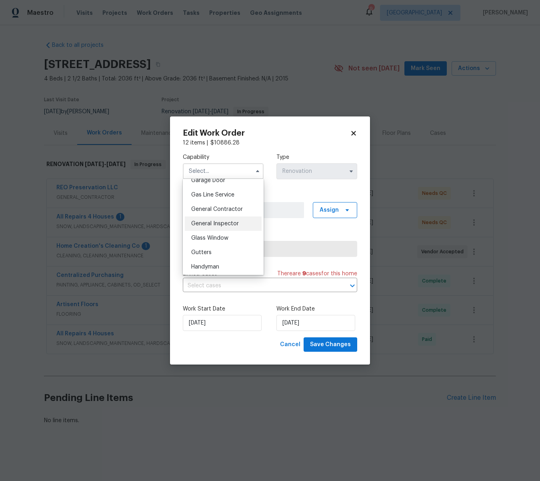
scroll to position [362, 0]
click at [231, 210] on span "General Contractor" at bounding box center [217, 209] width 52 height 6
type input "General Contractor"
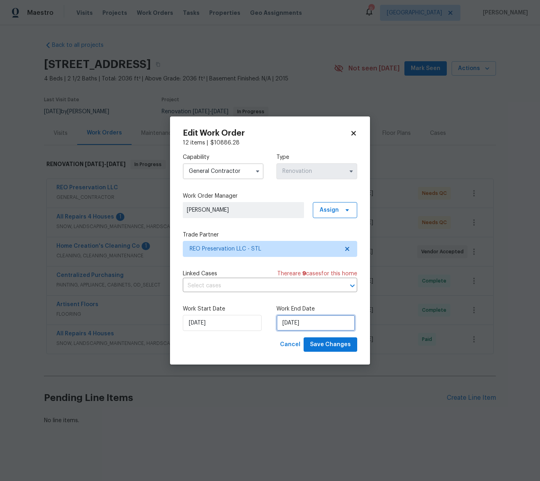
select select "7"
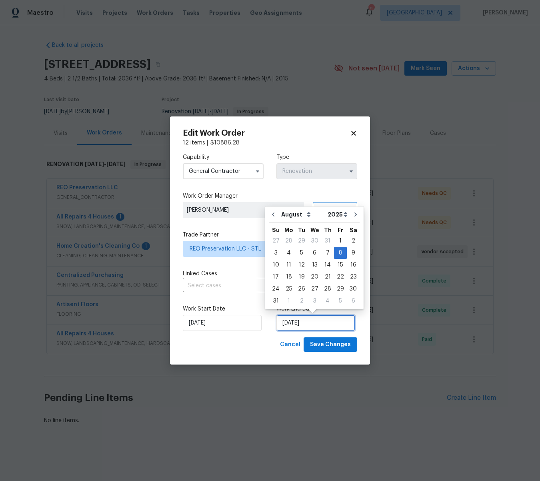
click at [311, 323] on input "8/8/2025" at bounding box center [316, 323] width 79 height 16
click at [310, 264] on div "13" at bounding box center [314, 264] width 13 height 11
type input "[DATE]"
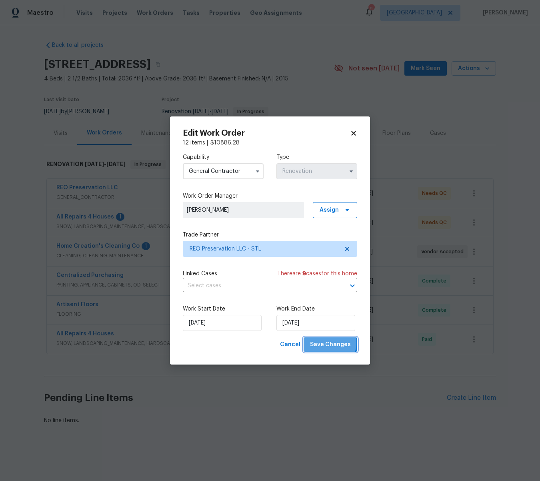
click at [330, 343] on span "Save Changes" at bounding box center [330, 345] width 41 height 10
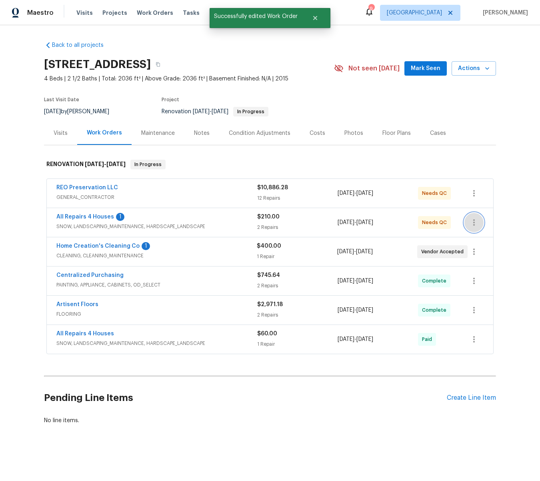
click at [476, 221] on icon "button" at bounding box center [475, 223] width 10 height 10
click at [464, 222] on li "Edit" at bounding box center [492, 222] width 86 height 13
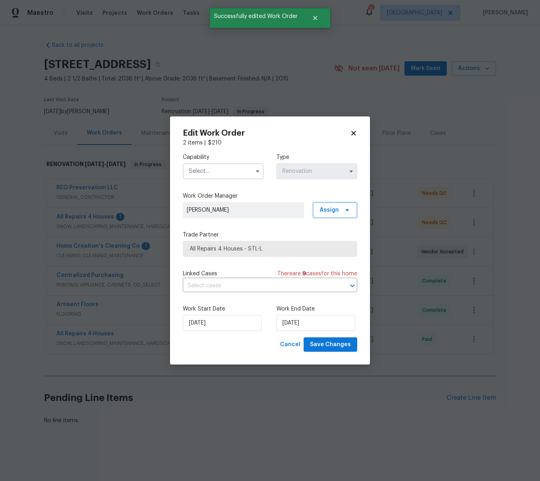
click at [233, 168] on input "text" at bounding box center [223, 171] width 81 height 16
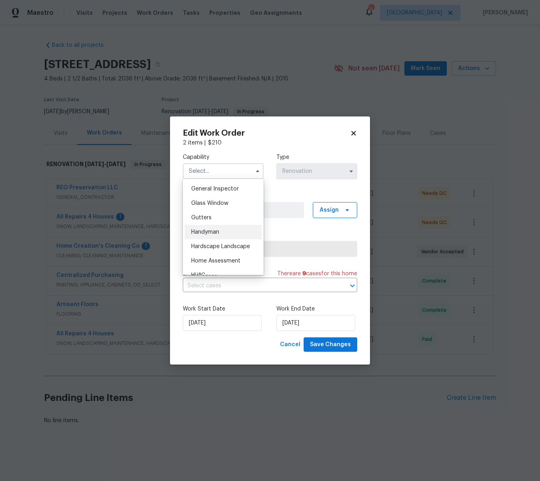
scroll to position [397, 0]
click at [235, 246] on span "Hardscape Landscape" at bounding box center [220, 246] width 59 height 6
type input "Hardscape Landscape"
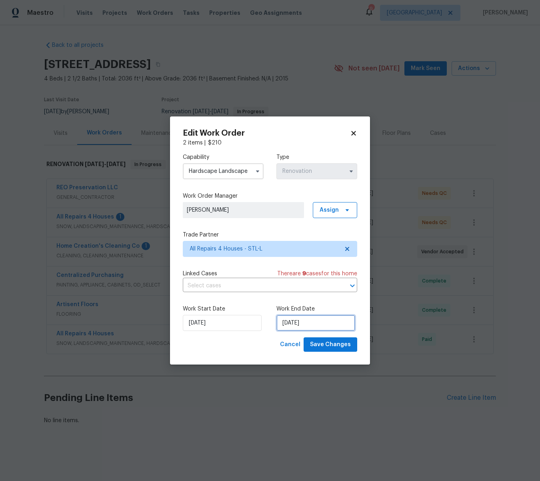
click at [328, 321] on input "[DATE]" at bounding box center [316, 323] width 79 height 16
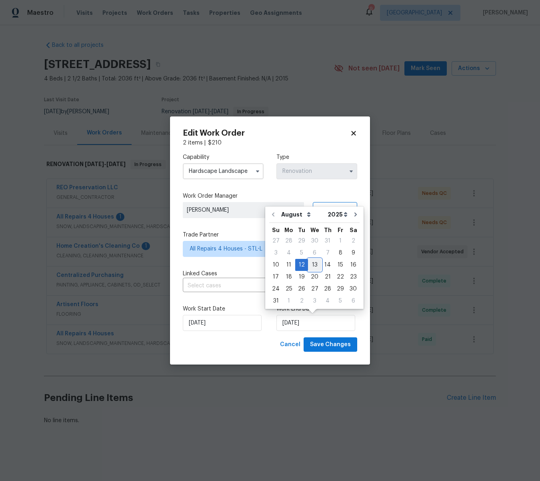
click at [315, 265] on div "13" at bounding box center [314, 264] width 13 height 11
type input "[DATE]"
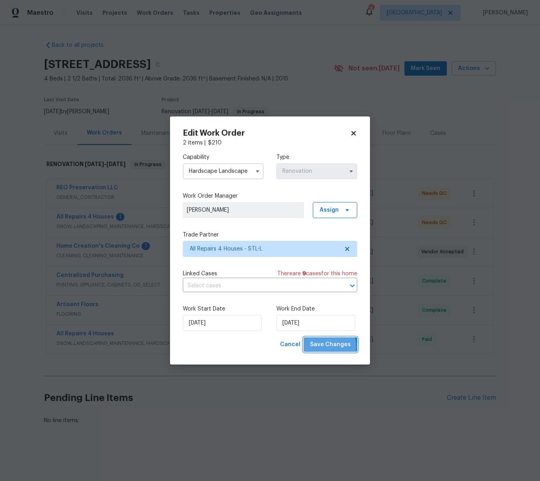
click at [330, 347] on span "Save Changes" at bounding box center [330, 345] width 41 height 10
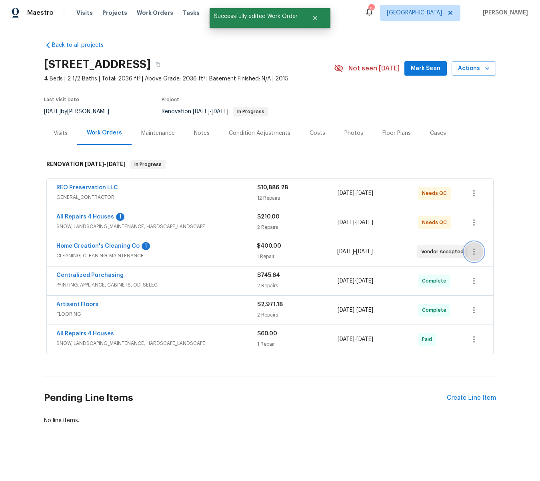
click at [475, 249] on icon "button" at bounding box center [475, 252] width 10 height 10
click at [458, 251] on li "Edit" at bounding box center [492, 251] width 86 height 13
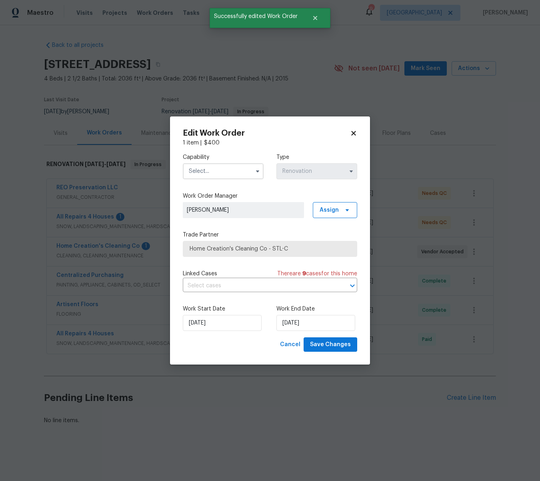
click at [195, 167] on input "text" at bounding box center [223, 171] width 81 height 16
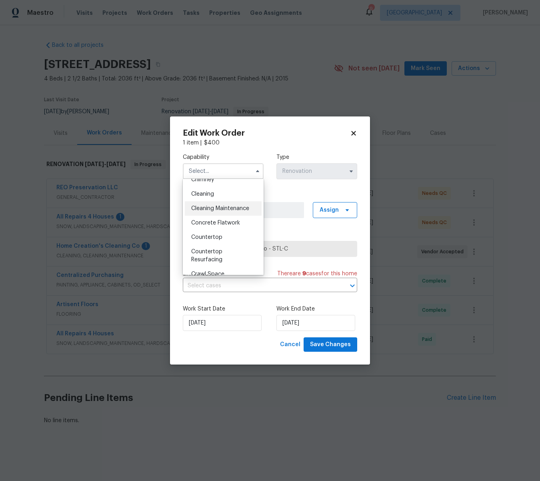
scroll to position [110, 0]
click at [209, 194] on span "Cleaning" at bounding box center [202, 194] width 23 height 6
type input "Cleaning"
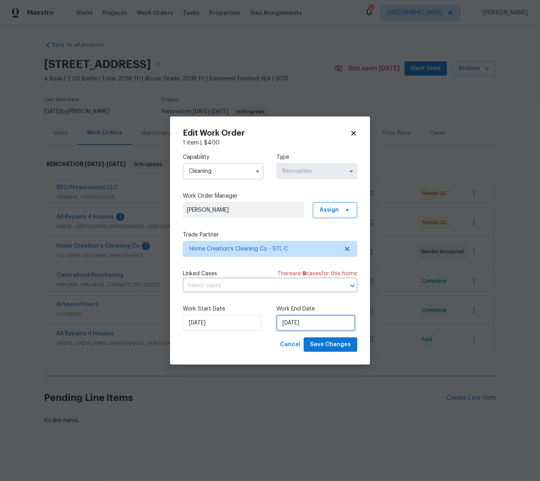
click at [308, 327] on input "8/5/2025" at bounding box center [316, 323] width 79 height 16
select select "7"
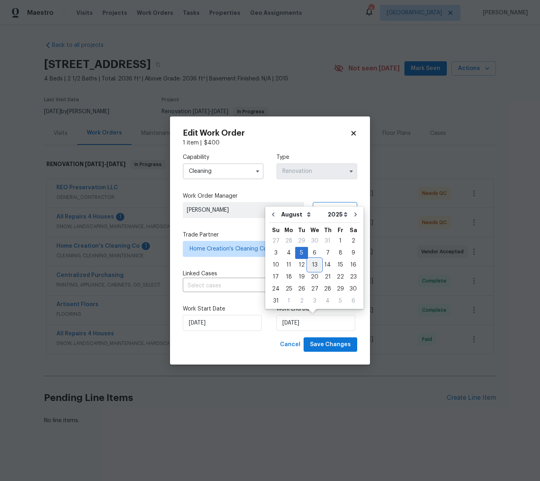
click at [314, 263] on div "13" at bounding box center [314, 264] width 13 height 11
type input "[DATE]"
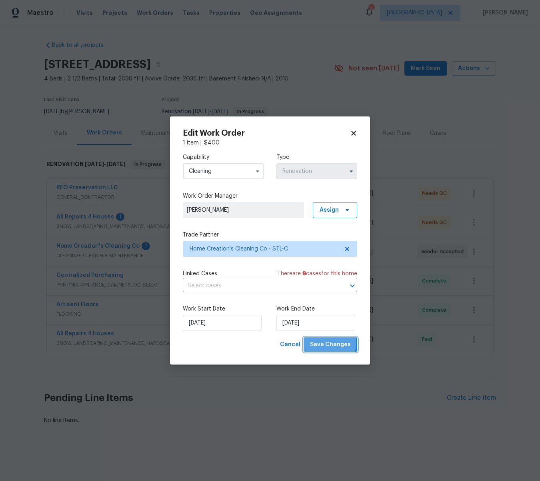
click at [330, 343] on span "Save Changes" at bounding box center [330, 345] width 41 height 10
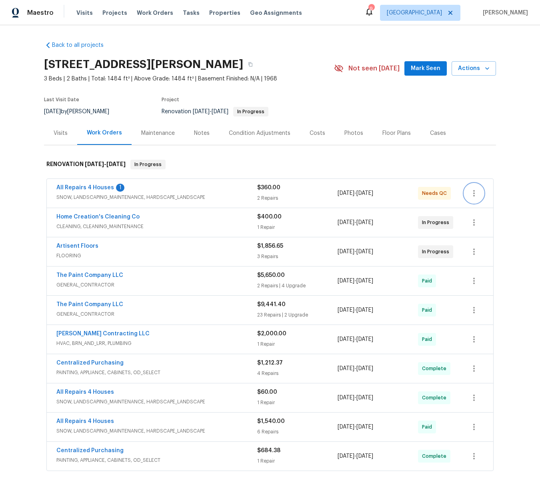
click at [474, 196] on icon "button" at bounding box center [475, 193] width 2 height 6
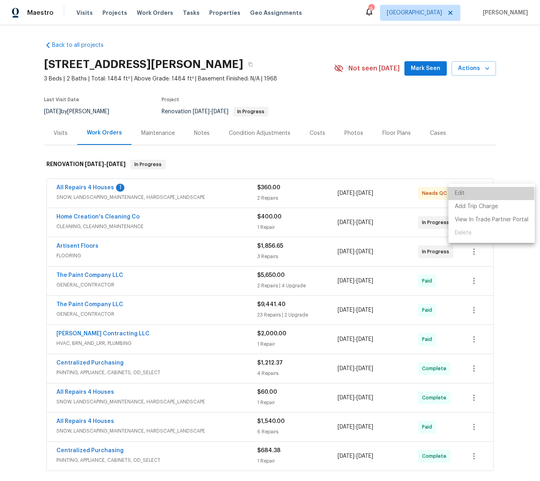
click at [462, 194] on li "Edit" at bounding box center [492, 193] width 86 height 13
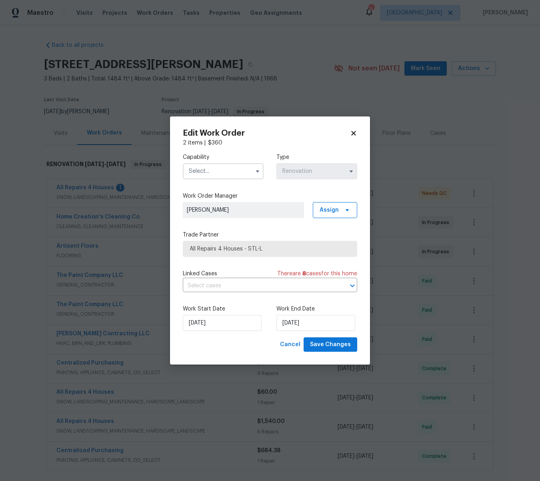
click at [355, 134] on icon at bounding box center [353, 133] width 4 height 4
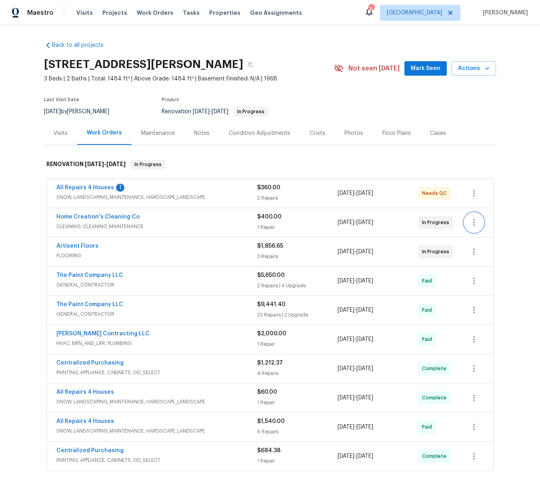
click at [476, 222] on icon "button" at bounding box center [475, 223] width 10 height 10
click at [469, 223] on li "Edit" at bounding box center [492, 222] width 86 height 13
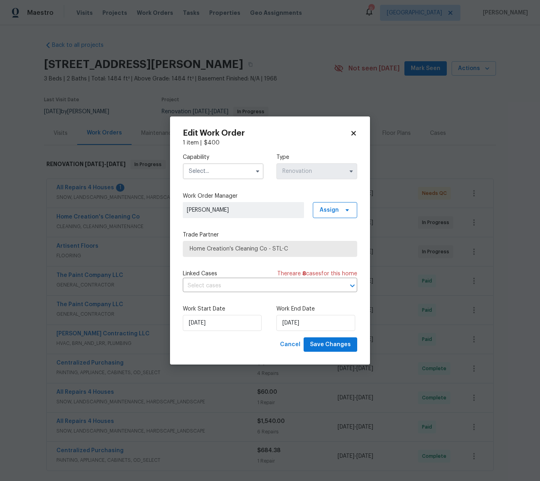
click at [227, 169] on input "text" at bounding box center [223, 171] width 81 height 16
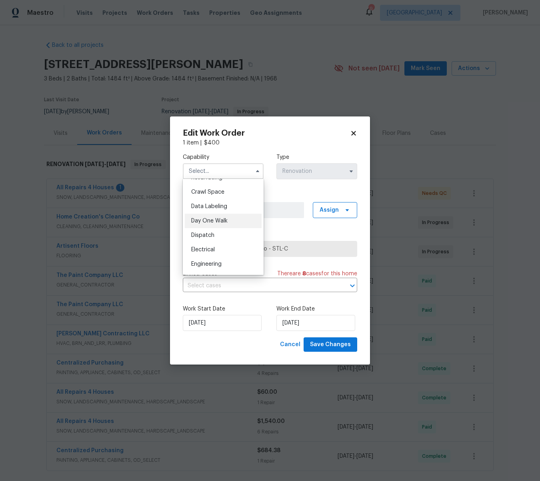
scroll to position [193, 0]
click at [207, 186] on span "Cleaning" at bounding box center [202, 185] width 23 height 6
type input "Cleaning"
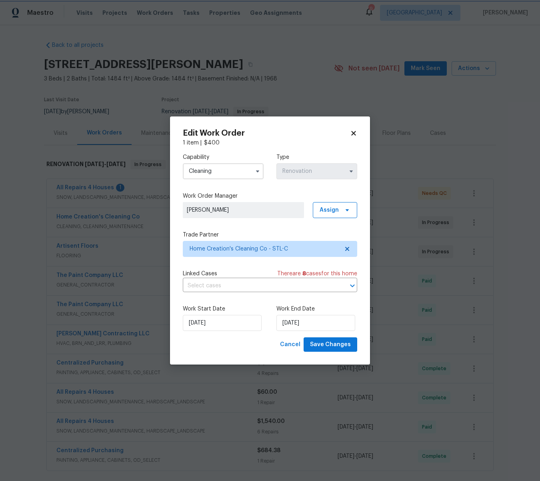
scroll to position [101, 0]
select select "7"
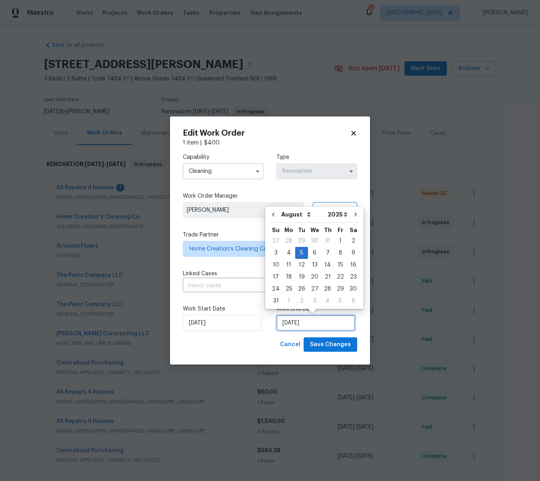
click at [307, 327] on input "[DATE]" at bounding box center [316, 323] width 79 height 16
click at [308, 264] on div "13" at bounding box center [314, 264] width 13 height 11
type input "[DATE]"
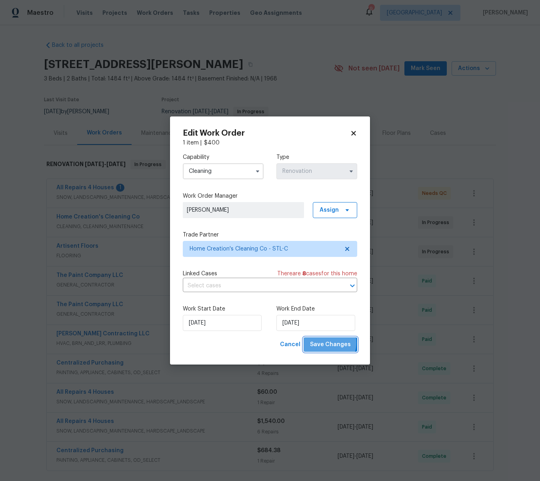
click at [332, 343] on span "Save Changes" at bounding box center [330, 345] width 41 height 10
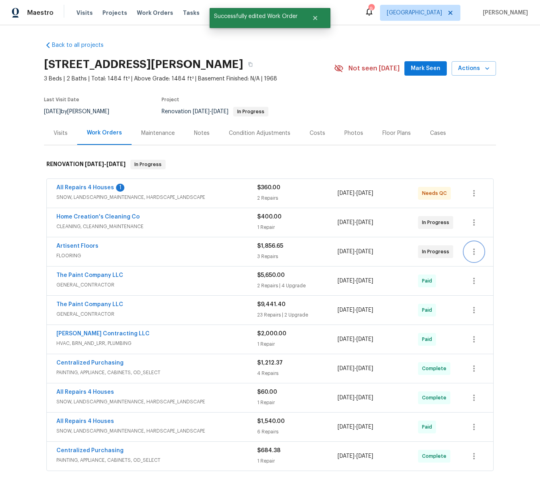
click at [473, 253] on icon "button" at bounding box center [475, 252] width 10 height 10
click at [458, 251] on li "Edit" at bounding box center [492, 251] width 86 height 13
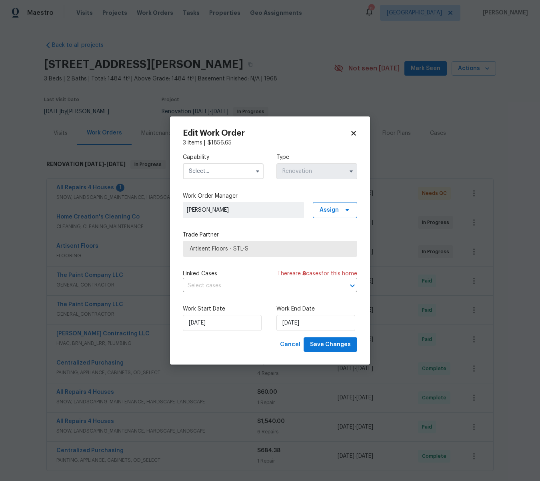
click at [216, 169] on input "text" at bounding box center [223, 171] width 81 height 16
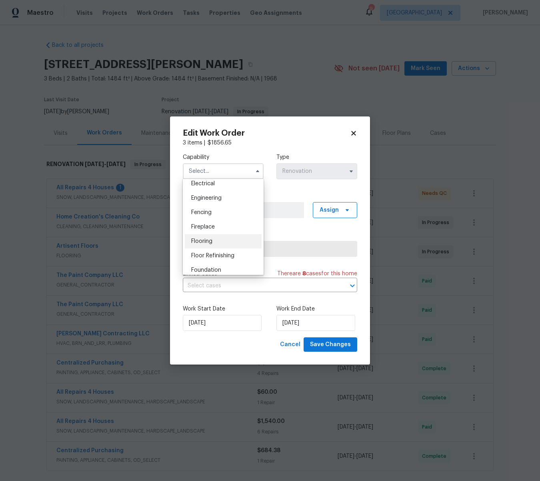
scroll to position [255, 0]
click at [209, 240] on div "Flooring" at bounding box center [223, 244] width 77 height 14
type input "Flooring"
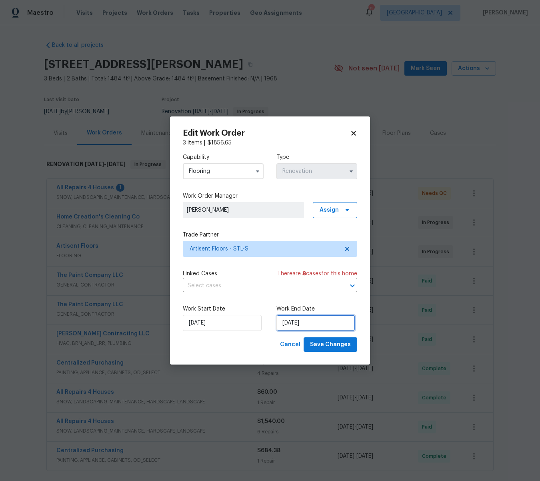
select select "7"
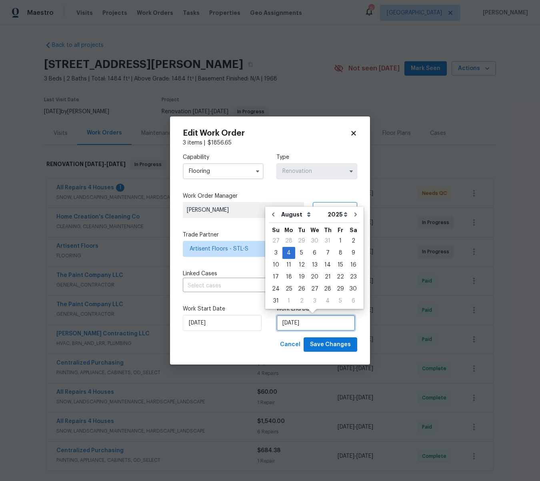
click at [319, 320] on input "[DATE]" at bounding box center [316, 323] width 79 height 16
click at [322, 265] on div "14" at bounding box center [327, 264] width 13 height 11
type input "[DATE]"
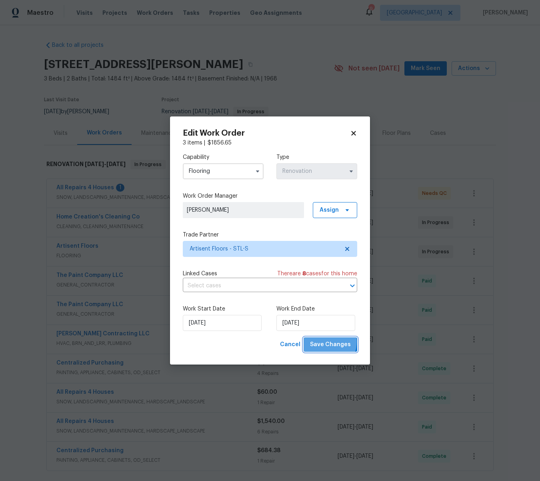
click at [327, 342] on span "Save Changes" at bounding box center [330, 345] width 41 height 10
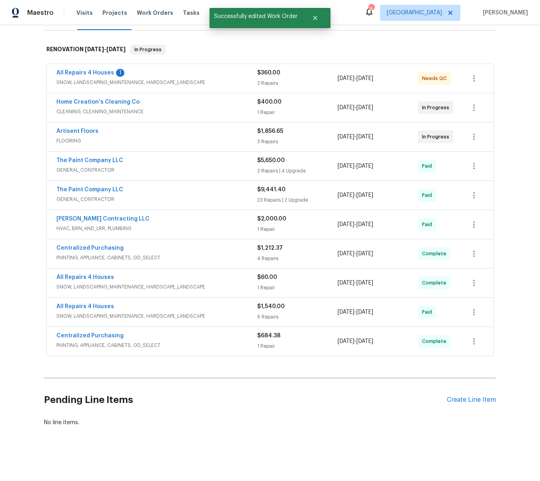
scroll to position [0, 0]
